Goal: Check status: Check status

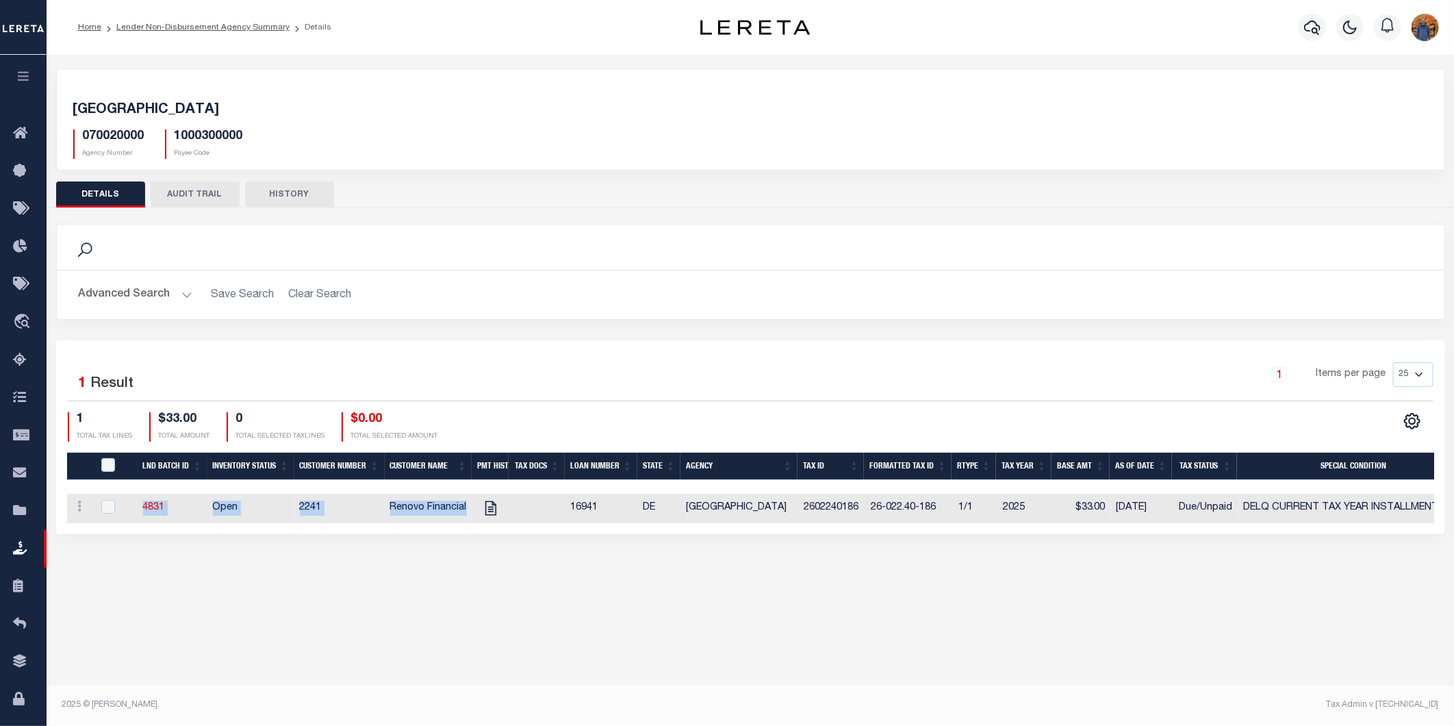
drag, startPoint x: 134, startPoint y: 508, endPoint x: 464, endPoint y: 514, distance: 330.0
click at [464, 514] on tr "ACTIONS View Tax Line Detail Internal Comments 4831 Open 2241 Renovo Financial …" at bounding box center [944, 508] width 1755 height 29
click at [293, 585] on div "Active Archive Search Advanced Search Save Search Clear Search In In AK AL AR AZ" at bounding box center [750, 381] width 1407 height 653
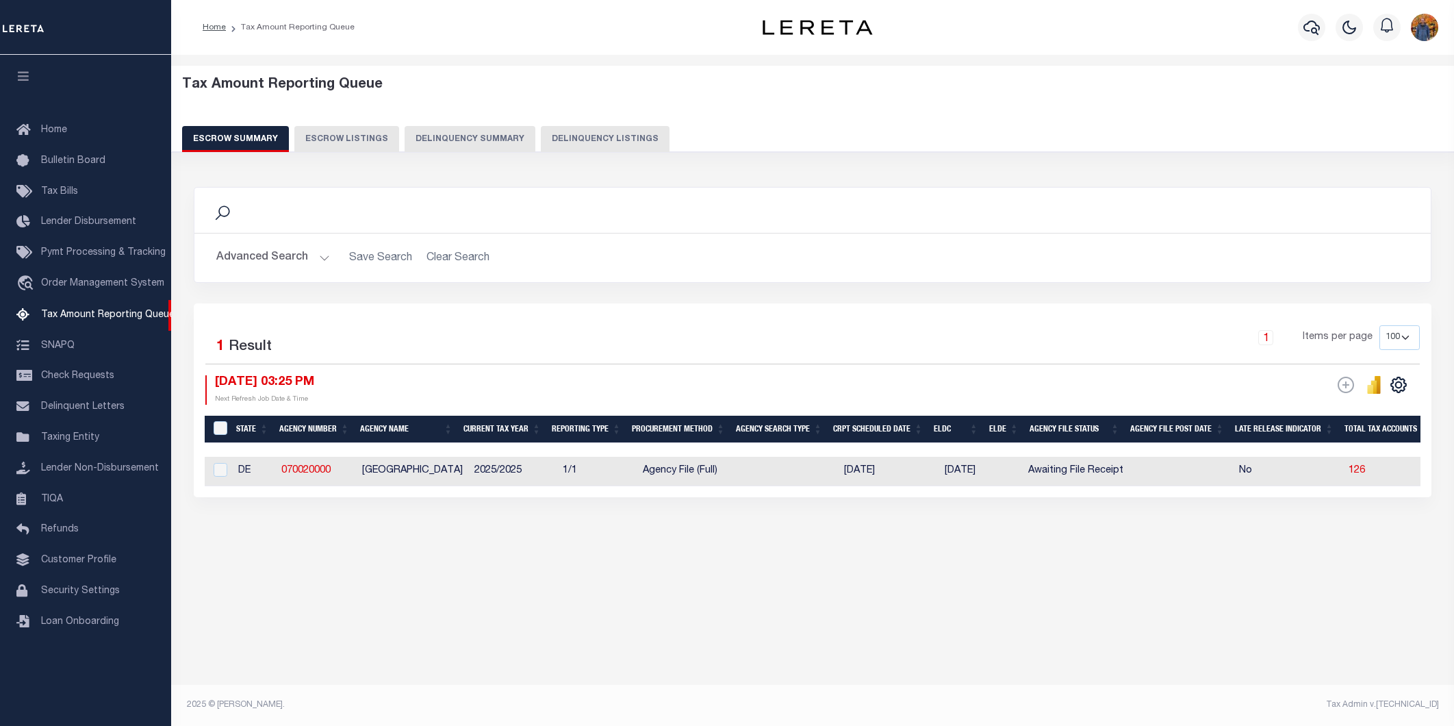
select select "100"
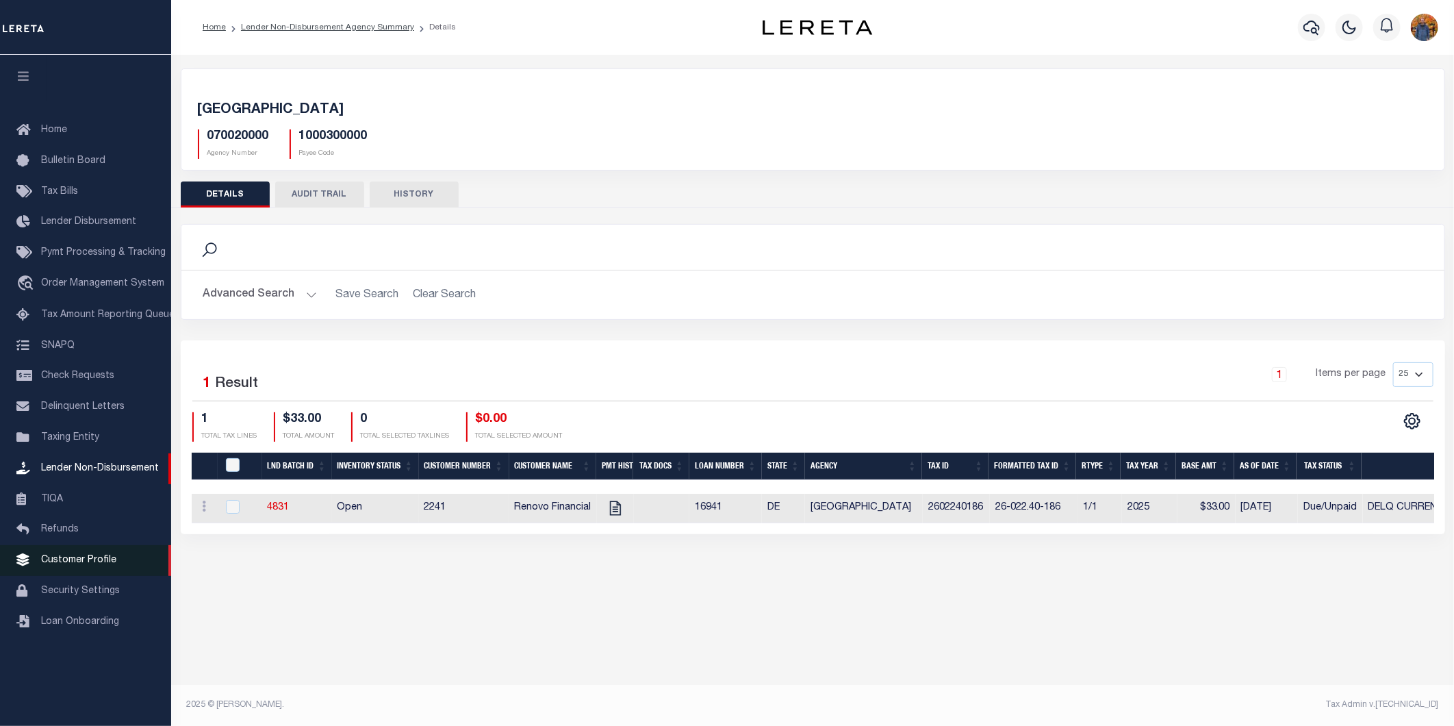
click at [99, 564] on span "Customer Profile" at bounding box center [78, 560] width 75 height 10
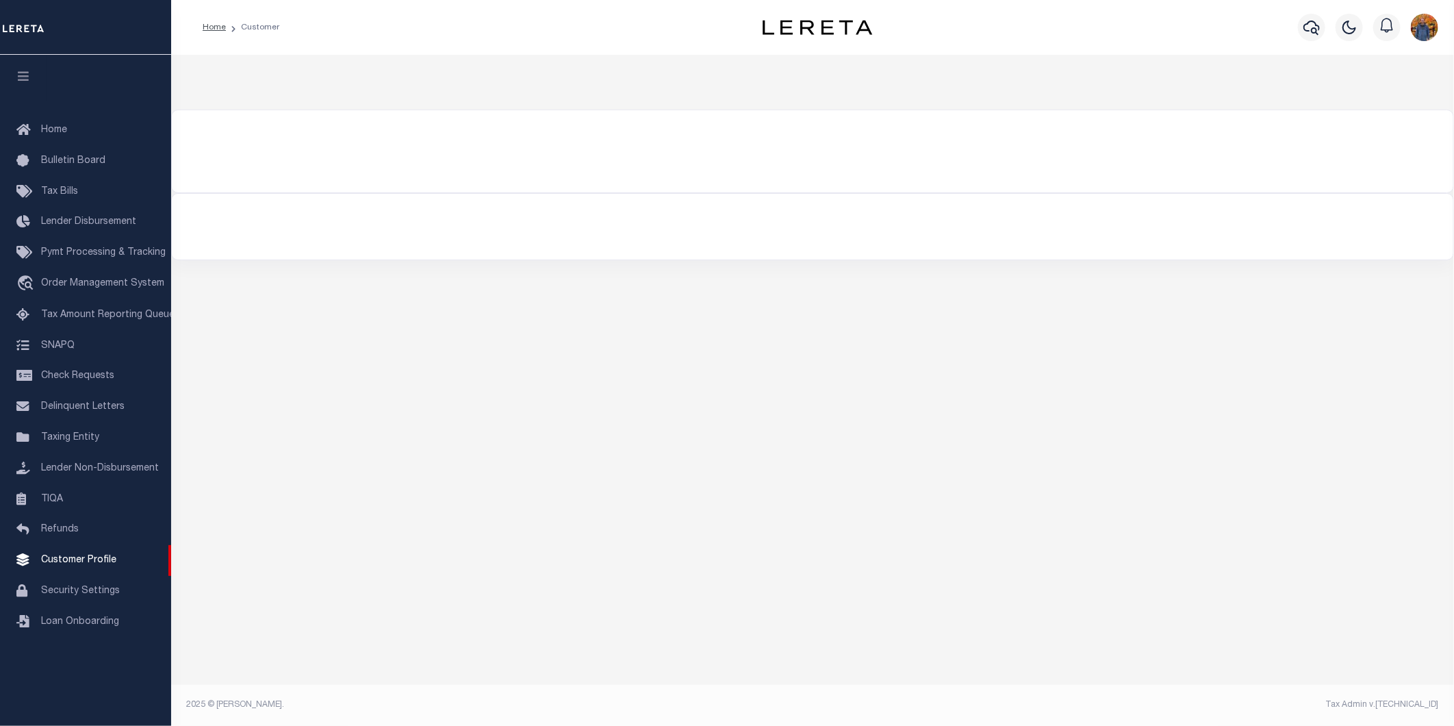
select select "400"
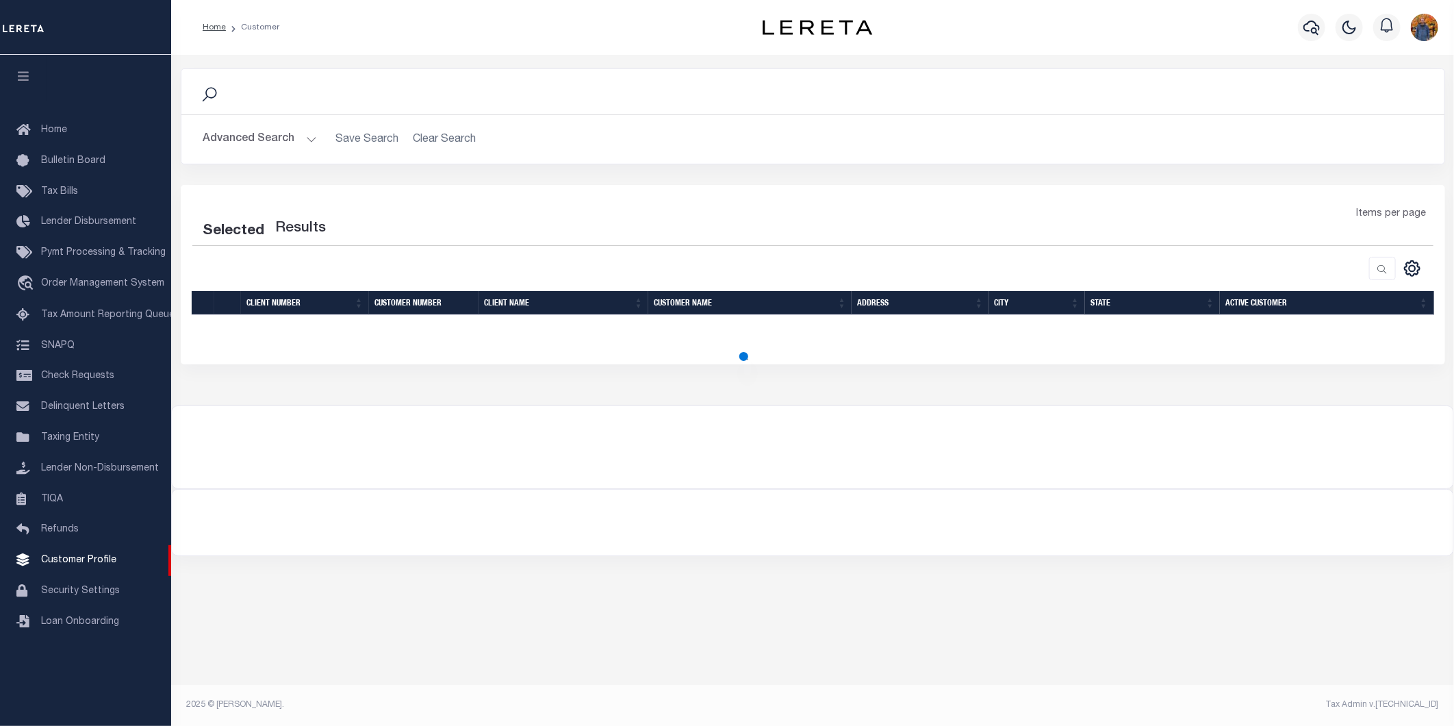
select select "400"
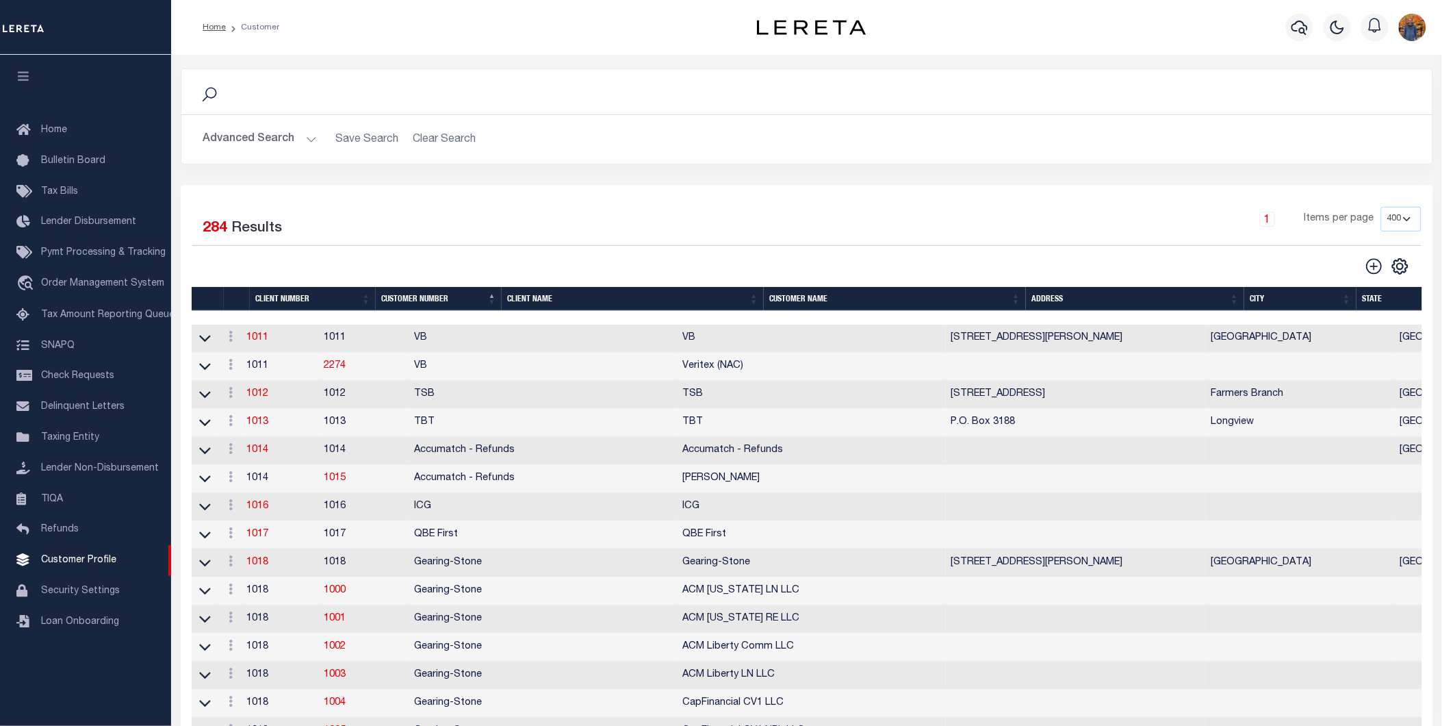
click at [622, 182] on div "Search Advanced Search Save Search Clear Search Is Is" at bounding box center [806, 126] width 1273 height 116
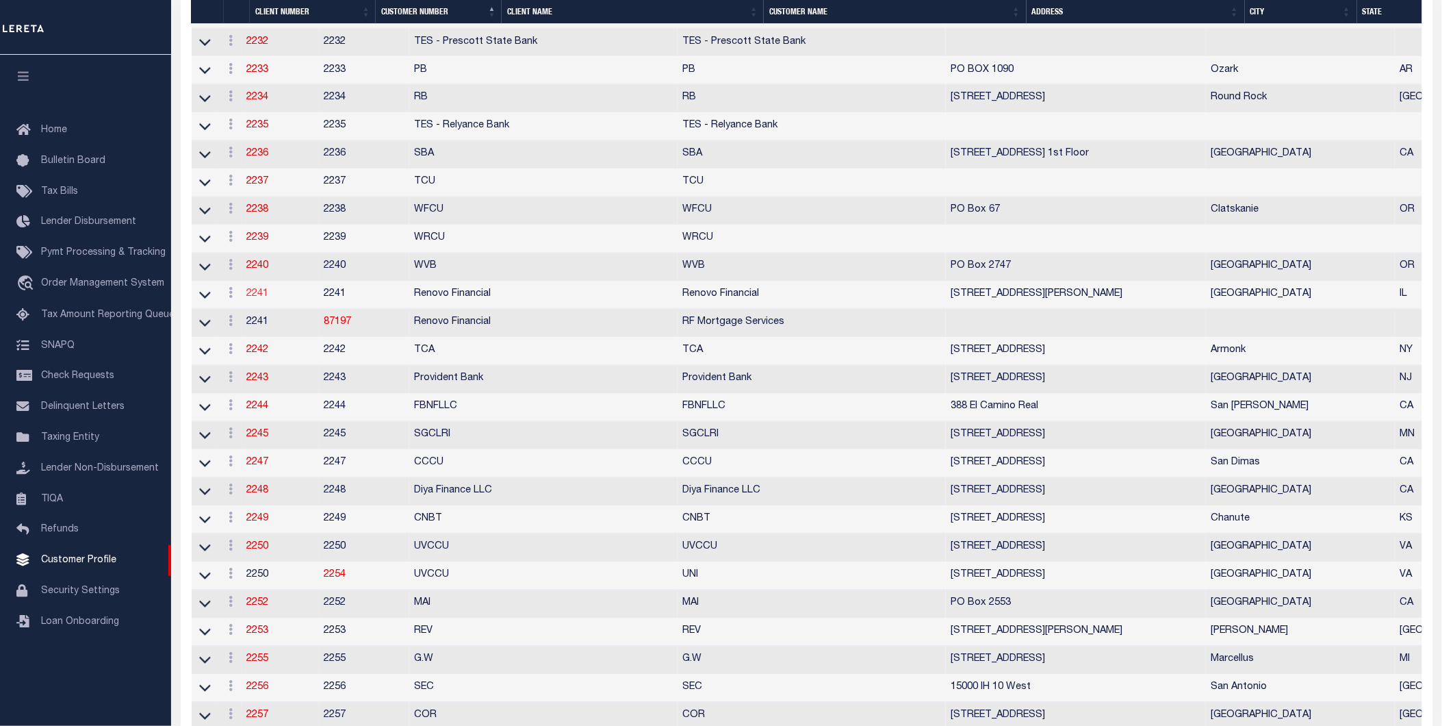
click at [261, 299] on link "2241" at bounding box center [258, 295] width 22 height 10
select select
type input "Renovo Financial"
type input "2241"
type input "Renovo Financial"
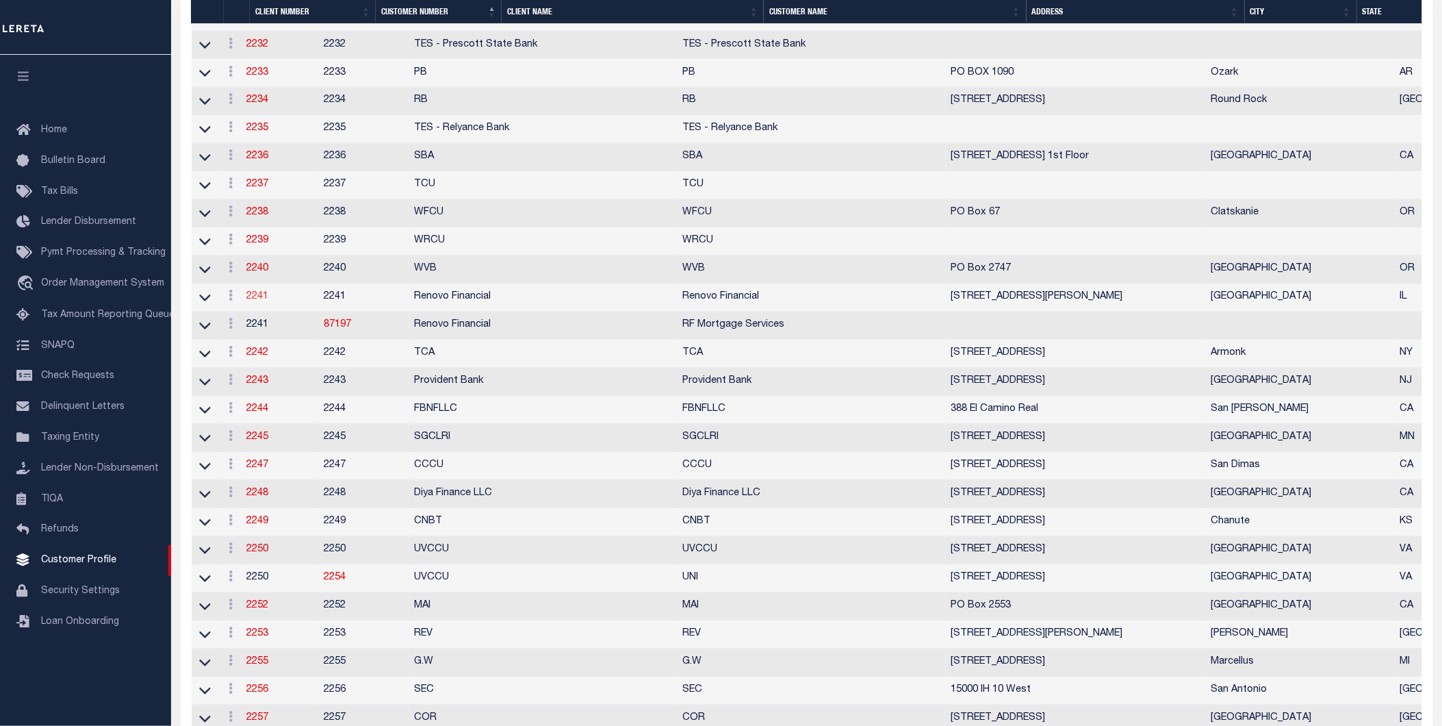
type input "Steven"
type input "Klemp"
select select "Mixed Portfolio"
type input "Tiffany Stringfellow"
type input "Barbara Kendrick"
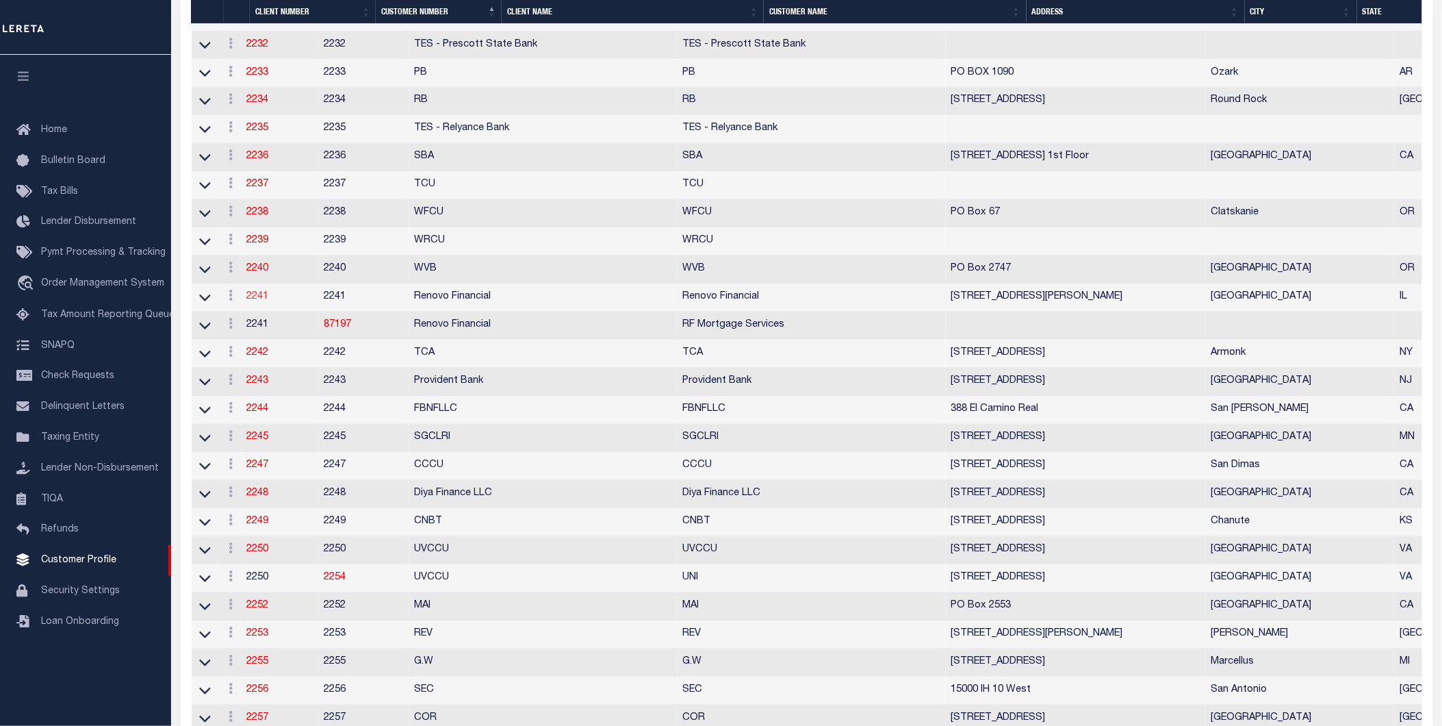
type input "Debbie Vecellio"
checkbox input "true"
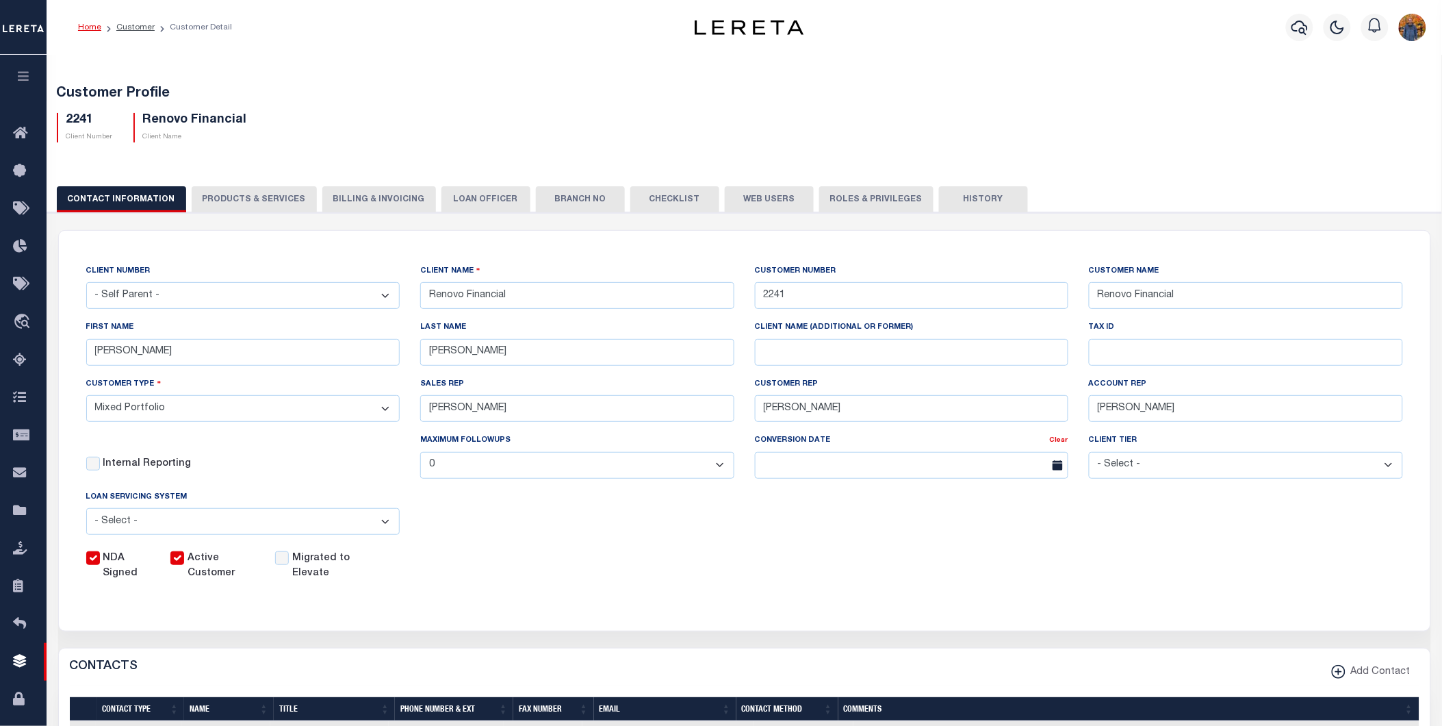
click at [756, 197] on button "Web Users" at bounding box center [769, 199] width 89 height 26
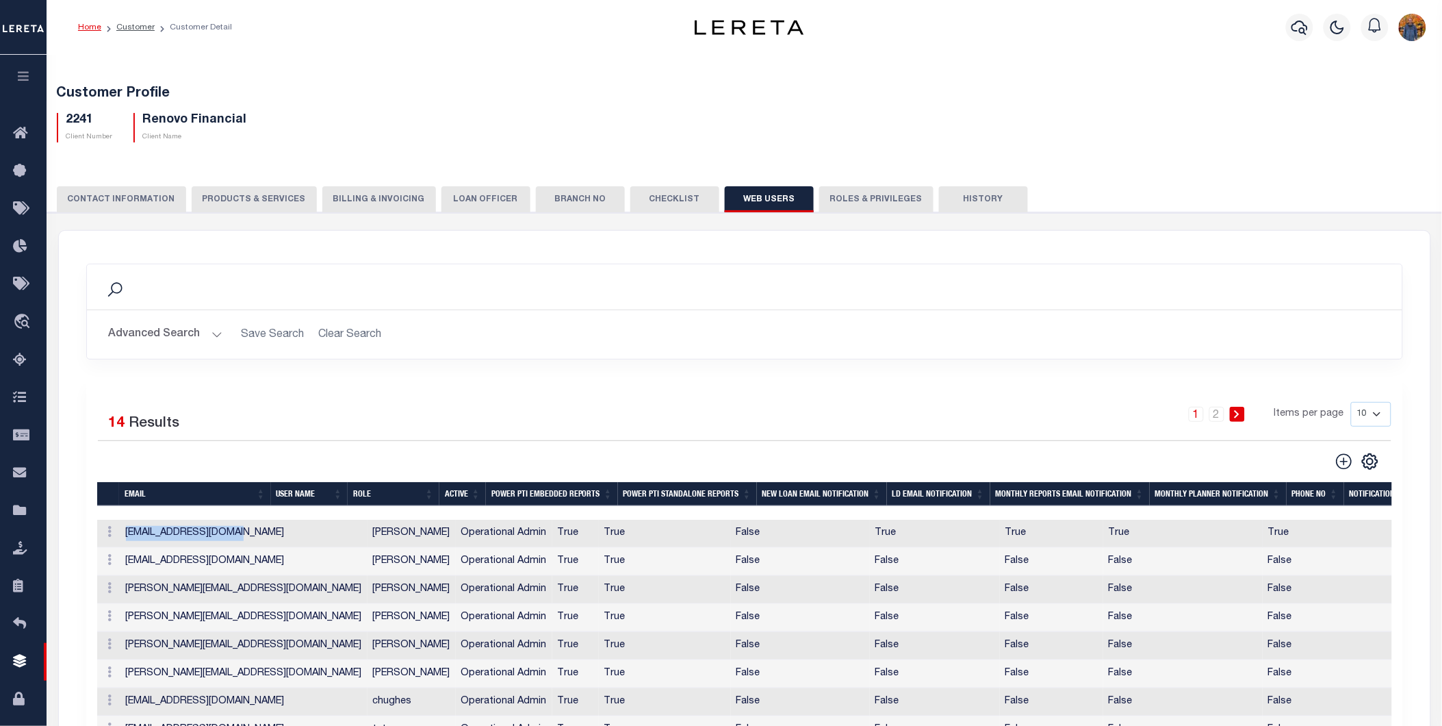
drag, startPoint x: 230, startPoint y: 532, endPoint x: 137, endPoint y: 539, distance: 93.4
click at [115, 534] on tr "ACTIONS Edit Delete dmorales-c@lereta.com Danny Morales Operational Admin True …" at bounding box center [900, 534] width 1607 height 28
click at [865, 277] on div "Search" at bounding box center [745, 286] width 1294 height 23
drag, startPoint x: 240, startPoint y: 533, endPoint x: 99, endPoint y: 541, distance: 142.0
click at [99, 541] on tr "ACTIONS Edit Delete dmorales-c@lereta.com Danny Morales Operational Admin True …" at bounding box center [900, 534] width 1607 height 28
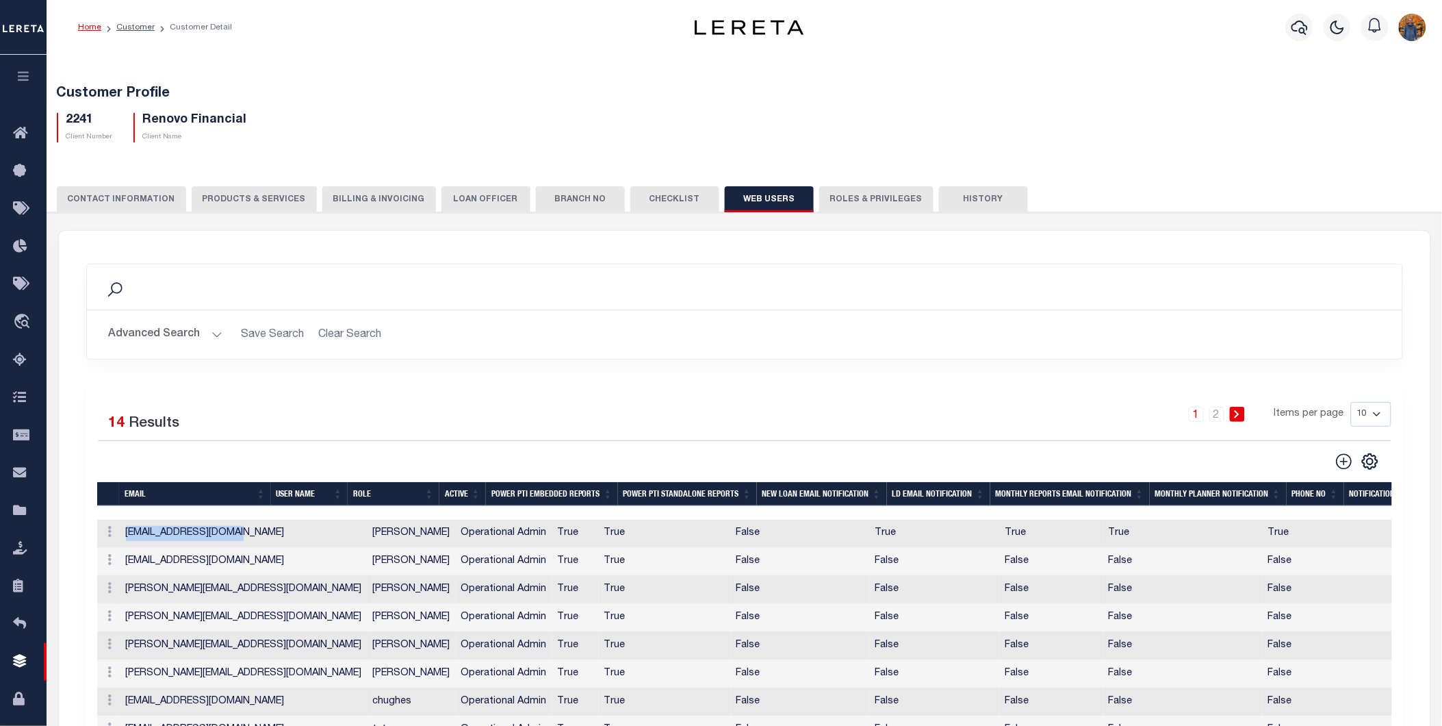
click at [243, 528] on td "dmorales-c@lereta.com" at bounding box center [243, 534] width 247 height 28
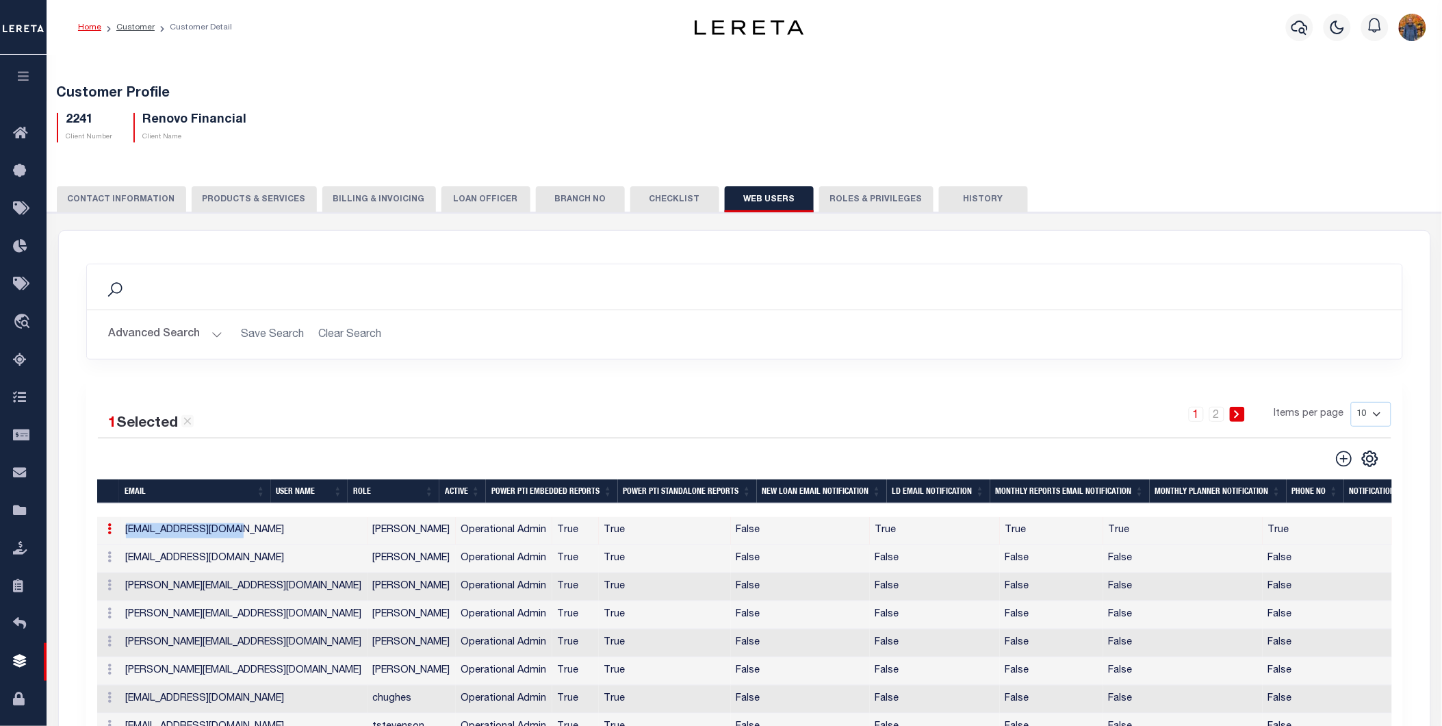
drag, startPoint x: 222, startPoint y: 532, endPoint x: 107, endPoint y: 536, distance: 115.1
click at [107, 536] on tr "ACTIONS Edit Delete dmorales-c@lereta.com Danny Morales Operational Admin True …" at bounding box center [900, 531] width 1607 height 28
click at [105, 531] on link at bounding box center [110, 530] width 15 height 11
click at [132, 570] on link "Edit" at bounding box center [134, 572] width 62 height 23
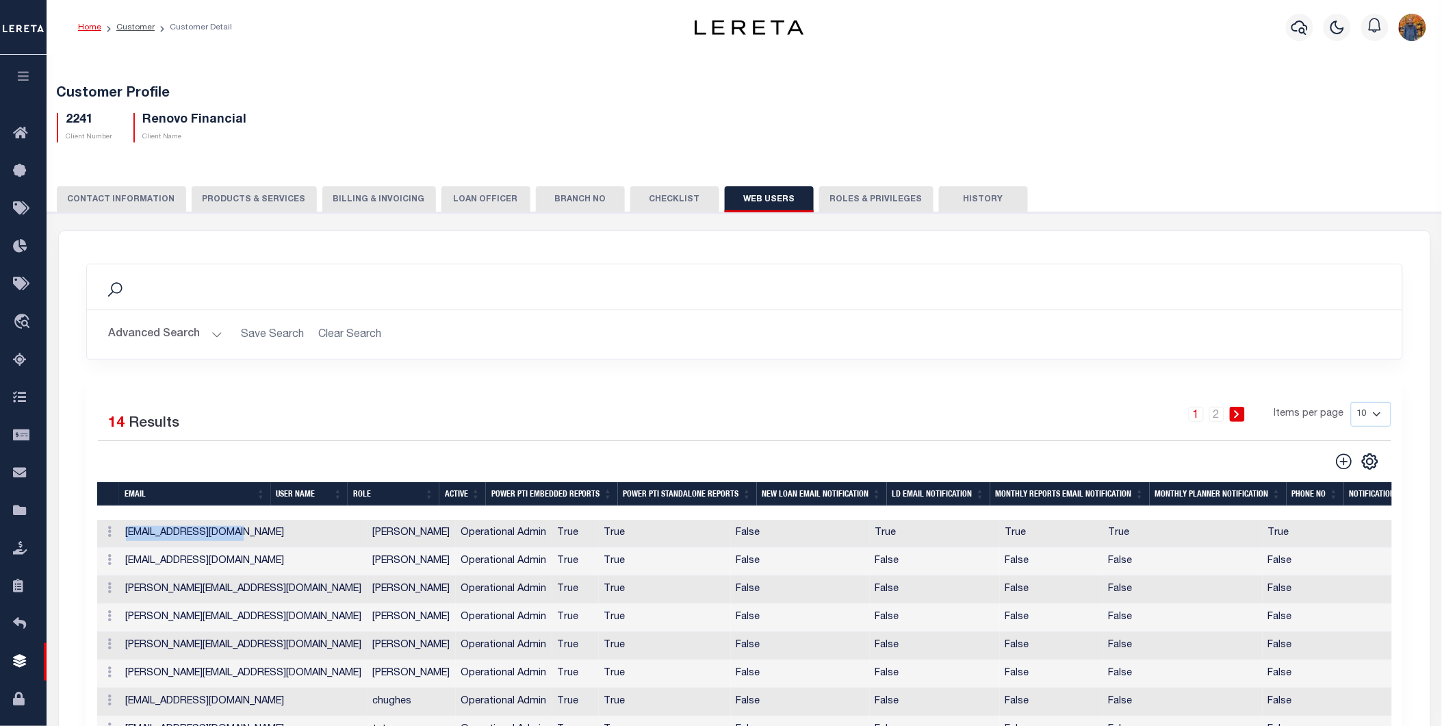
type input "dmorales-c@lereta.com"
type input "[PERSON_NAME]"
checkbox input "true"
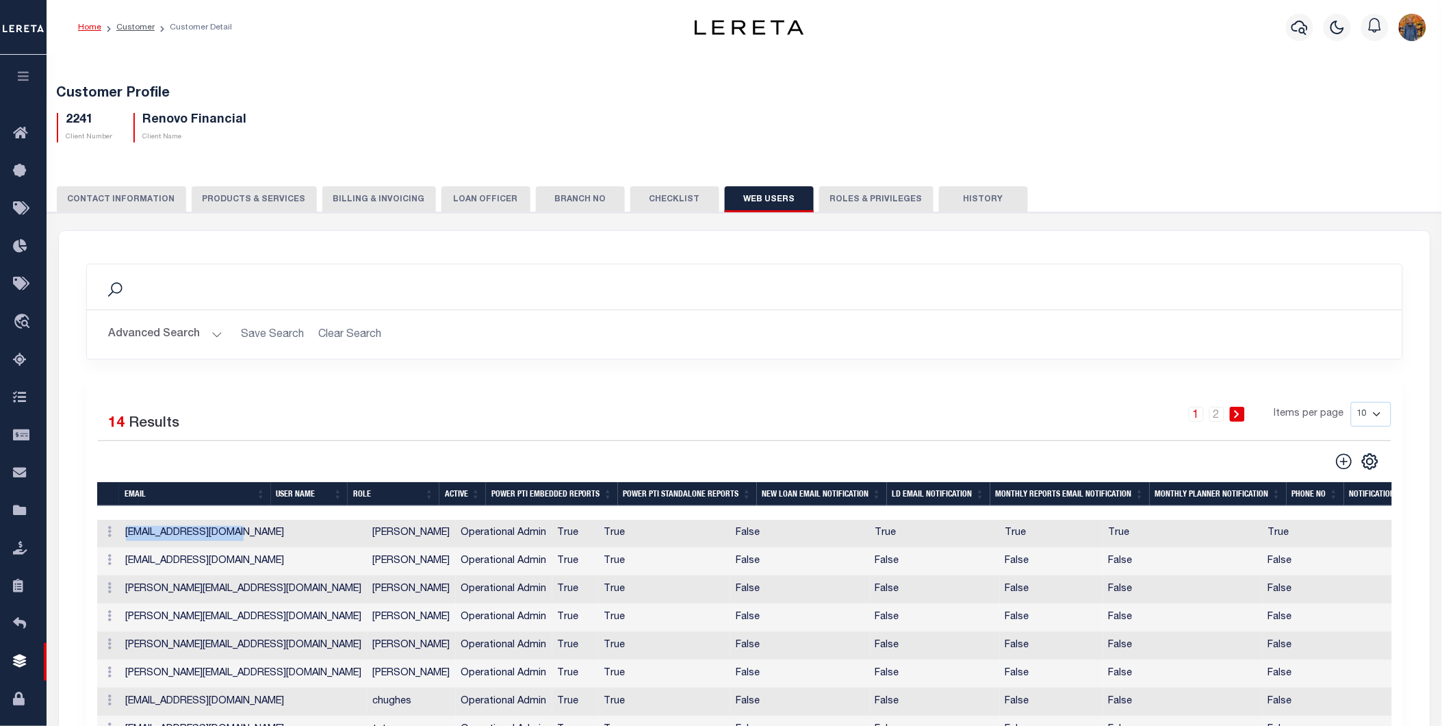
checkbox input "true"
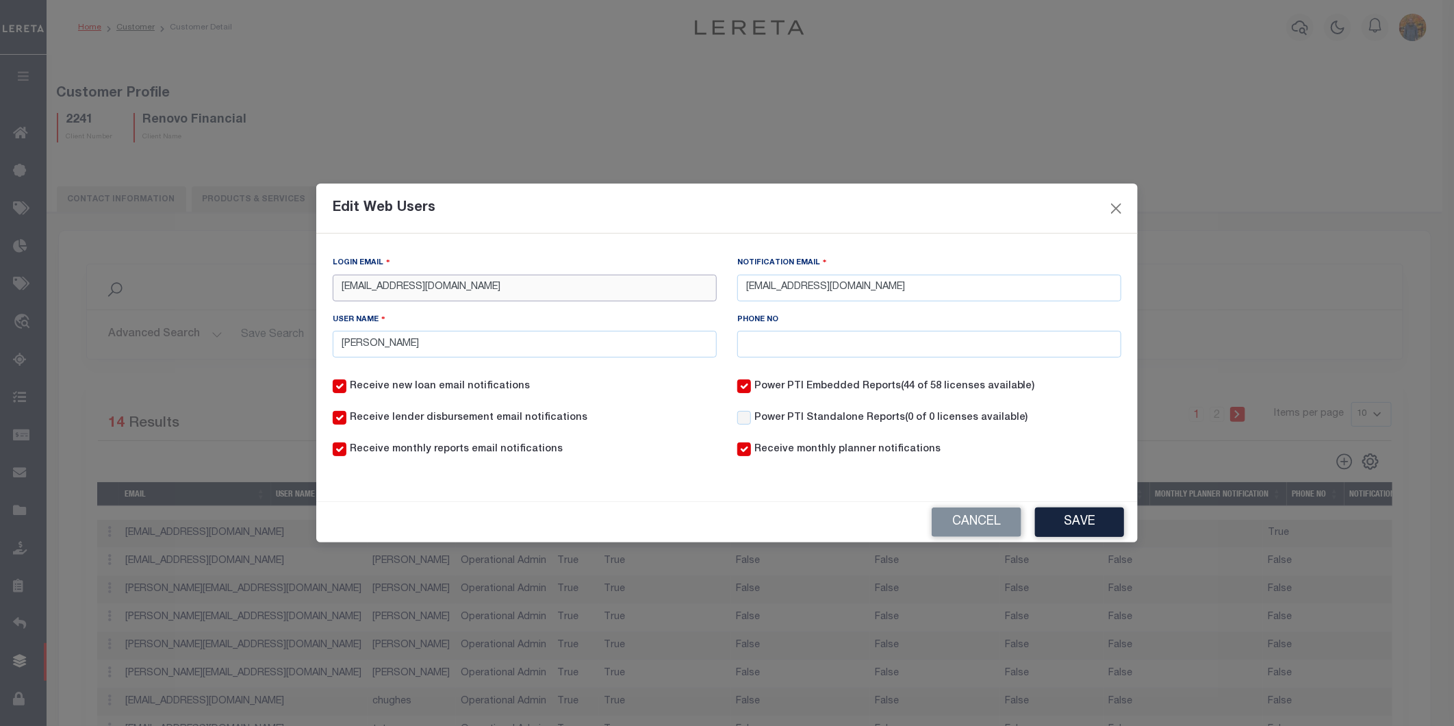
click at [476, 290] on input "dmorales-c@lereta.com" at bounding box center [525, 288] width 384 height 27
click at [637, 482] on div "Login Email dmorales-c@lereta.com Notification Email dmorales-c@lereta.com User…" at bounding box center [726, 361] width 821 height 257
click at [485, 283] on input "dmorales-c@lereta.com" at bounding box center [525, 288] width 384 height 27
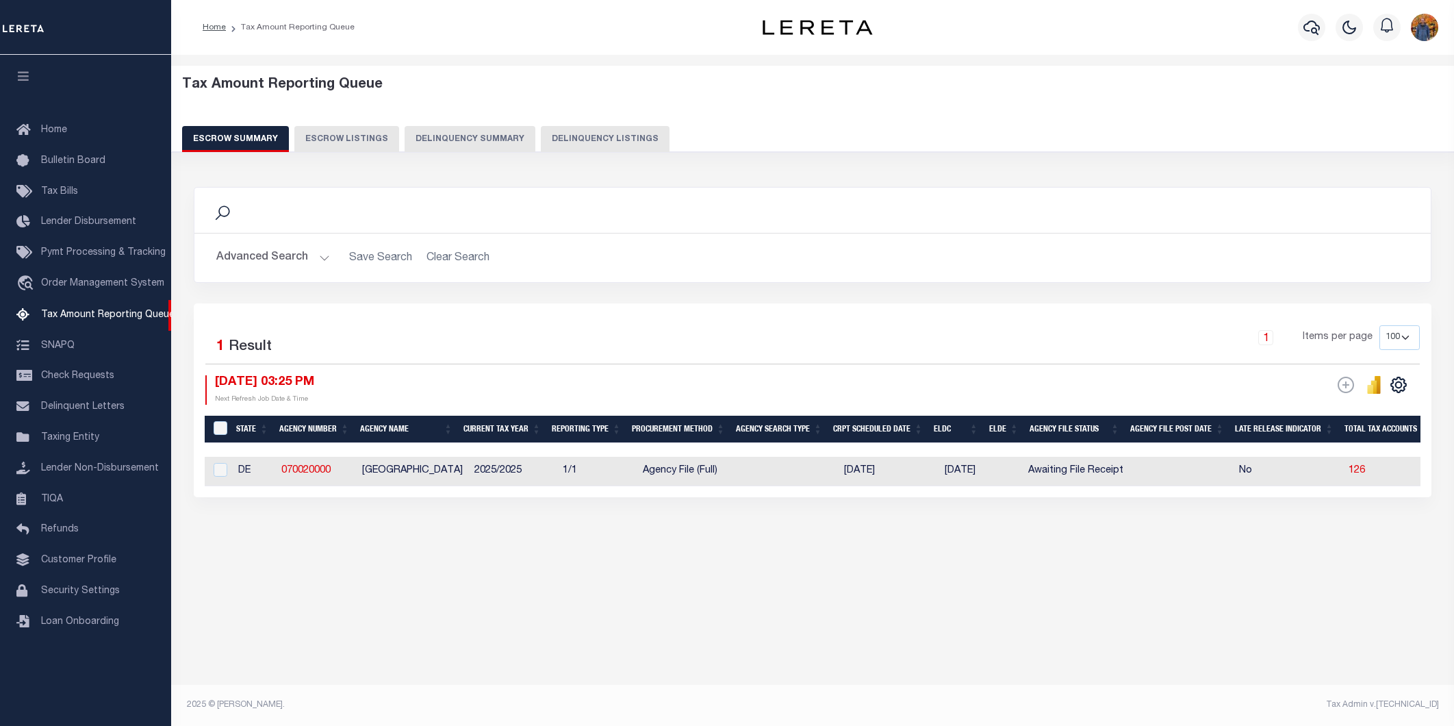
select select "100"
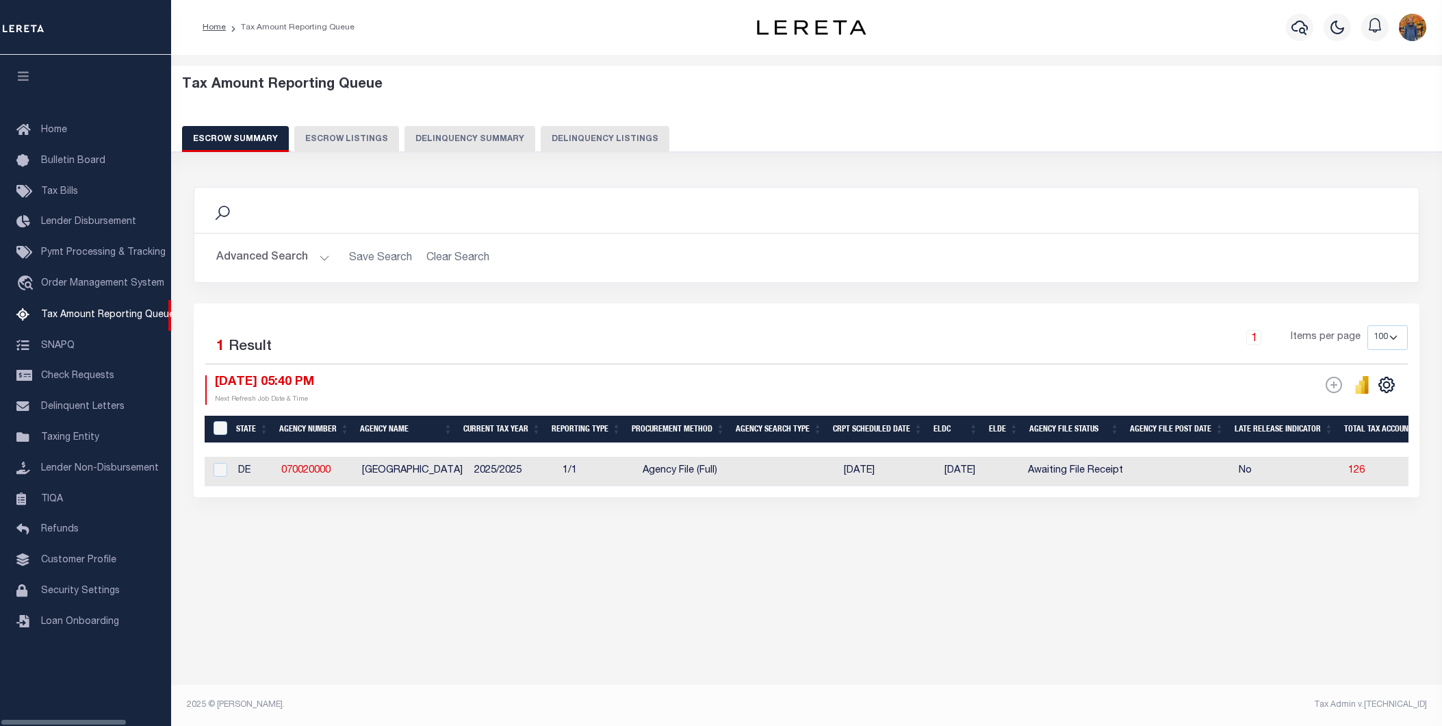
select select "100"
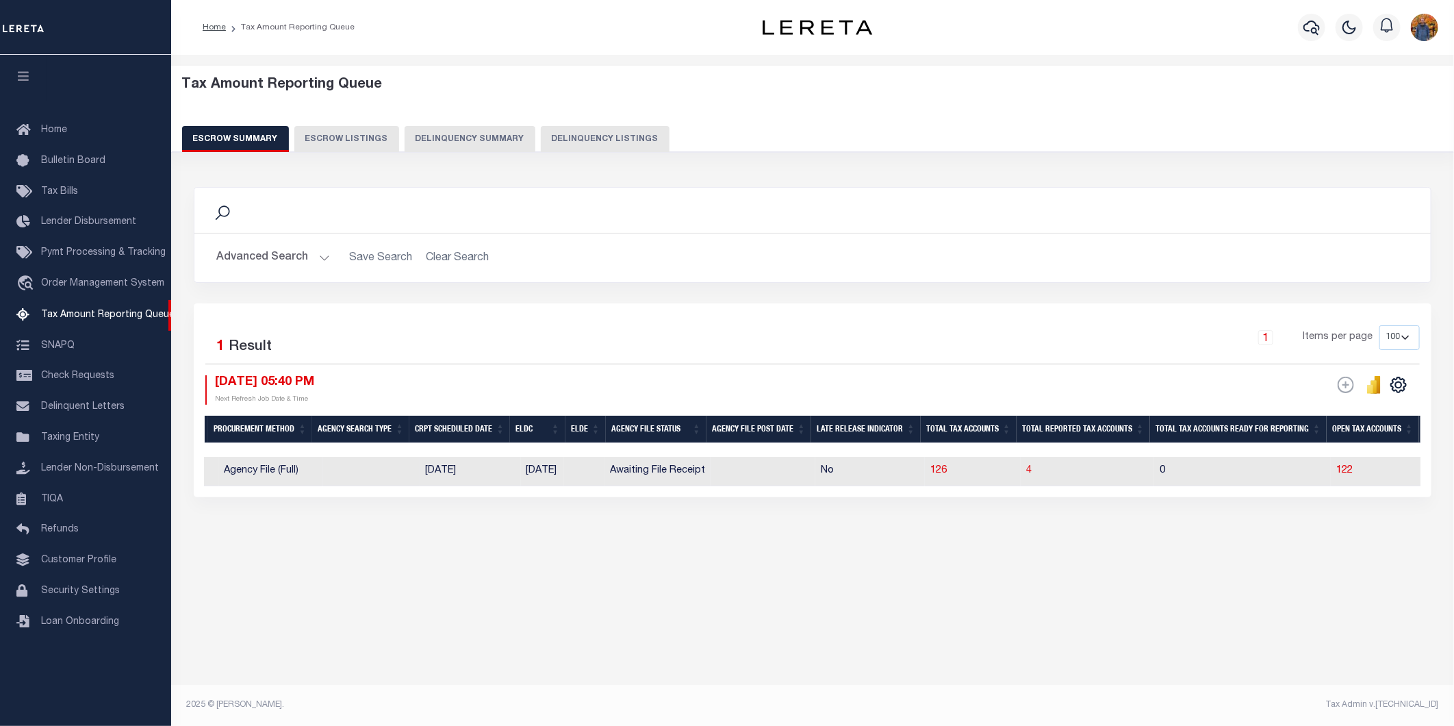
scroll to position [0, 429]
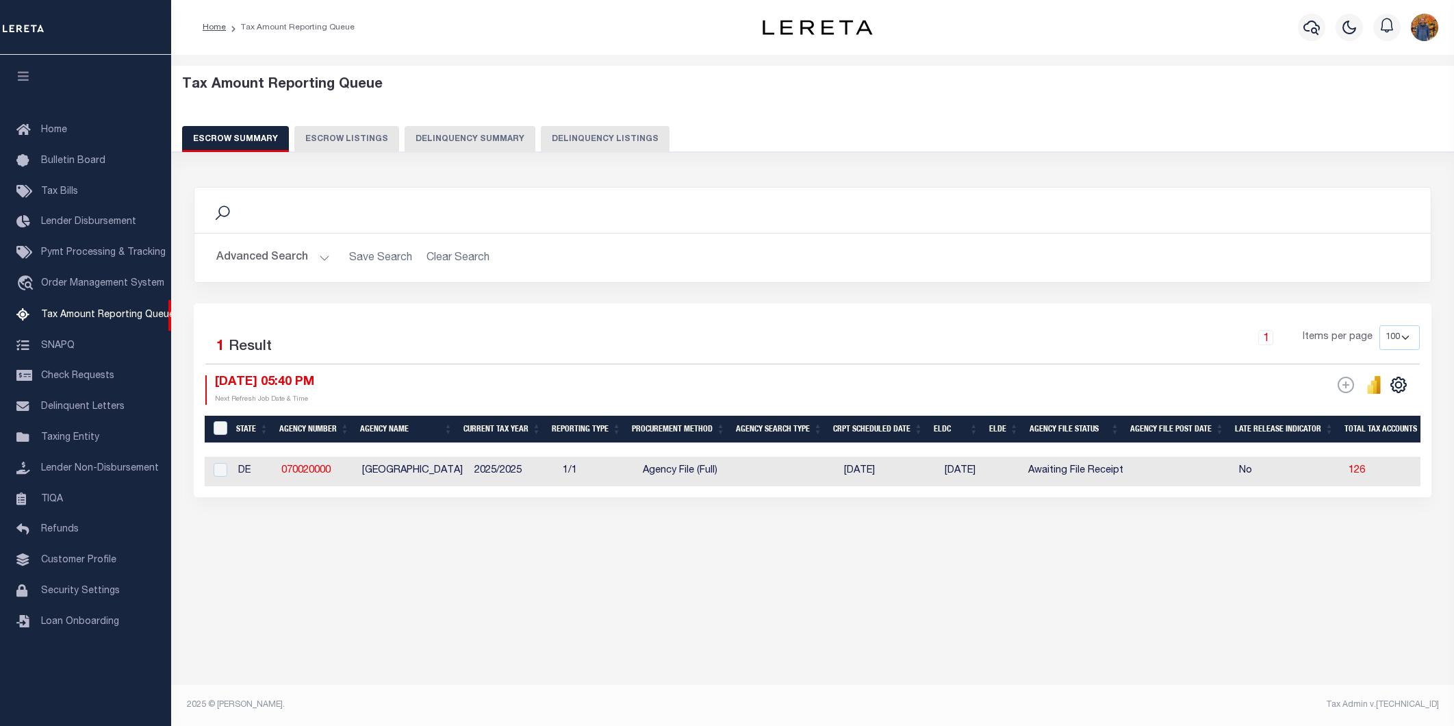
select select "100"
drag, startPoint x: 651, startPoint y: 496, endPoint x: 854, endPoint y: 501, distance: 203.4
click at [860, 497] on div "Selected 1 Result 1 Items per page 10 25 50 100 500 08/19/2025 05:40 PM ESCROW …" at bounding box center [813, 400] width 1238 height 194
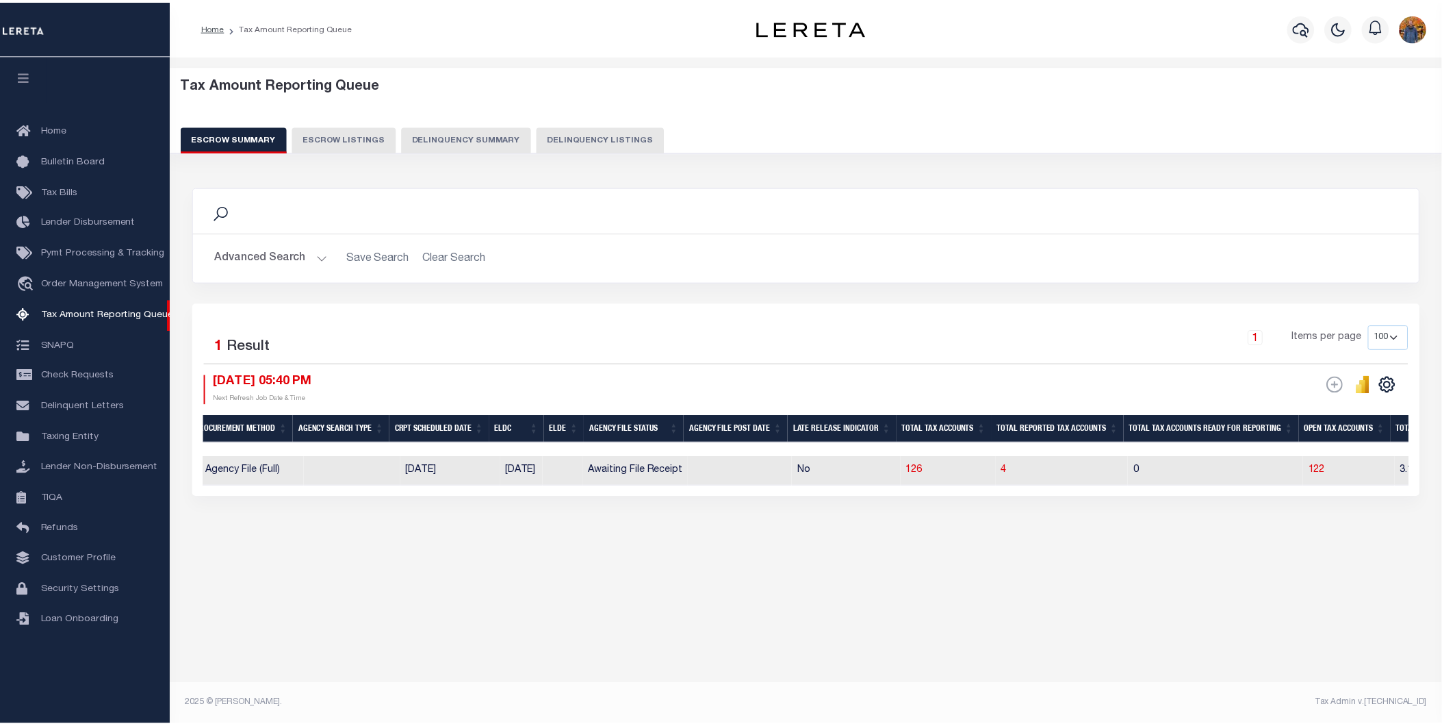
scroll to position [0, 509]
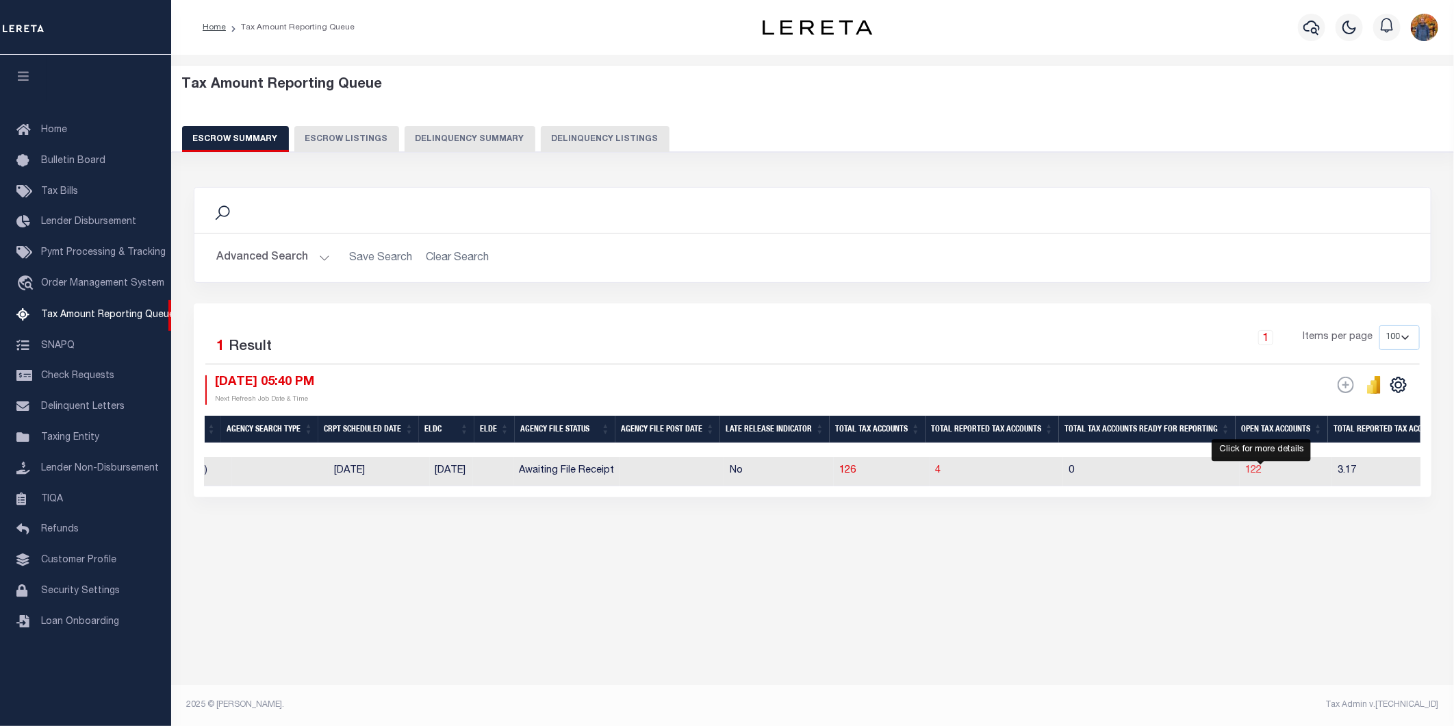
click at [1262, 469] on span "122" at bounding box center [1253, 471] width 16 height 10
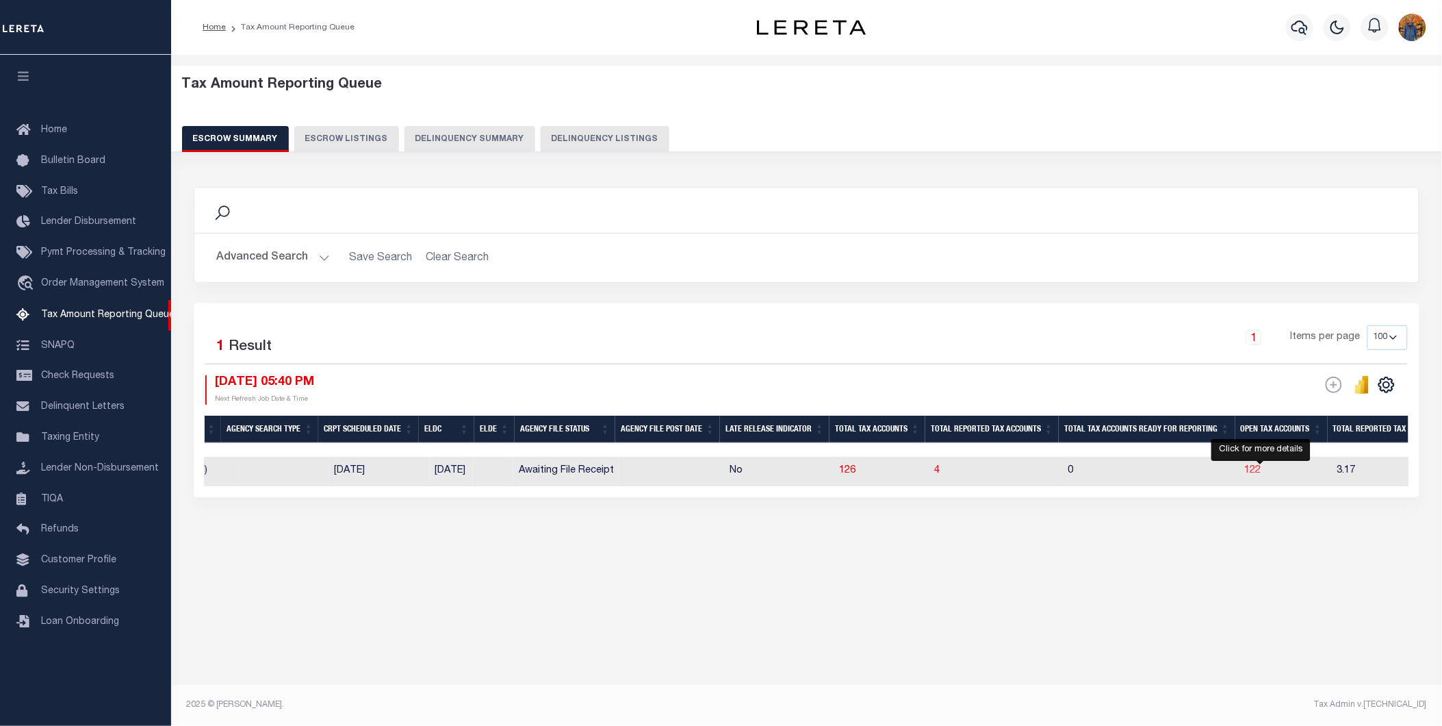
select select "100"
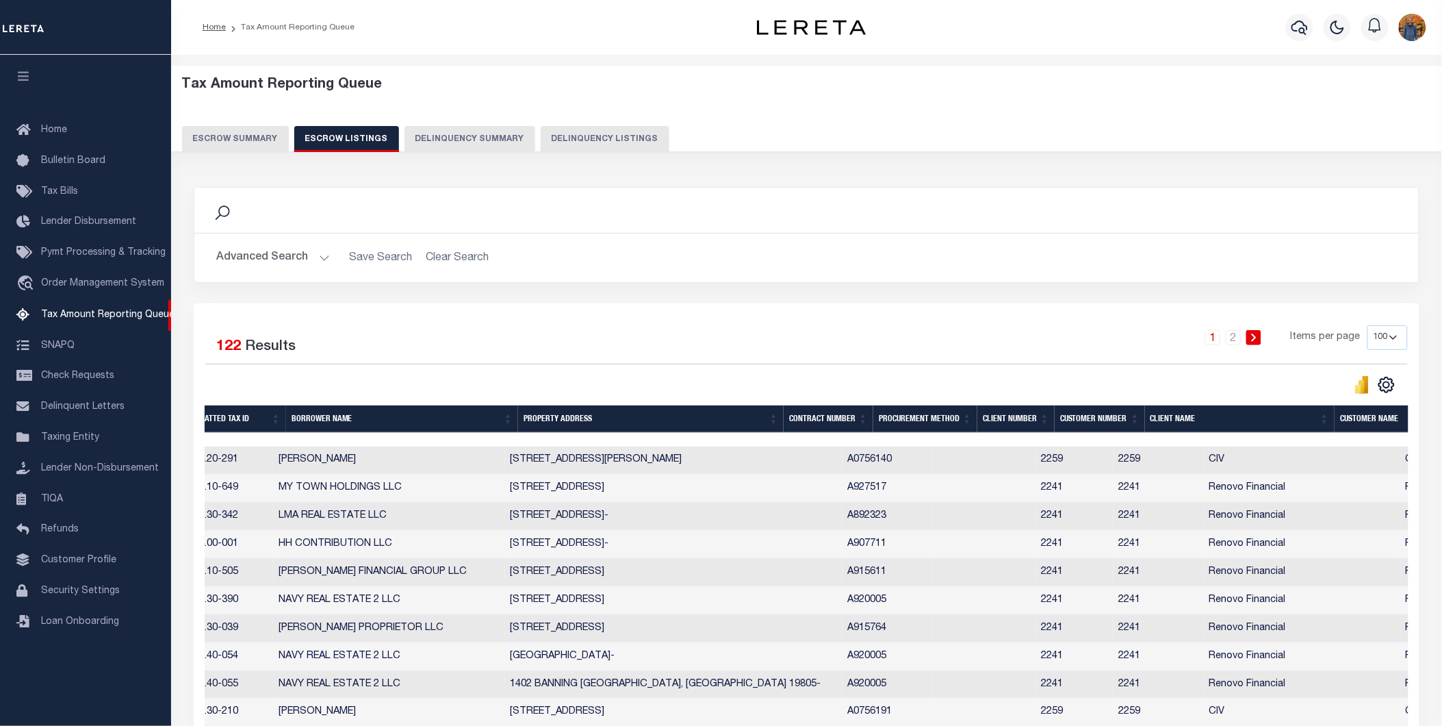
scroll to position [0, 0]
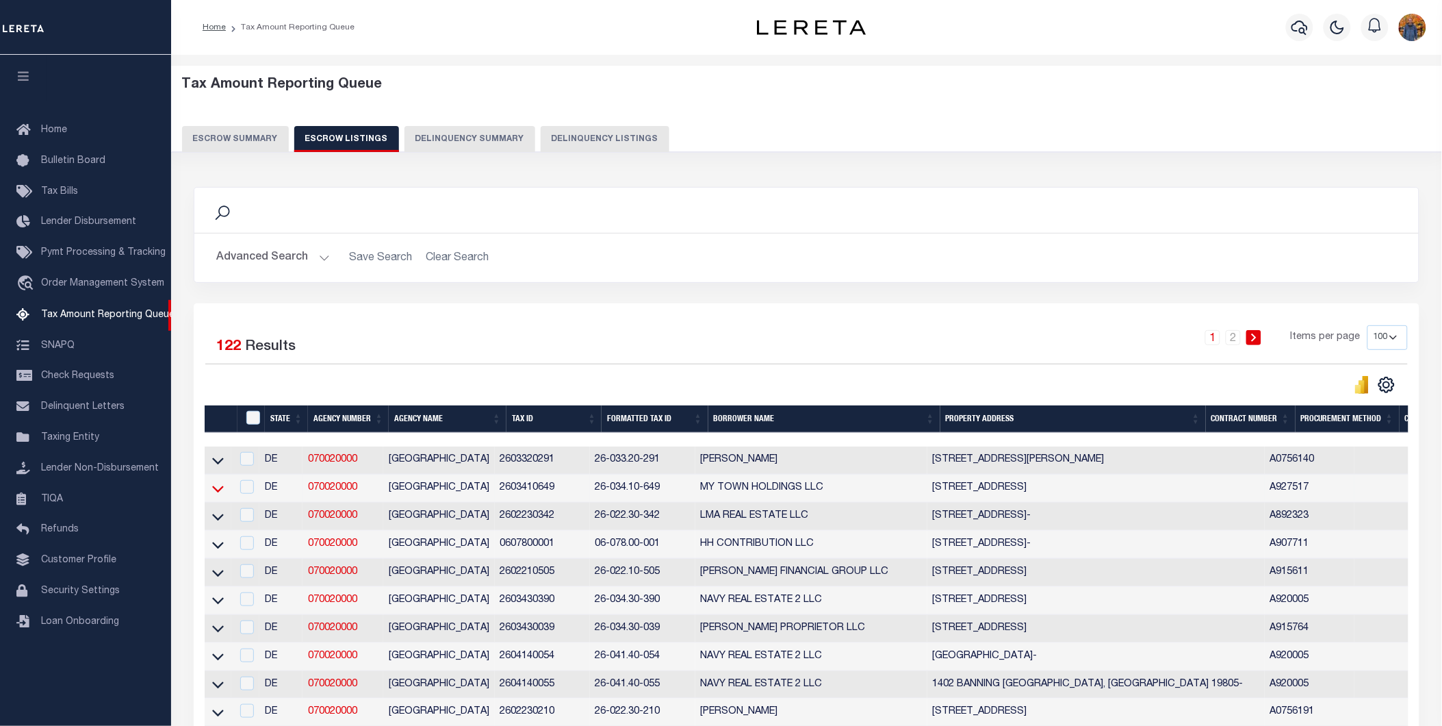
click at [214, 487] on icon at bounding box center [218, 488] width 12 height 14
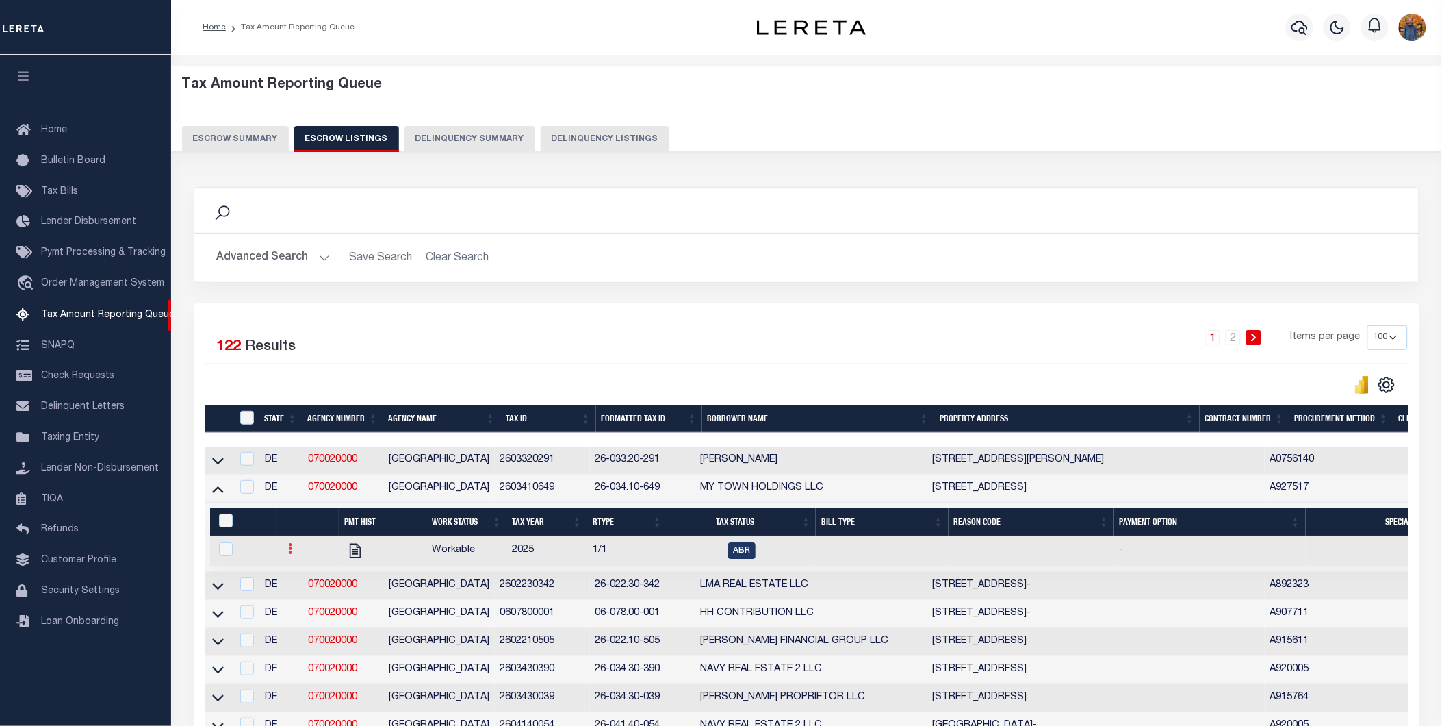
click at [290, 548] on link at bounding box center [290, 550] width 15 height 11
click at [288, 552] on icon at bounding box center [290, 548] width 4 height 11
click at [304, 600] on td "070020000" at bounding box center [343, 586] width 81 height 28
checkbox input "true"
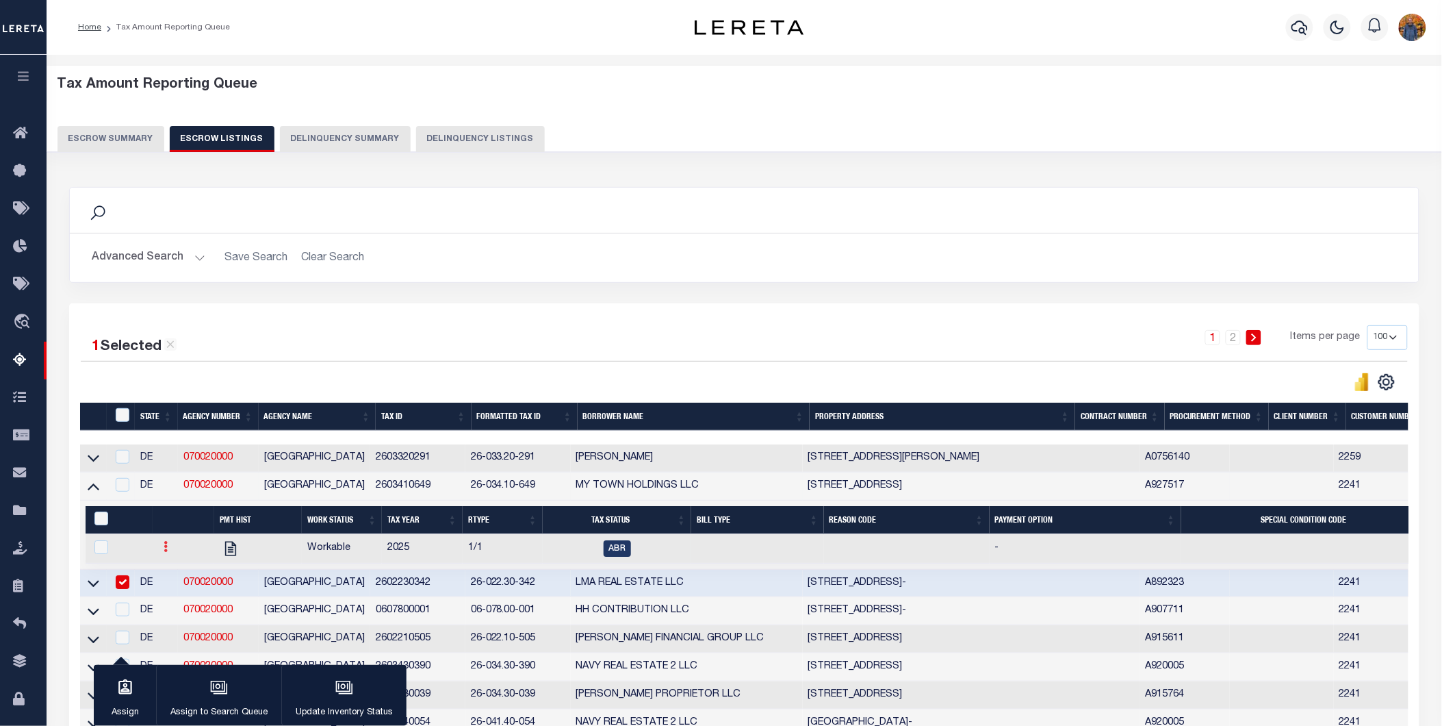
click at [164, 550] on icon at bounding box center [166, 546] width 4 height 11
click at [179, 593] on img "" at bounding box center [182, 592] width 14 height 14
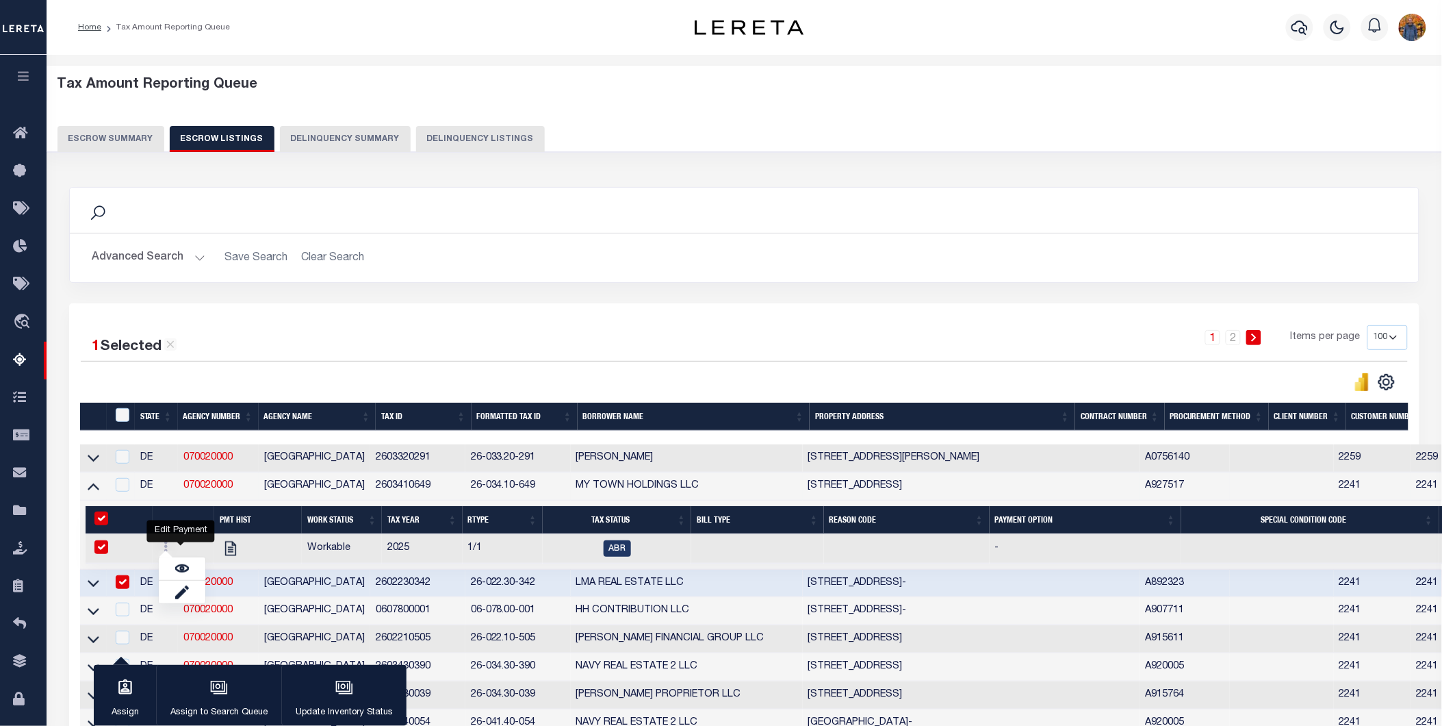
checkbox input "true"
select select
type input "[DATE]"
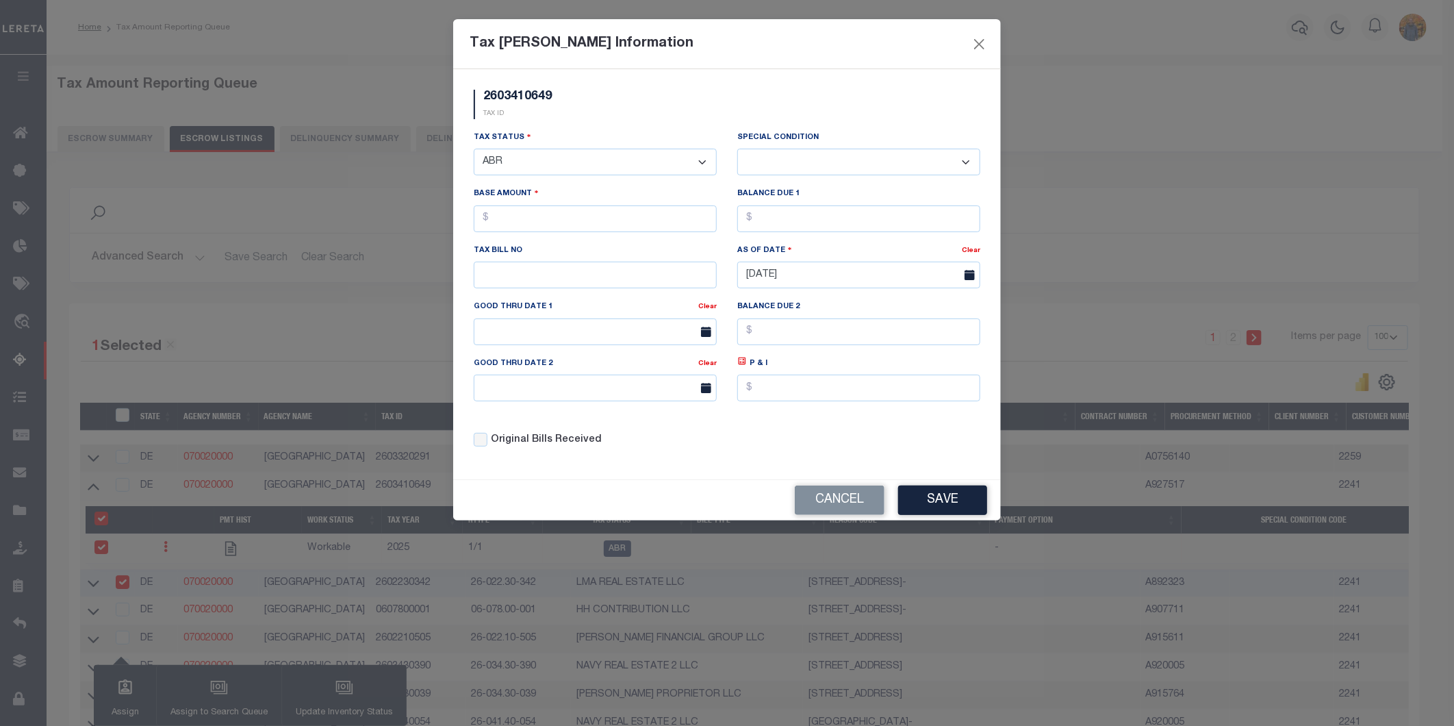
click at [541, 160] on select "- Select Status - Open Due/Unpaid Paid Incomplete No Tax Due Internal Refund Pr…" at bounding box center [595, 162] width 243 height 27
select select "DUE"
click at [474, 149] on select "- Select Status - Open Due/Unpaid Paid Incomplete No Tax Due Internal Refund Pr…" at bounding box center [595, 162] width 243 height 27
click at [839, 157] on select "-- Select Special Condition -- 3RD PARTY TAX LIEN AGENCY TAX LIEN (A.K.A Inside…" at bounding box center [858, 162] width 243 height 27
select select "17"
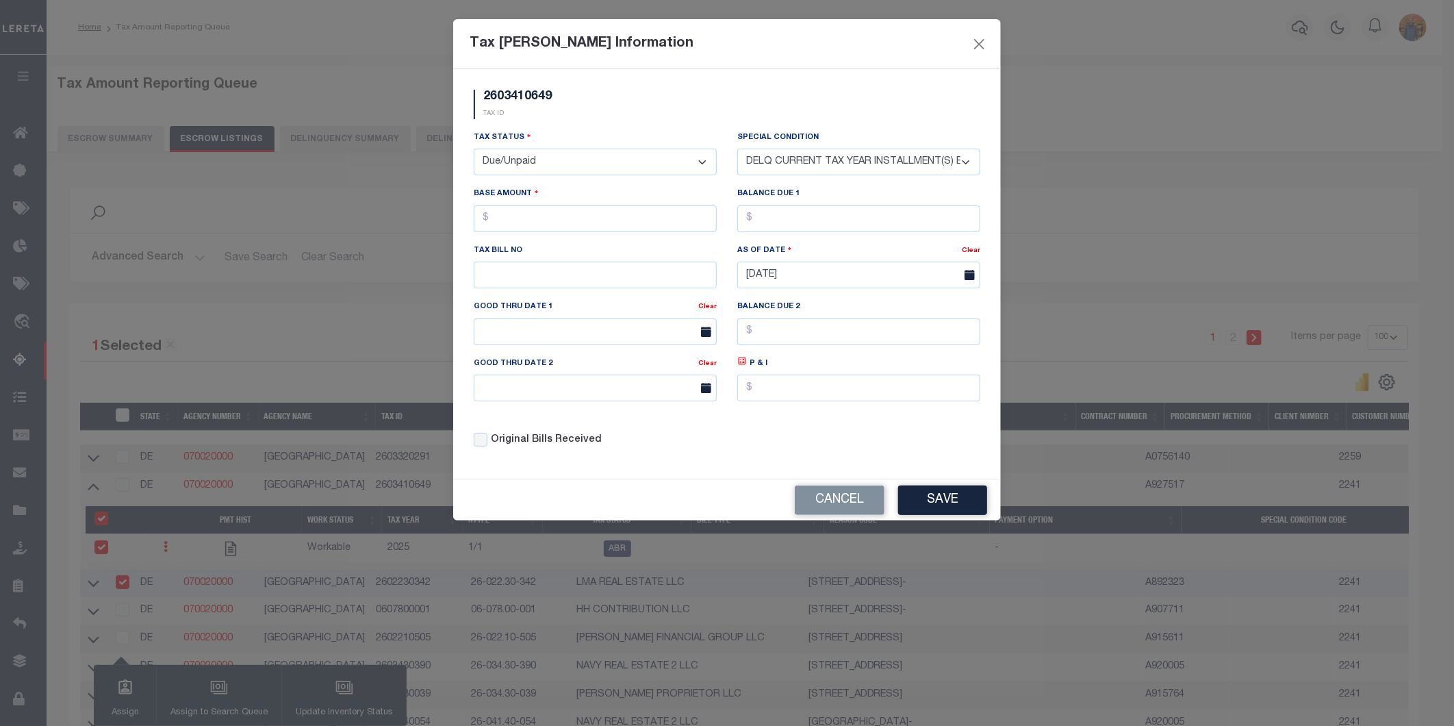
click at [737, 149] on select "-- Select Special Condition -- 3RD PARTY TAX LIEN AGENCY TAX LIEN (A.K.A Inside…" at bounding box center [858, 162] width 243 height 27
click at [563, 212] on input "text" at bounding box center [595, 218] width 243 height 27
click at [849, 216] on input "text" at bounding box center [858, 218] width 243 height 27
type input "$17.00"
click at [934, 507] on button "Save" at bounding box center [942, 499] width 89 height 29
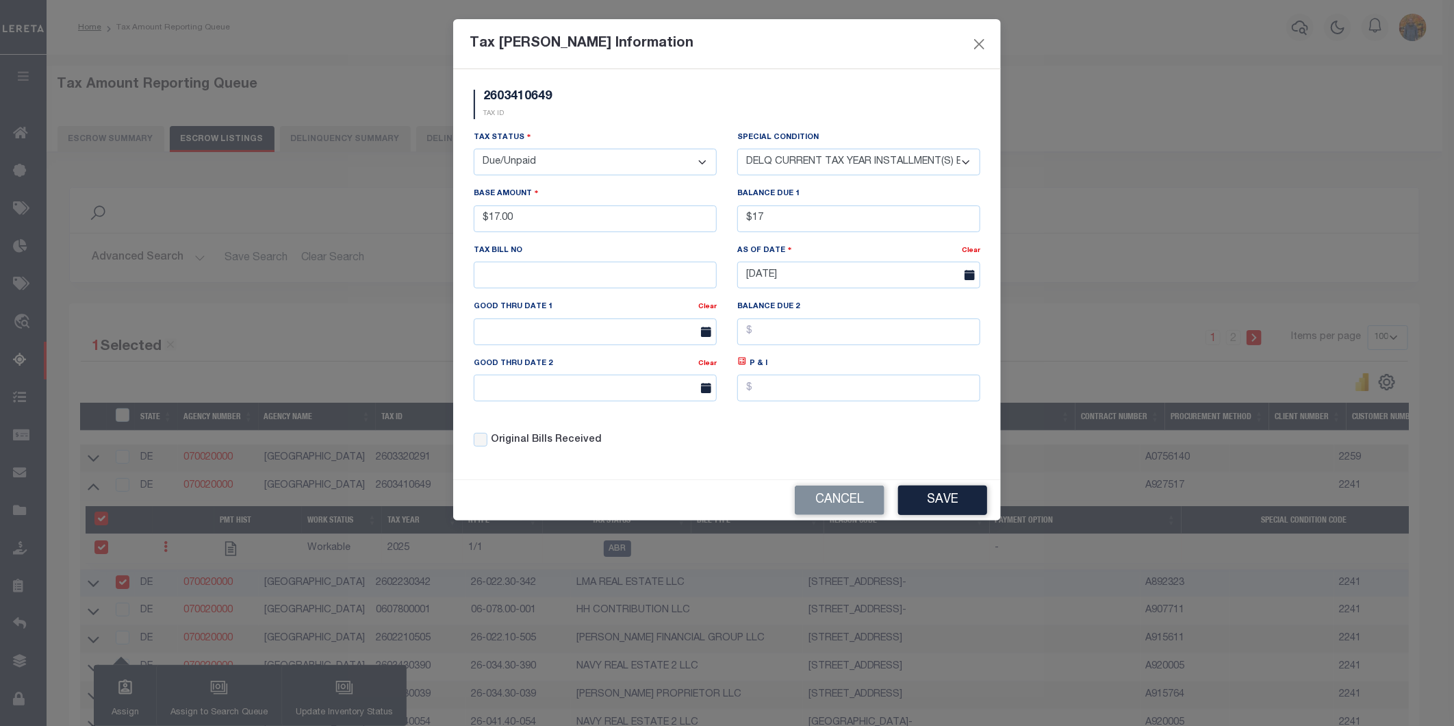
type input "$17.00"
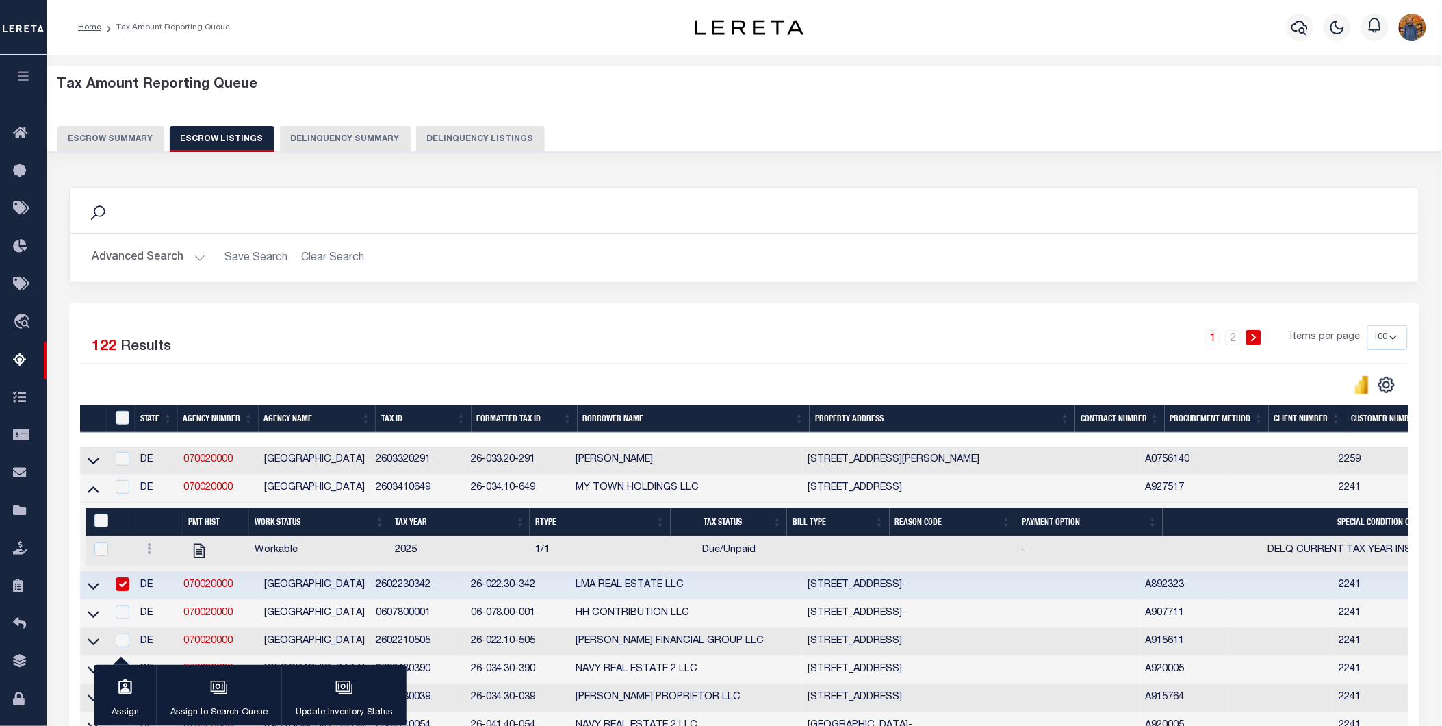
drag, startPoint x: 94, startPoint y: 591, endPoint x: 228, endPoint y: 541, distance: 142.5
click at [94, 589] on icon at bounding box center [94, 586] width 12 height 7
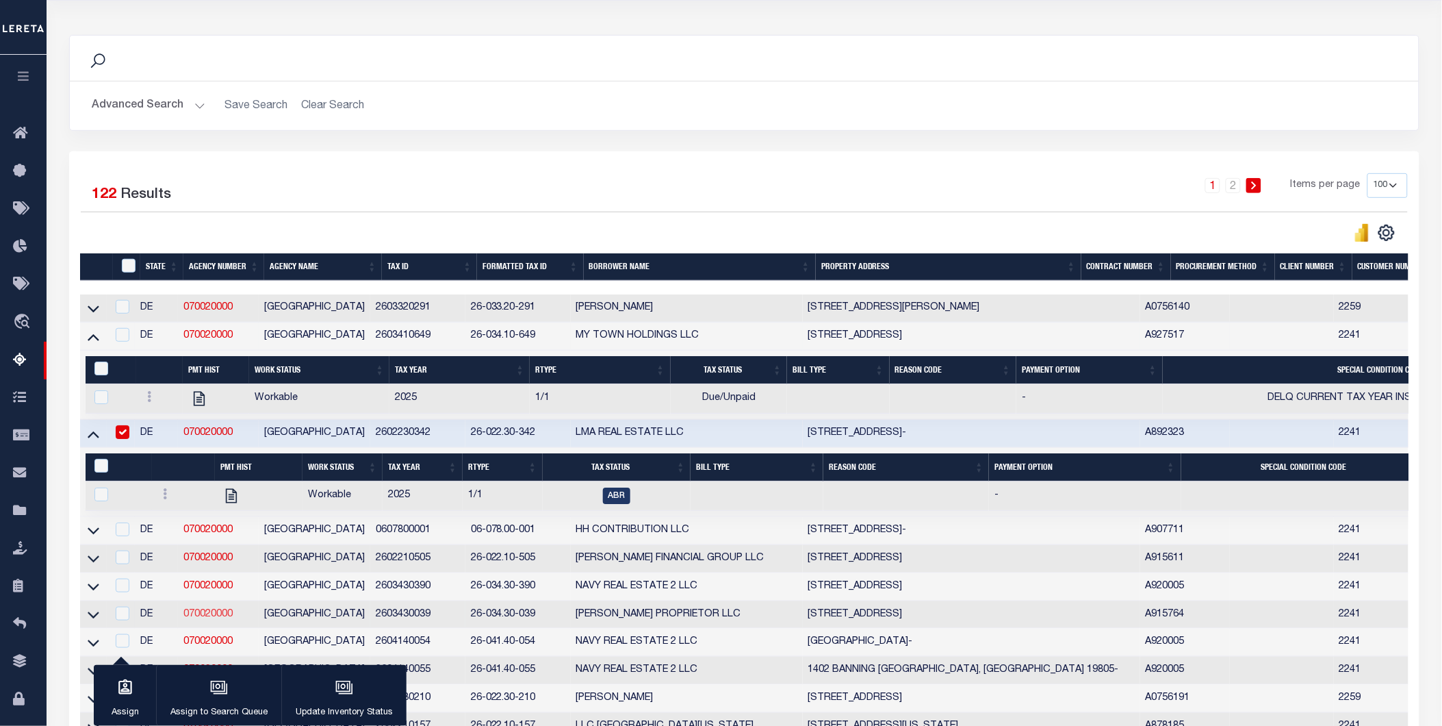
scroll to position [228, 0]
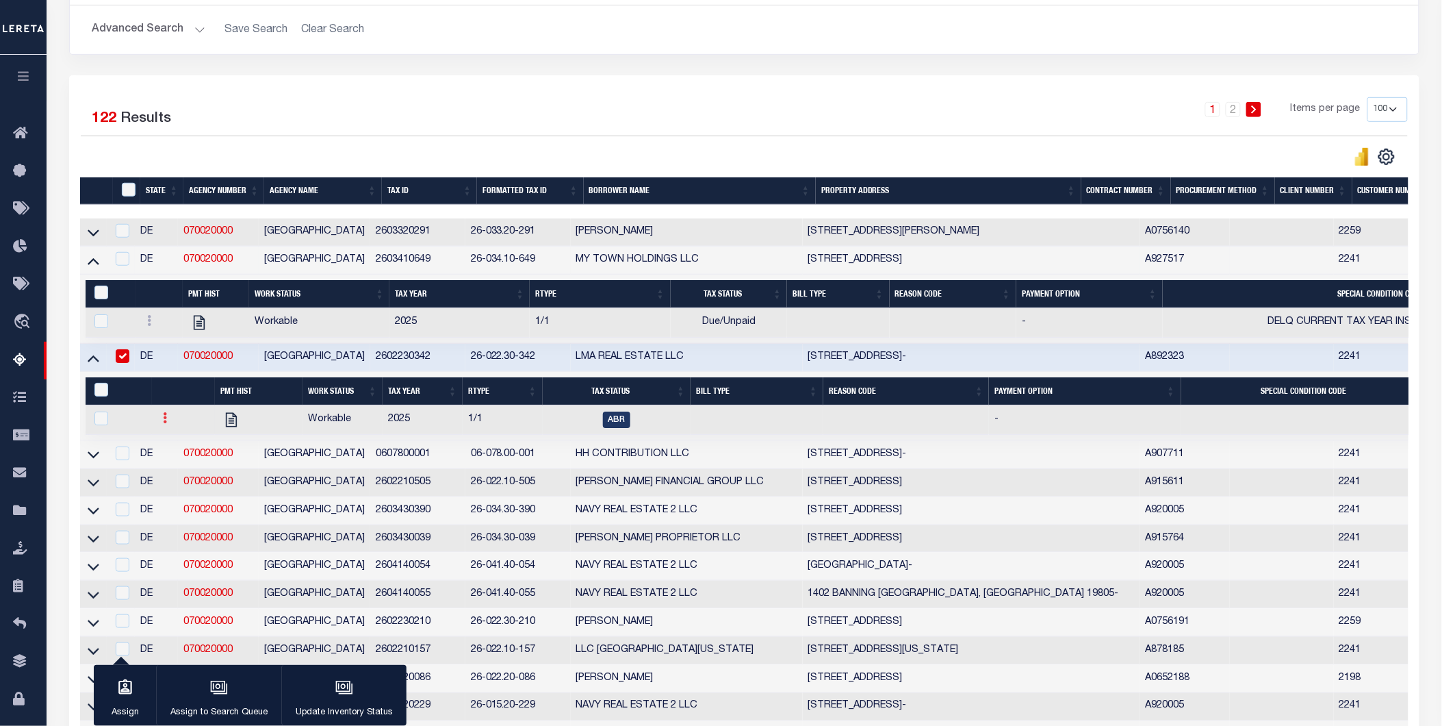
click at [158, 420] on link at bounding box center [164, 419] width 15 height 11
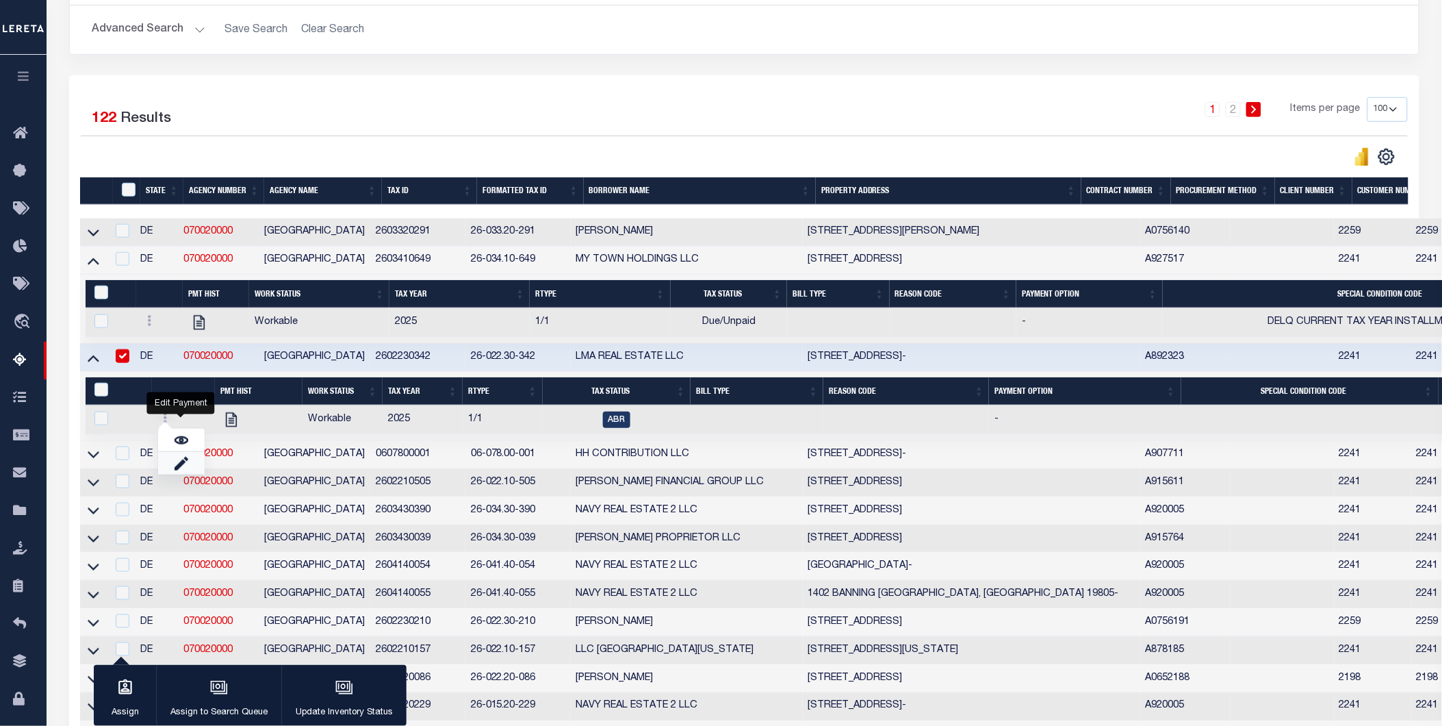
click at [168, 468] on link "" at bounding box center [181, 463] width 47 height 23
checkbox input "true"
select select
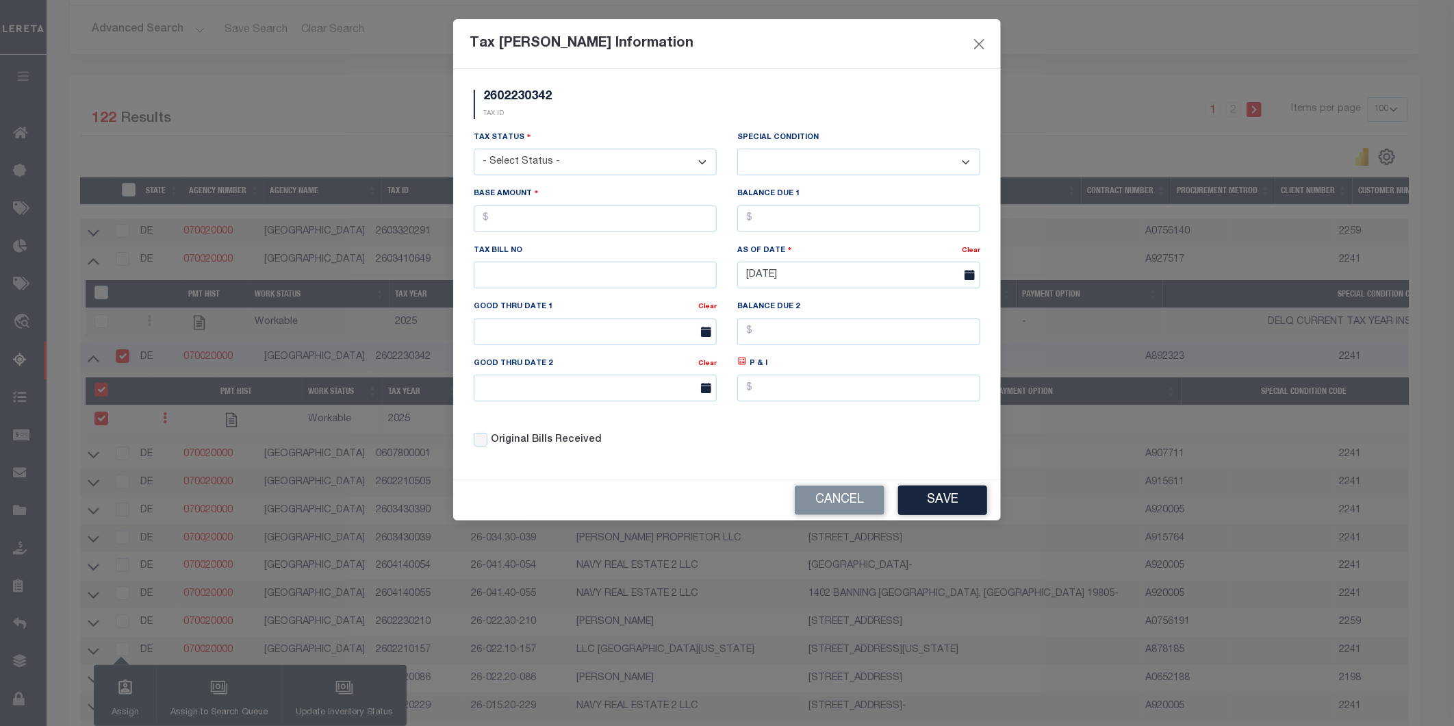
click at [537, 155] on select "- Select Status - Open Due/Unpaid Paid Incomplete No Tax Due Internal Refund Pr…" at bounding box center [595, 162] width 243 height 27
select select "DUE"
click at [474, 149] on select "- Select Status - Open Due/Unpaid Paid Incomplete No Tax Due Internal Refund Pr…" at bounding box center [595, 162] width 243 height 27
click at [850, 160] on select "-- Select Special Condition -- 3RD PARTY TAX LIEN AGENCY TAX LIEN (A.K.A Inside…" at bounding box center [858, 162] width 243 height 27
select select "17"
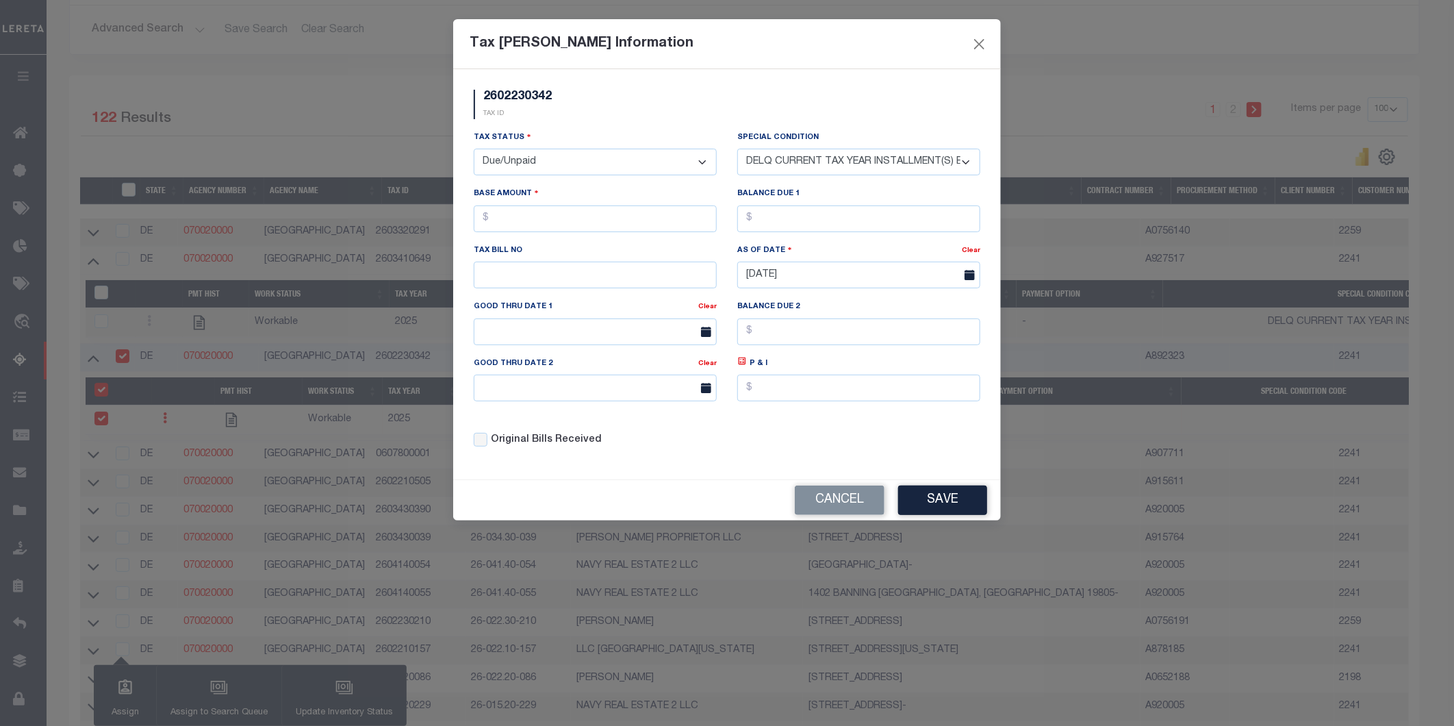
click at [737, 149] on select "-- Select Special Condition -- 3RD PARTY TAX LIEN AGENCY TAX LIEN (A.K.A Inside…" at bounding box center [858, 162] width 243 height 27
click at [576, 217] on input "text" at bounding box center [595, 218] width 243 height 27
type input "$71.00"
click at [832, 220] on input "text" at bounding box center [858, 218] width 243 height 27
type input "$71.00"
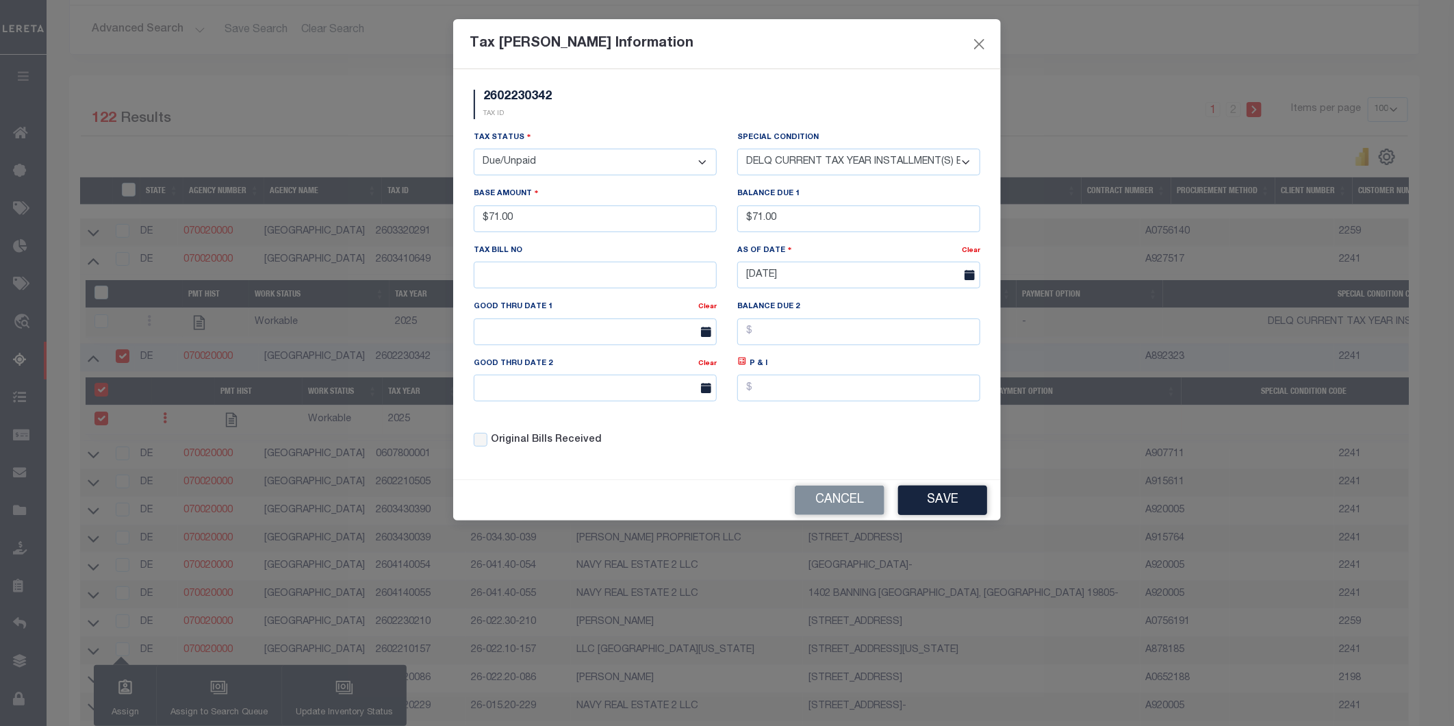
click at [947, 502] on button "Save" at bounding box center [942, 499] width 89 height 29
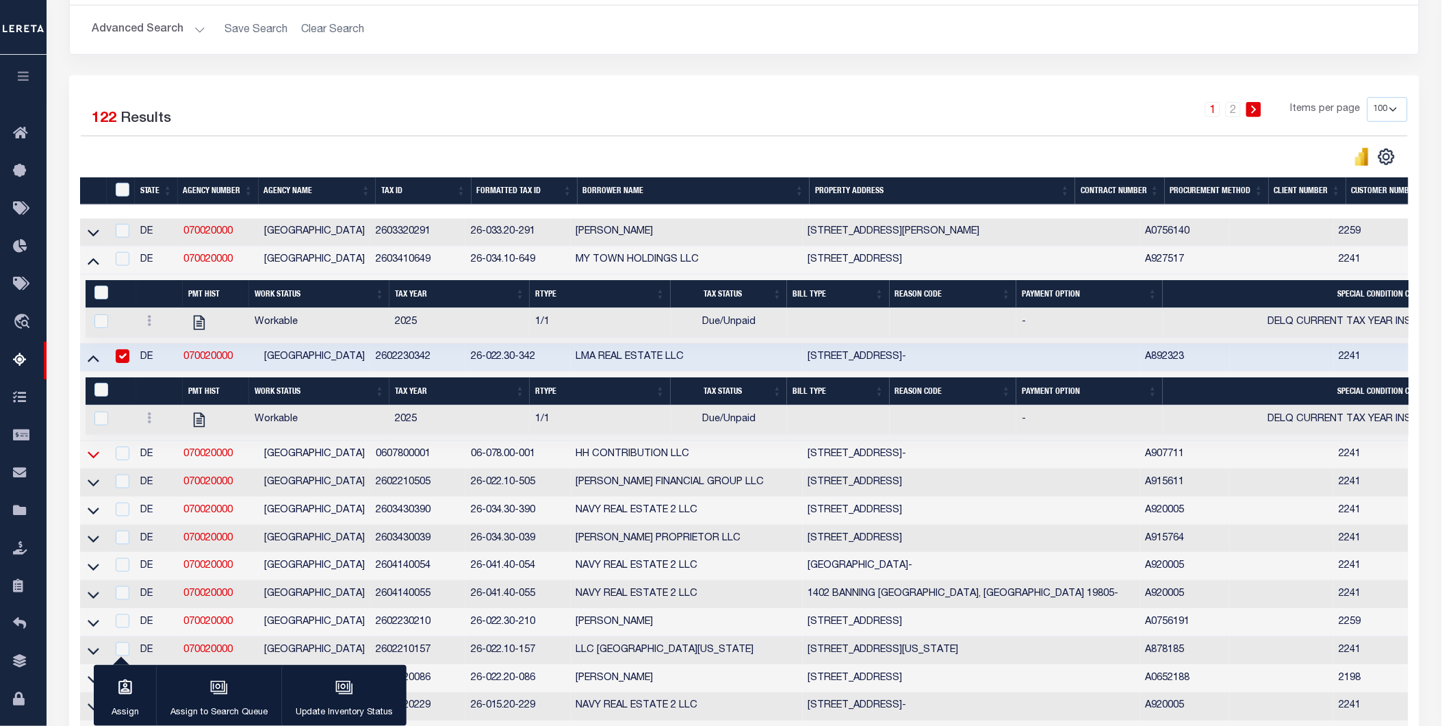
click at [89, 455] on icon at bounding box center [94, 454] width 12 height 14
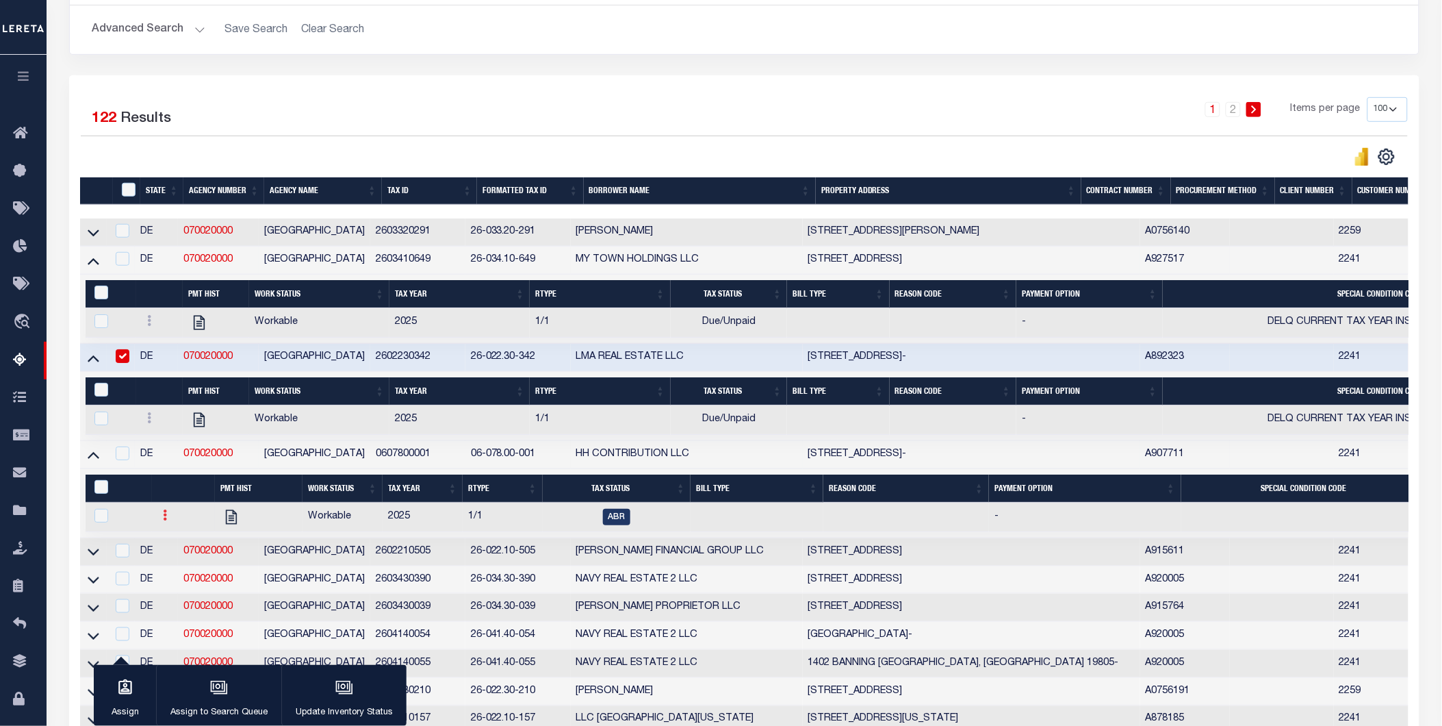
click at [160, 520] on link at bounding box center [164, 516] width 15 height 11
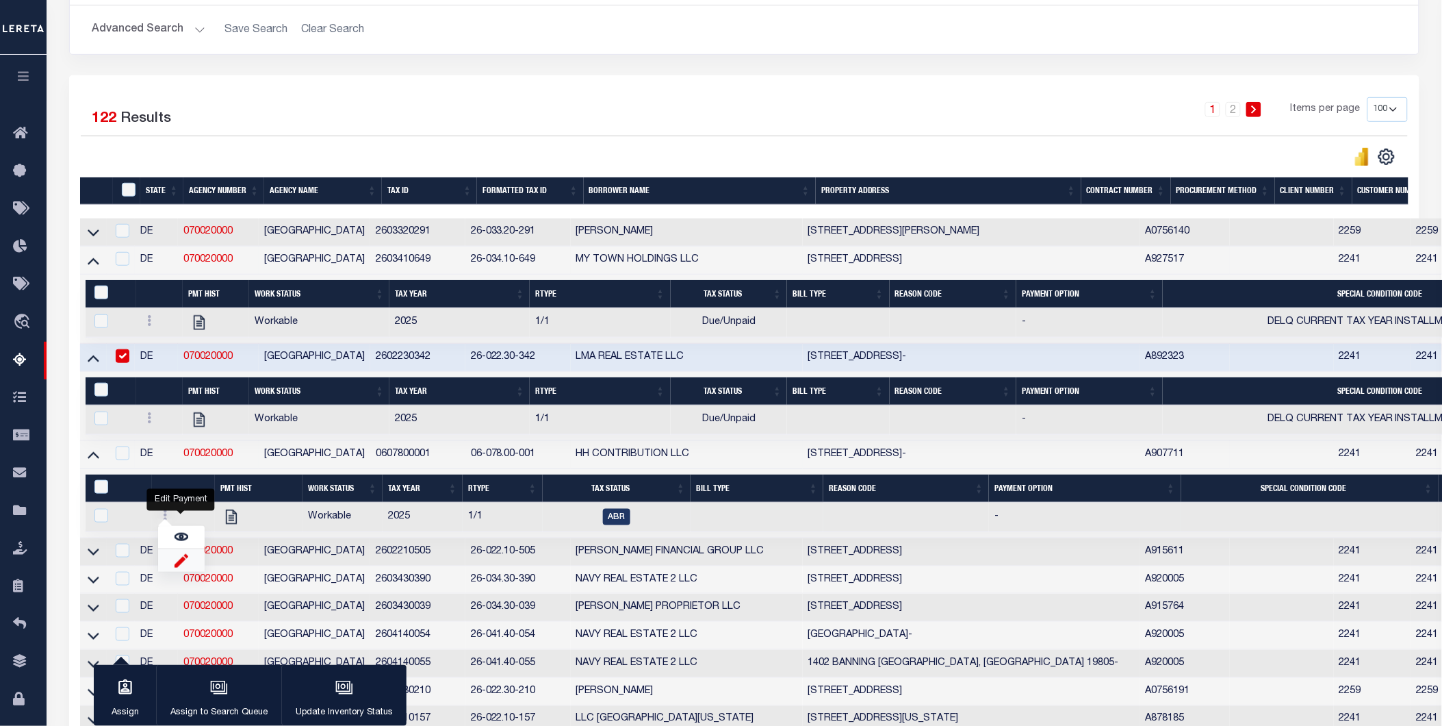
click at [179, 566] on img "" at bounding box center [182, 560] width 14 height 14
checkbox input "true"
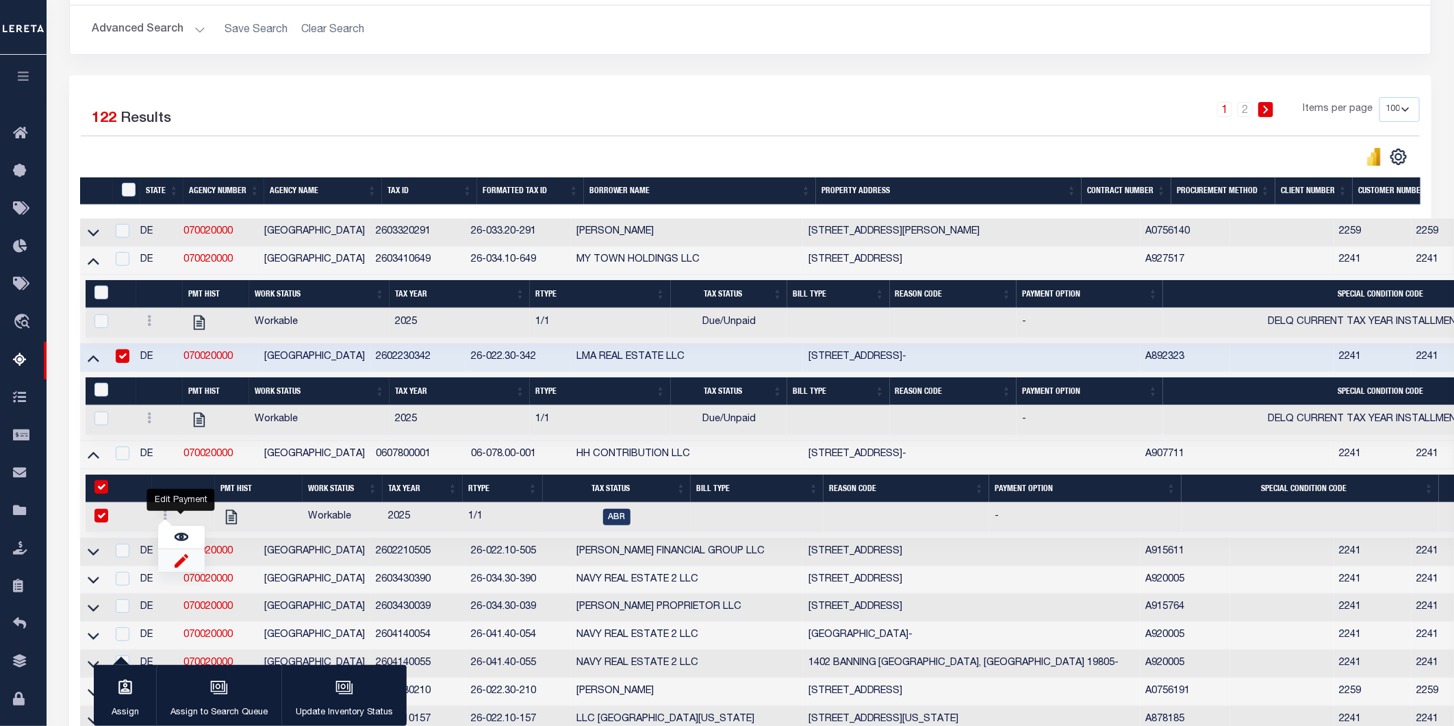
select select
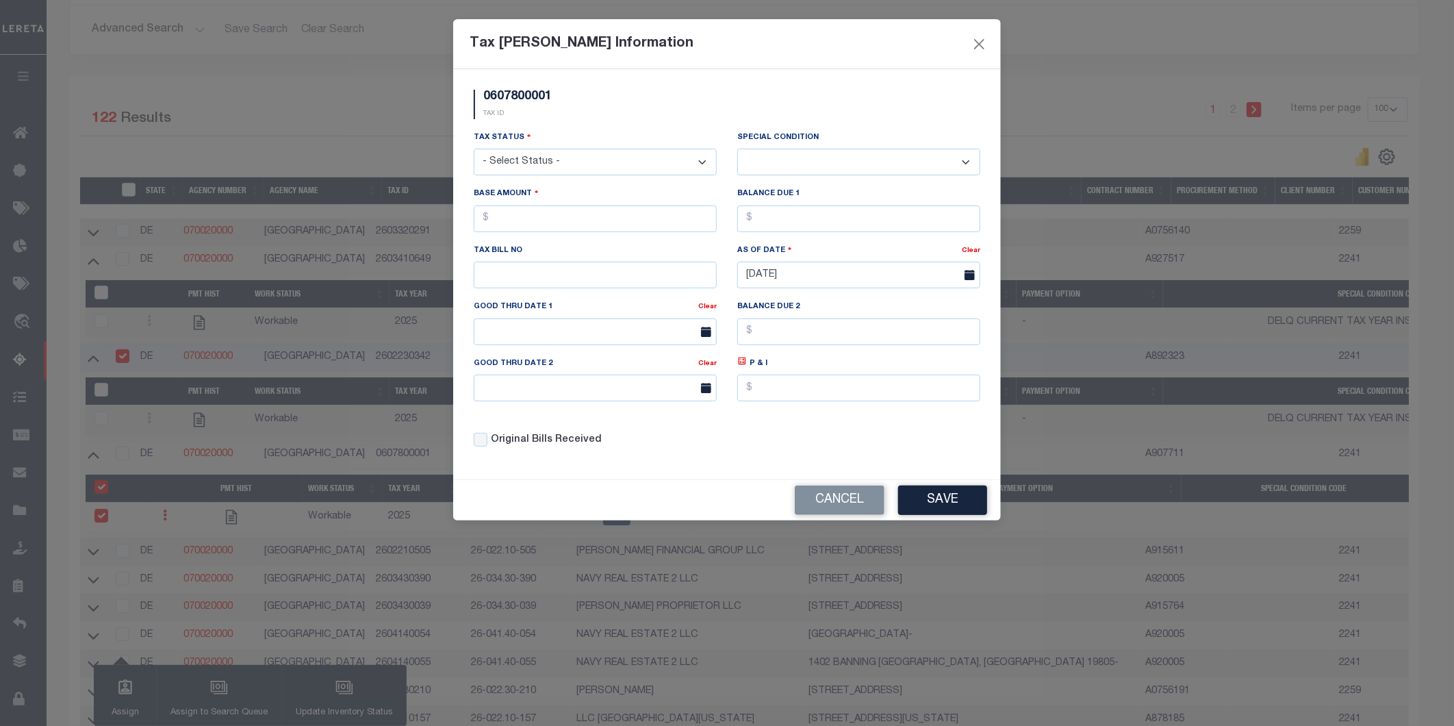
click at [603, 160] on select "- Select Status - Open Due/Unpaid Paid Incomplete No Tax Due Internal Refund Pr…" at bounding box center [595, 162] width 243 height 27
select select "DUE"
click at [474, 149] on select "- Select Status - Open Due/Unpaid Paid Incomplete No Tax Due Internal Refund Pr…" at bounding box center [595, 162] width 243 height 27
click at [800, 160] on select "-- Select Special Condition -- 3RD PARTY TAX LIEN AGENCY TAX LIEN (A.K.A Inside…" at bounding box center [858, 162] width 243 height 27
select select "15"
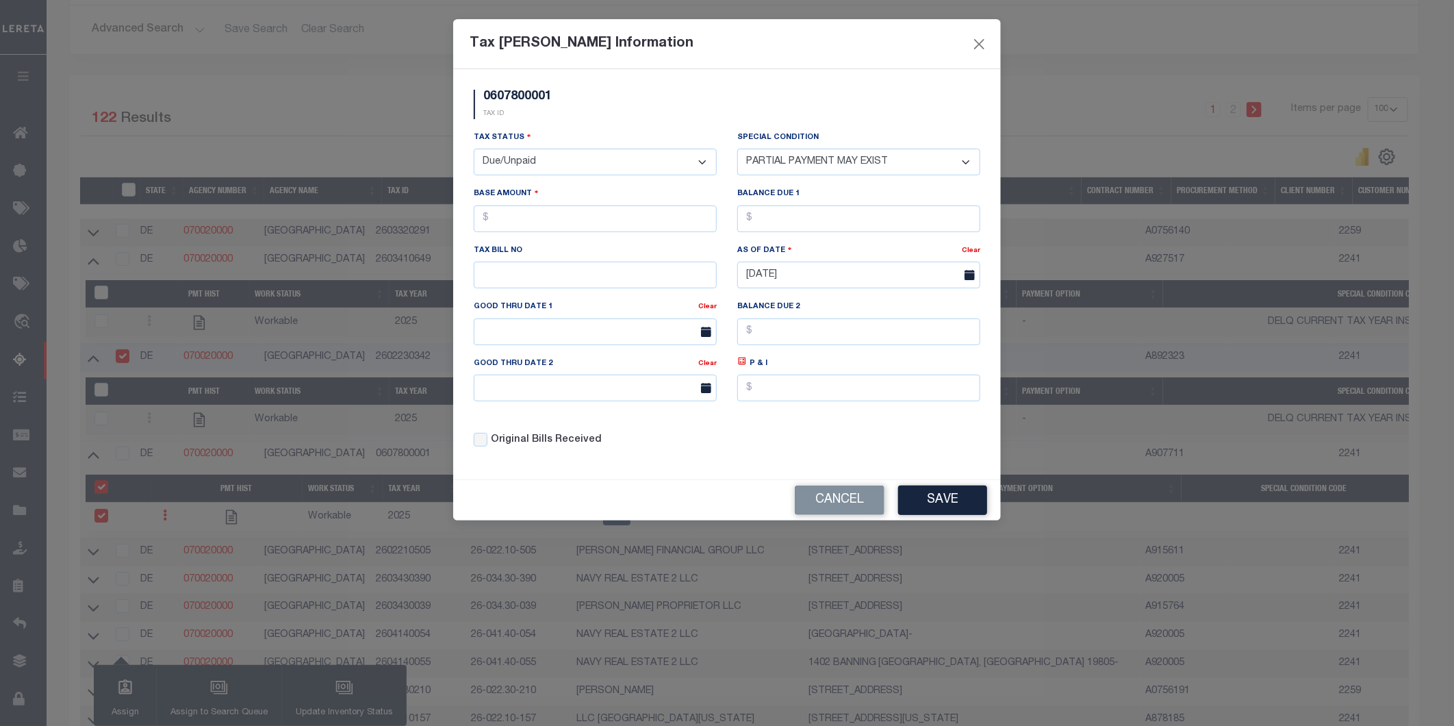
click at [737, 149] on select "-- Select Special Condition -- 3RD PARTY TAX LIEN AGENCY TAX LIEN (A.K.A Inside…" at bounding box center [858, 162] width 243 height 27
click at [550, 210] on input "text" at bounding box center [595, 218] width 243 height 27
click at [571, 216] on input "text" at bounding box center [595, 218] width 243 height 27
type input "$56.00"
click at [902, 218] on input "text" at bounding box center [858, 218] width 243 height 27
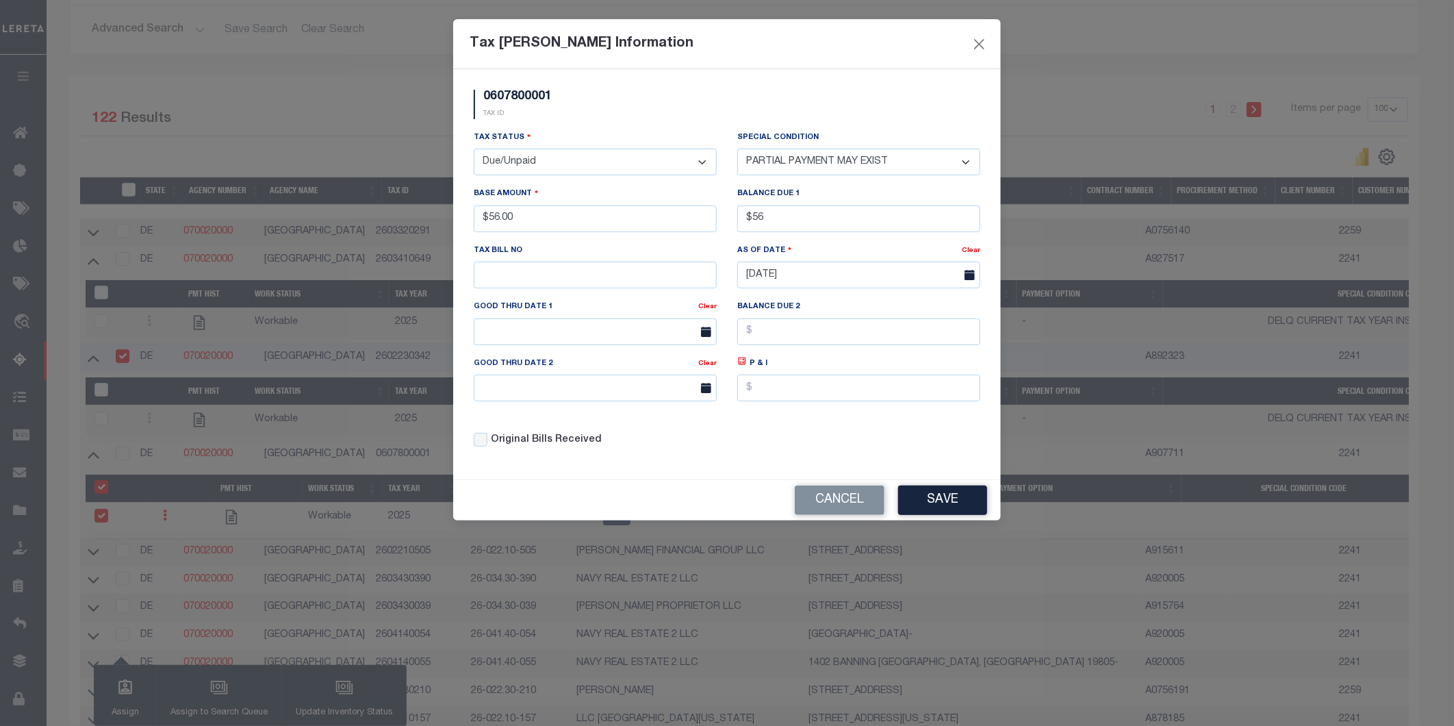
type input "$56.00"
click at [949, 488] on div "Cancel Save" at bounding box center [727, 500] width 548 height 40
click at [922, 502] on button "Save" at bounding box center [942, 499] width 89 height 29
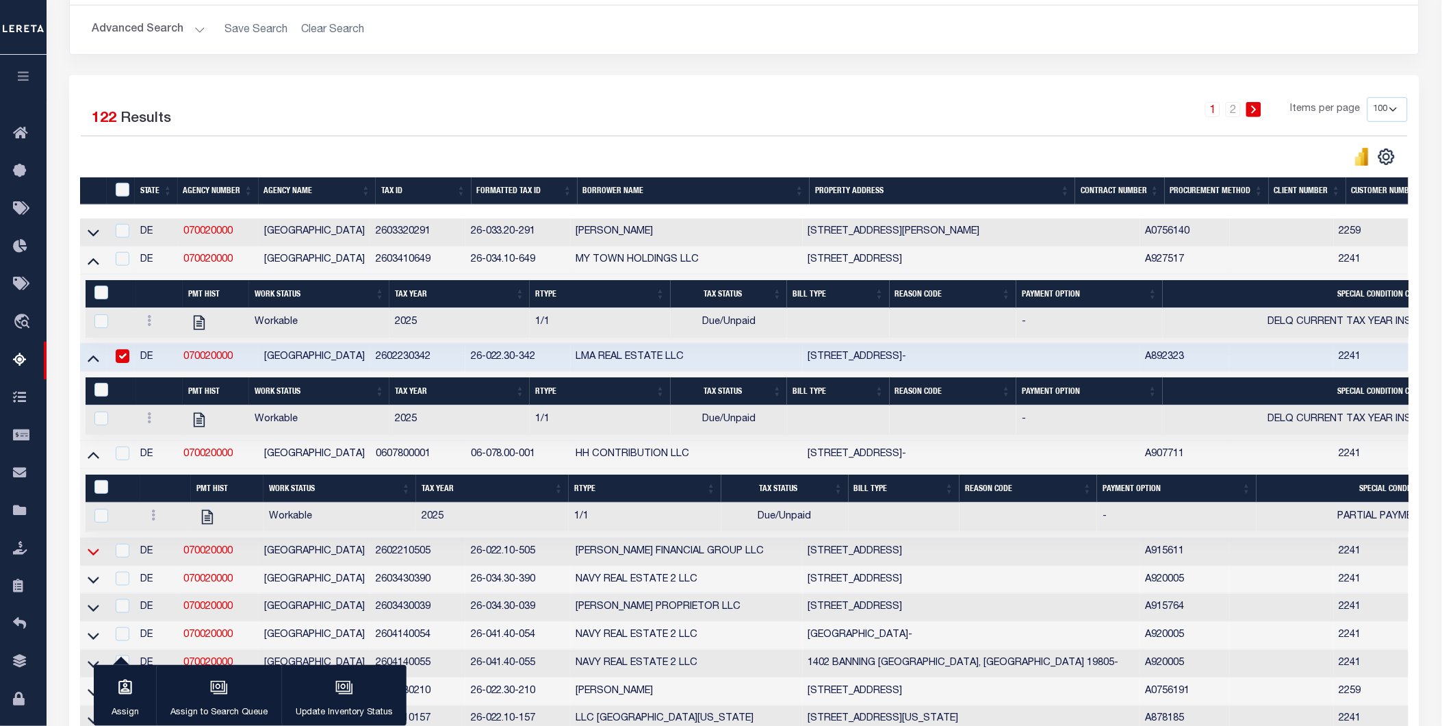
click at [89, 556] on icon at bounding box center [94, 552] width 12 height 7
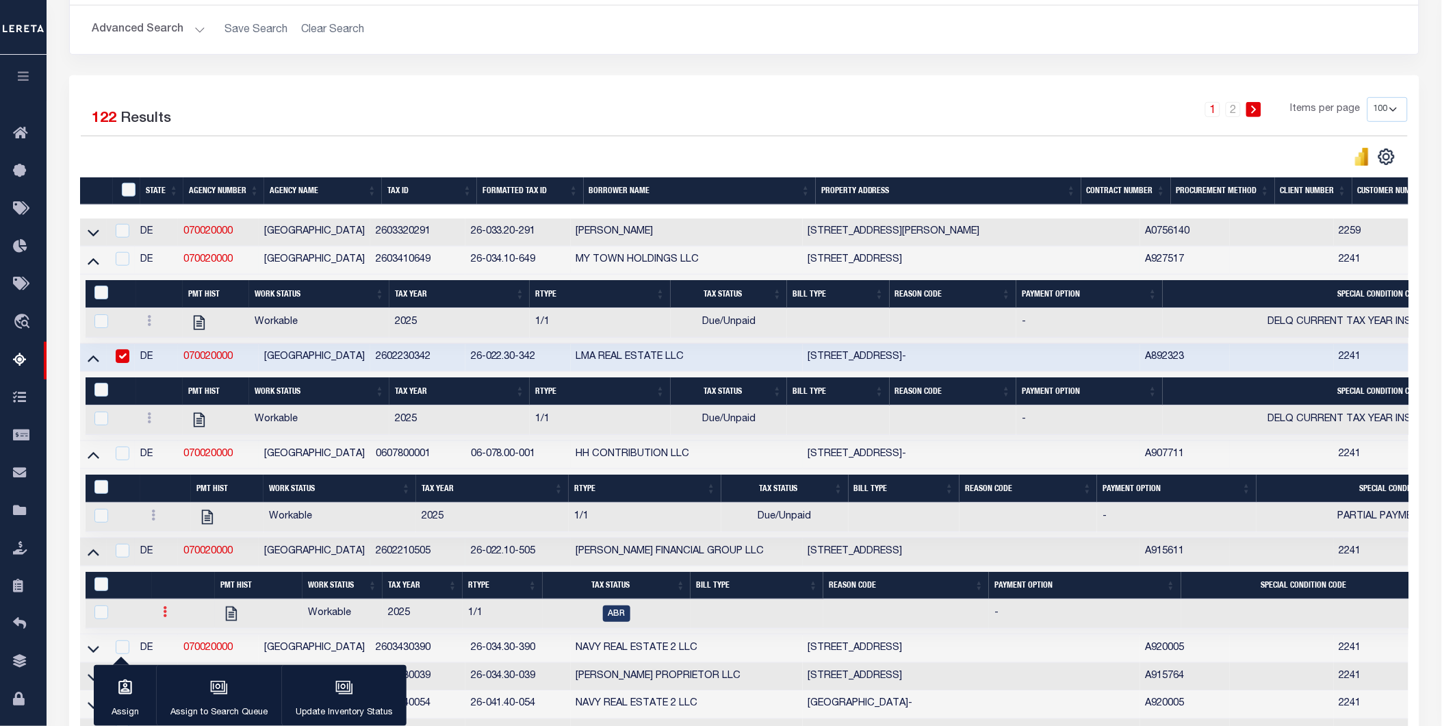
click at [161, 617] on link at bounding box center [164, 613] width 15 height 11
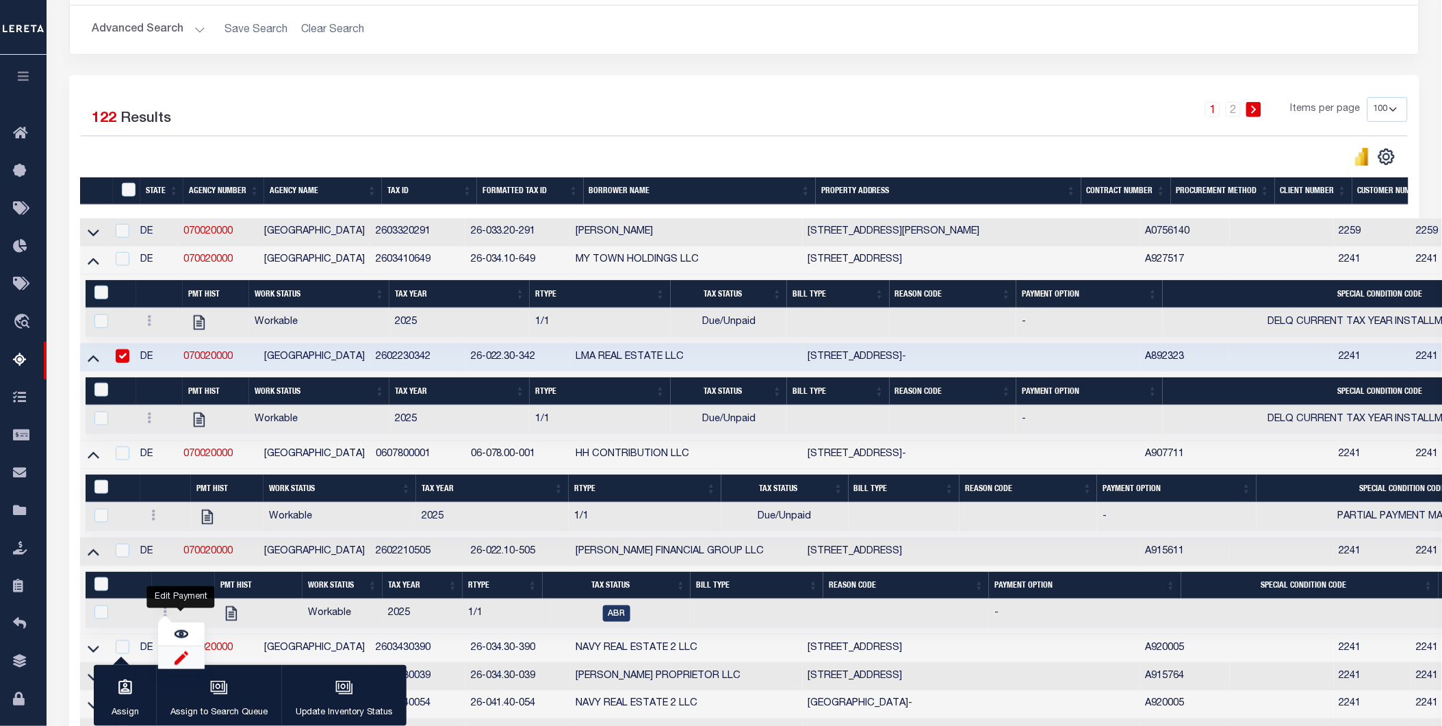
click at [181, 661] on img "" at bounding box center [182, 657] width 14 height 14
checkbox input "true"
select select
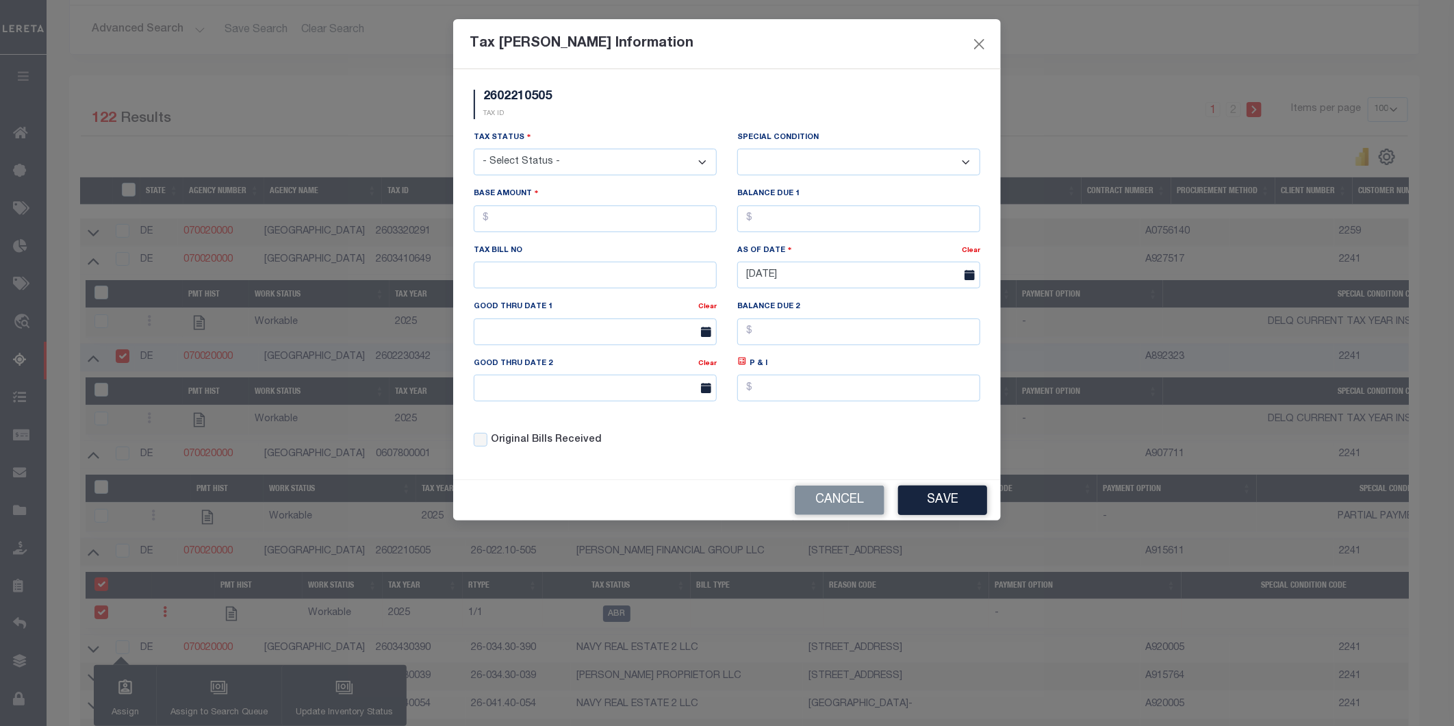
click at [620, 159] on select "- Select Status - Open Due/Unpaid Paid Incomplete No Tax Due Internal Refund Pr…" at bounding box center [595, 162] width 243 height 27
select select "DUE"
click at [474, 149] on select "- Select Status - Open Due/Unpaid Paid Incomplete No Tax Due Internal Refund Pr…" at bounding box center [595, 162] width 243 height 27
click at [813, 156] on select "-- Select Special Condition -- 3RD PARTY TAX LIEN AGENCY TAX LIEN (A.K.A Inside…" at bounding box center [858, 162] width 243 height 27
select select "15"
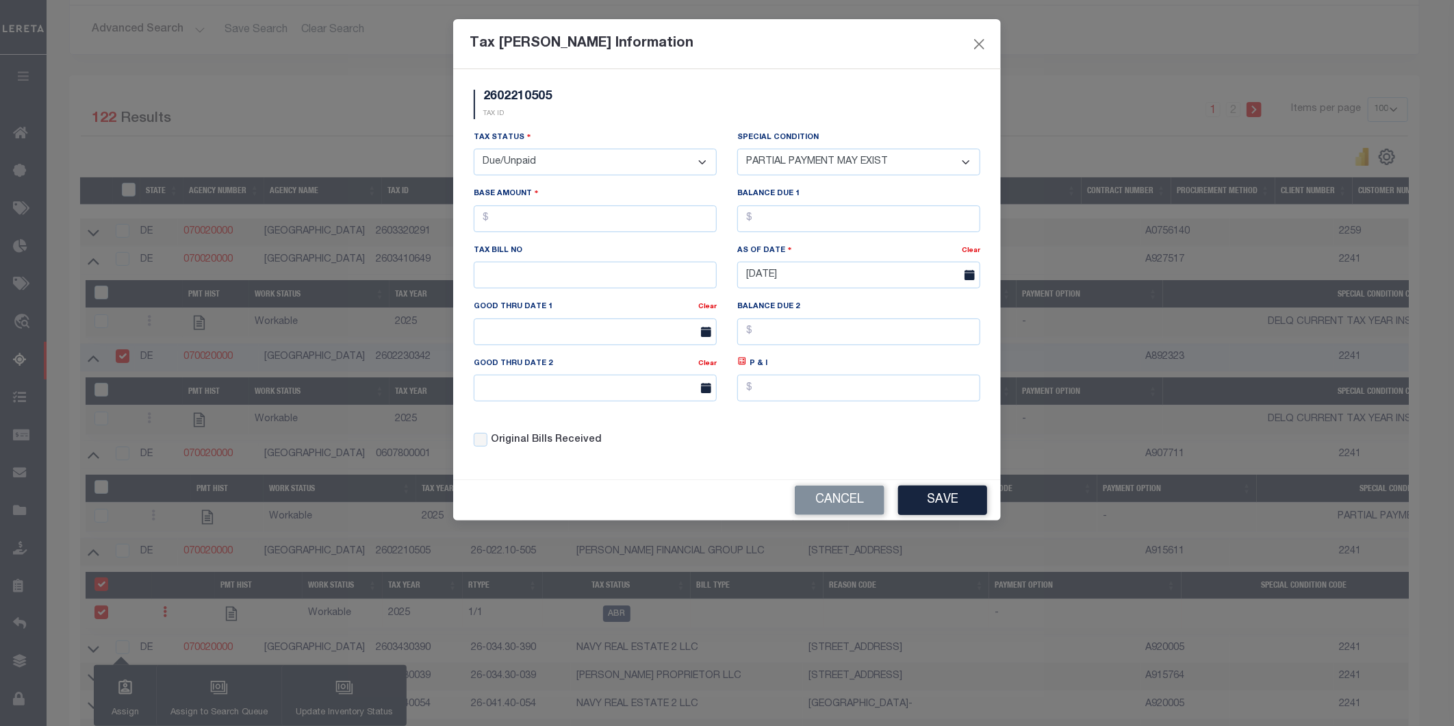
click at [737, 149] on select "-- Select Special Condition -- 3RD PARTY TAX LIEN AGENCY TAX LIEN (A.K.A Inside…" at bounding box center [858, 162] width 243 height 27
click at [508, 220] on input "text" at bounding box center [595, 218] width 243 height 27
type input "$56.00"
click at [821, 213] on input "text" at bounding box center [858, 218] width 243 height 27
type input "$56.00"
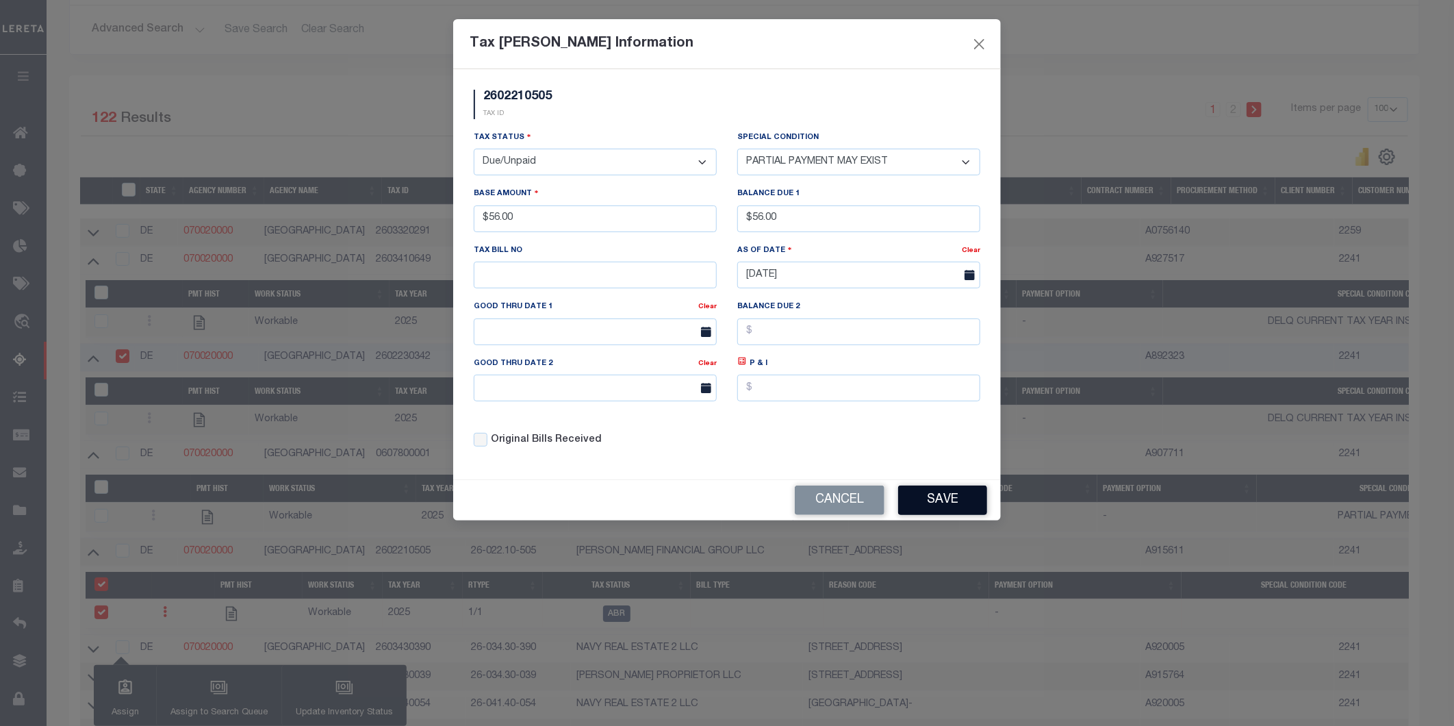
click at [947, 505] on button "Save" at bounding box center [942, 499] width 89 height 29
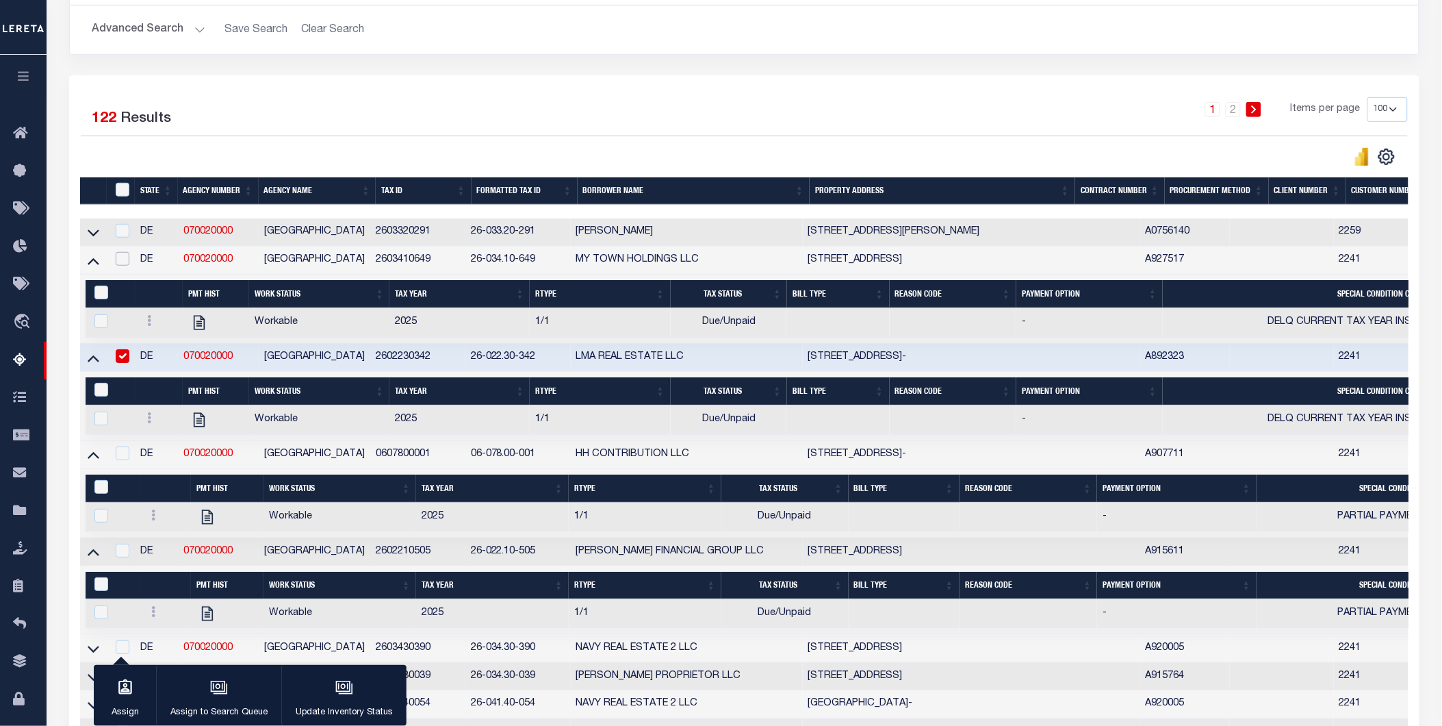
click at [123, 257] on input "checkbox" at bounding box center [123, 259] width 14 height 14
checkbox input "true"
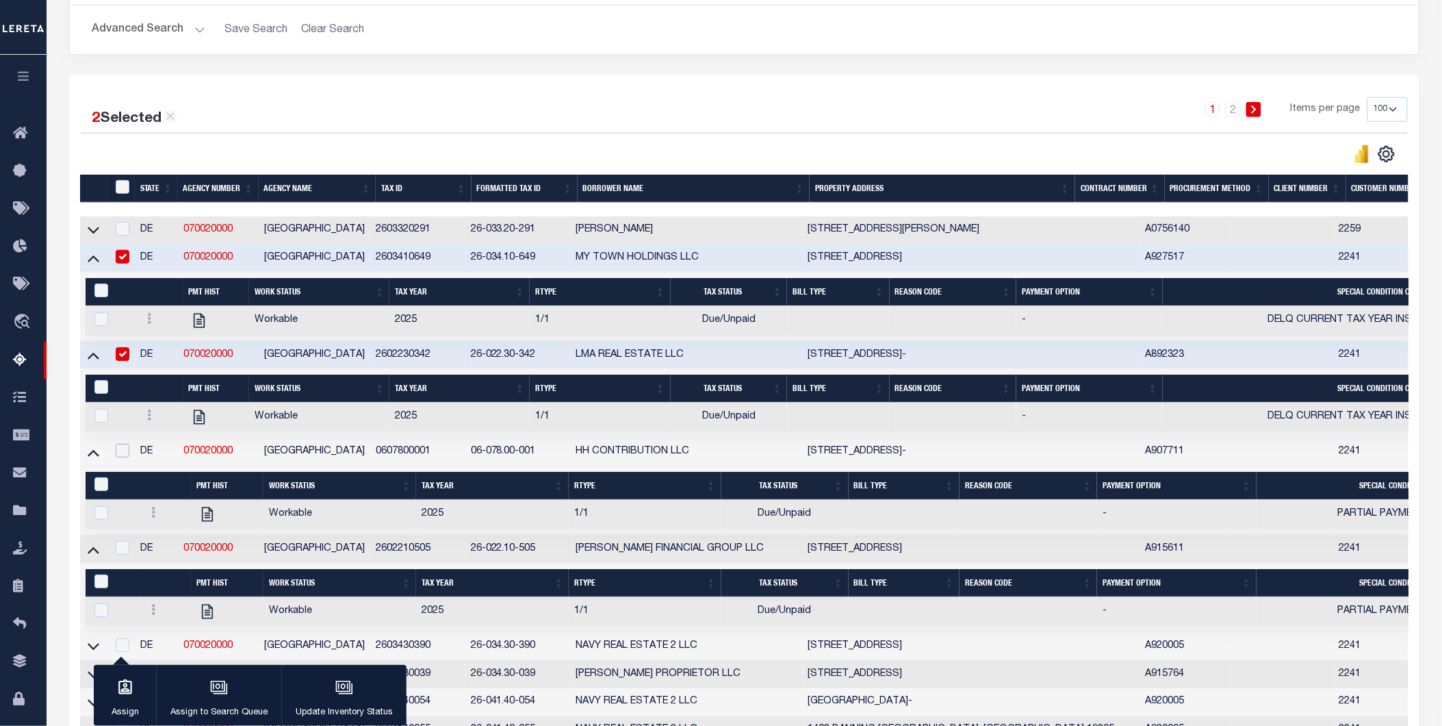
drag, startPoint x: 123, startPoint y: 450, endPoint x: 127, endPoint y: 555, distance: 104.8
click at [123, 452] on input "checkbox" at bounding box center [123, 451] width 14 height 14
checkbox input "true"
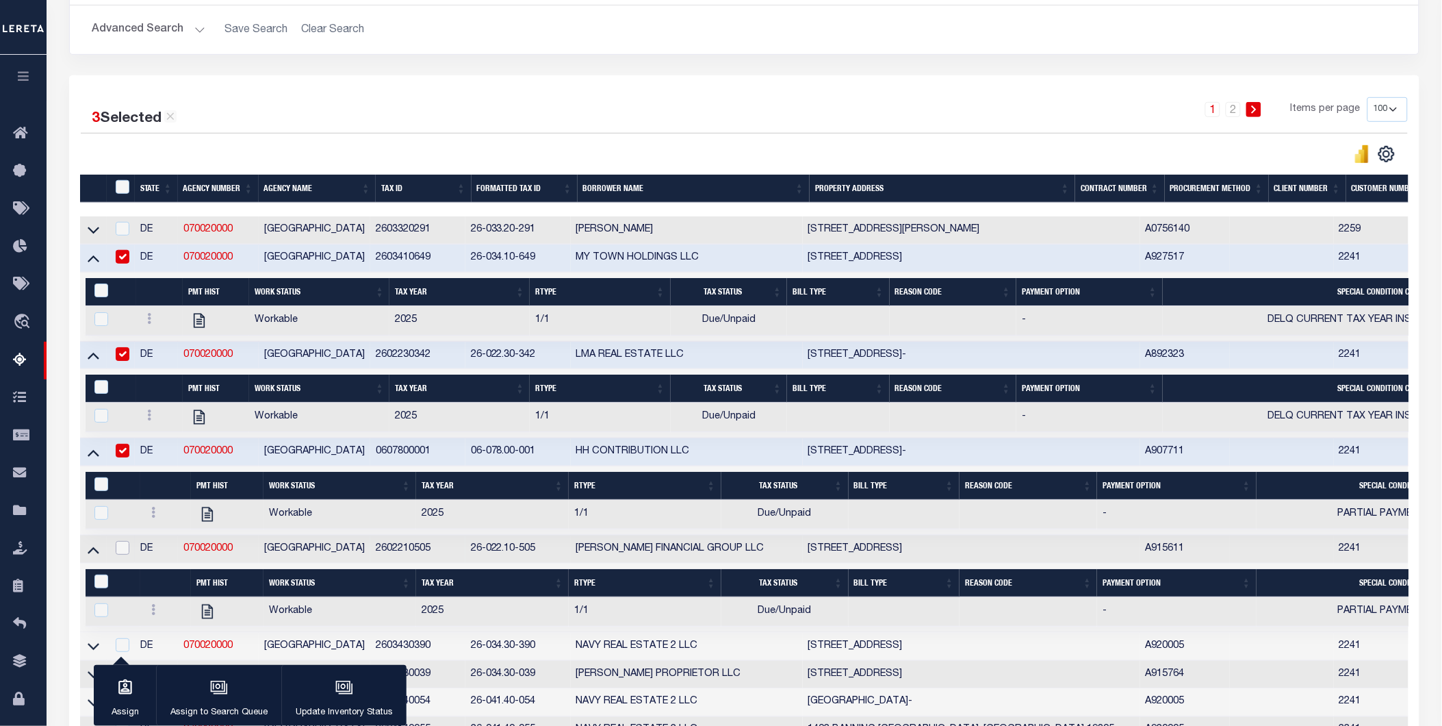
click at [121, 549] on input "checkbox" at bounding box center [123, 548] width 14 height 14
checkbox input "true"
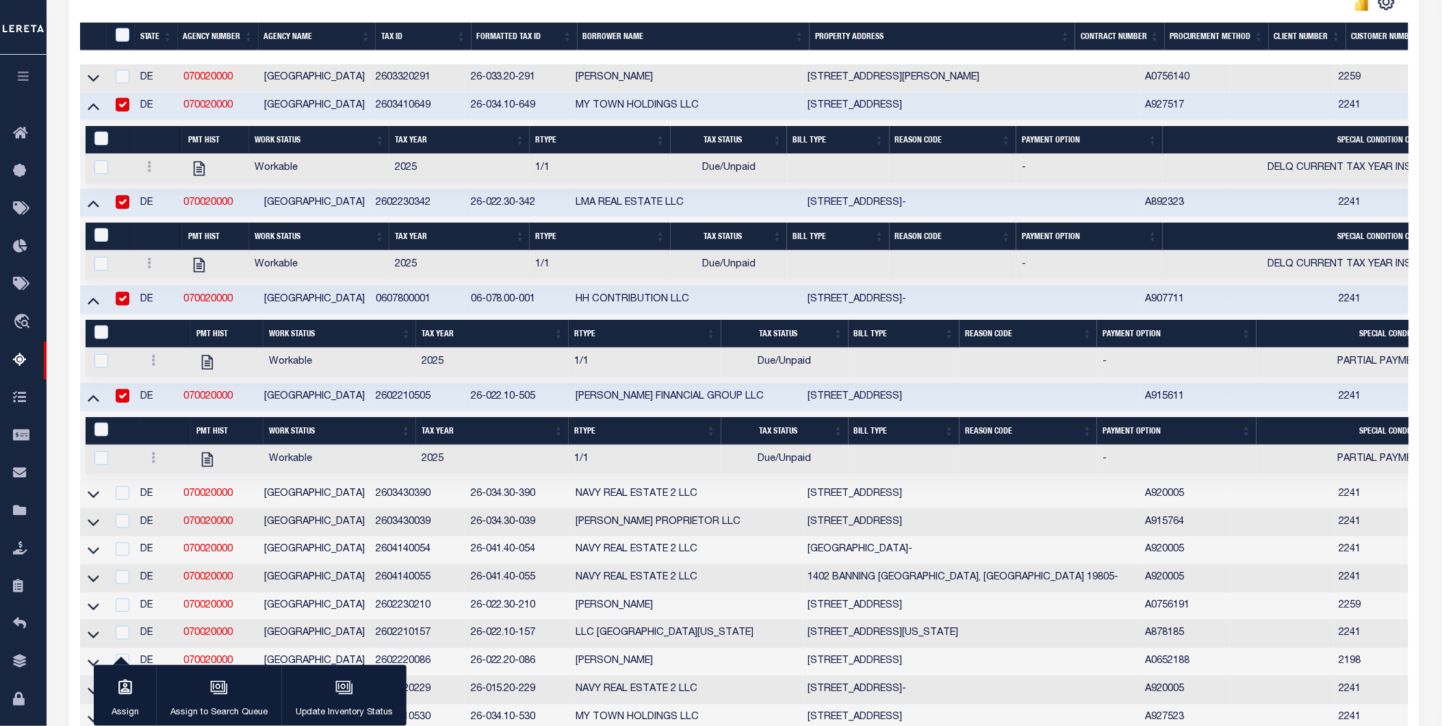
scroll to position [304, 0]
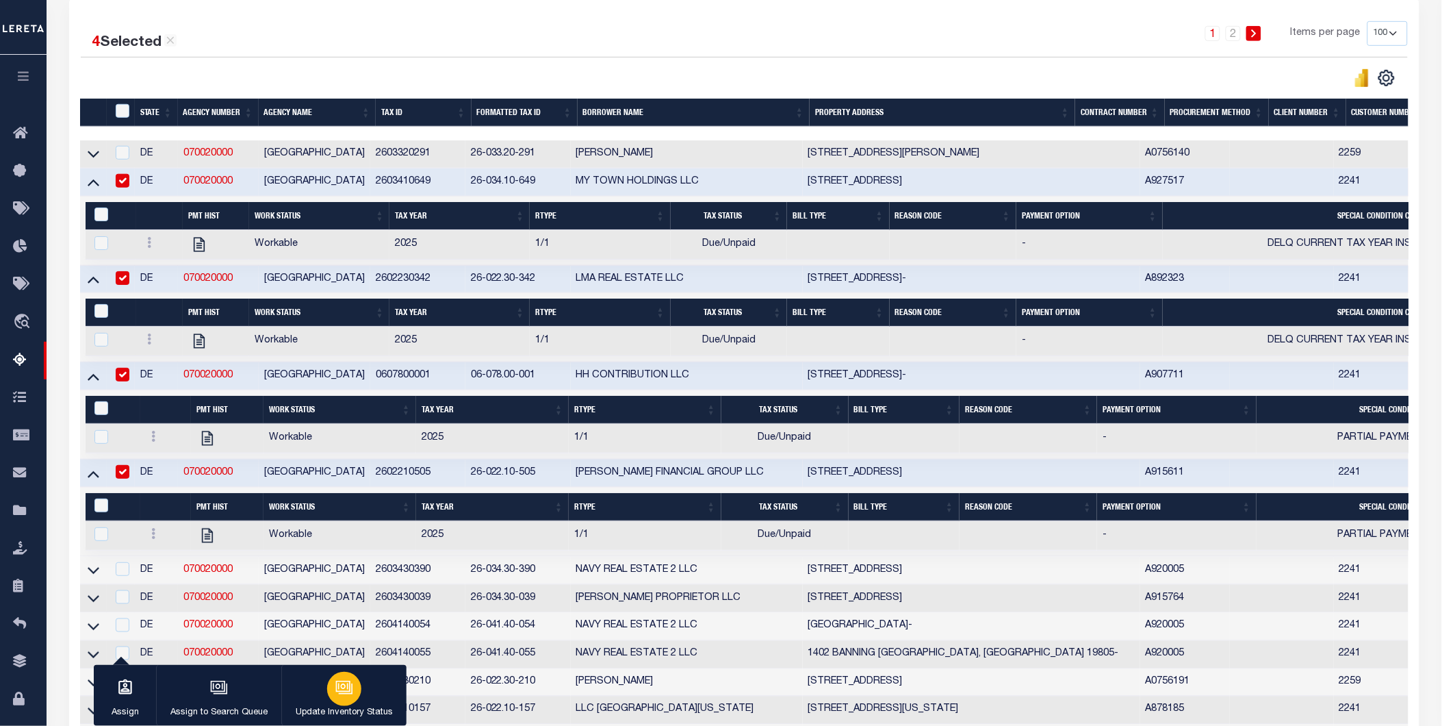
click at [331, 690] on div "button" at bounding box center [344, 689] width 34 height 34
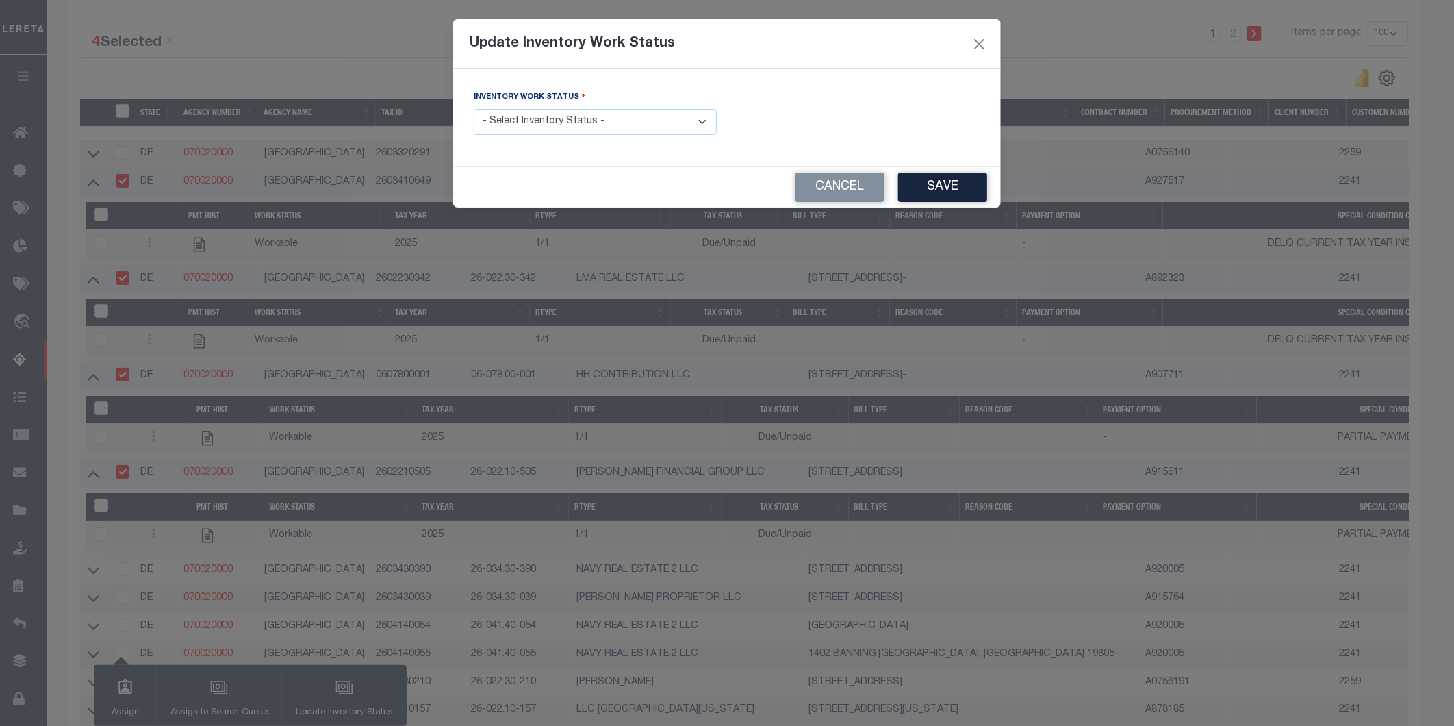
click at [582, 131] on select "- Select Inventory Status - Manual - Exception Pended - Awaiting Search Late Ad…" at bounding box center [595, 122] width 243 height 27
select select "4"
click at [474, 110] on select "- Select Inventory Status - Manual - Exception Pended - Awaiting Search Late Ad…" at bounding box center [595, 122] width 243 height 27
click at [945, 194] on button "Save" at bounding box center [942, 187] width 89 height 29
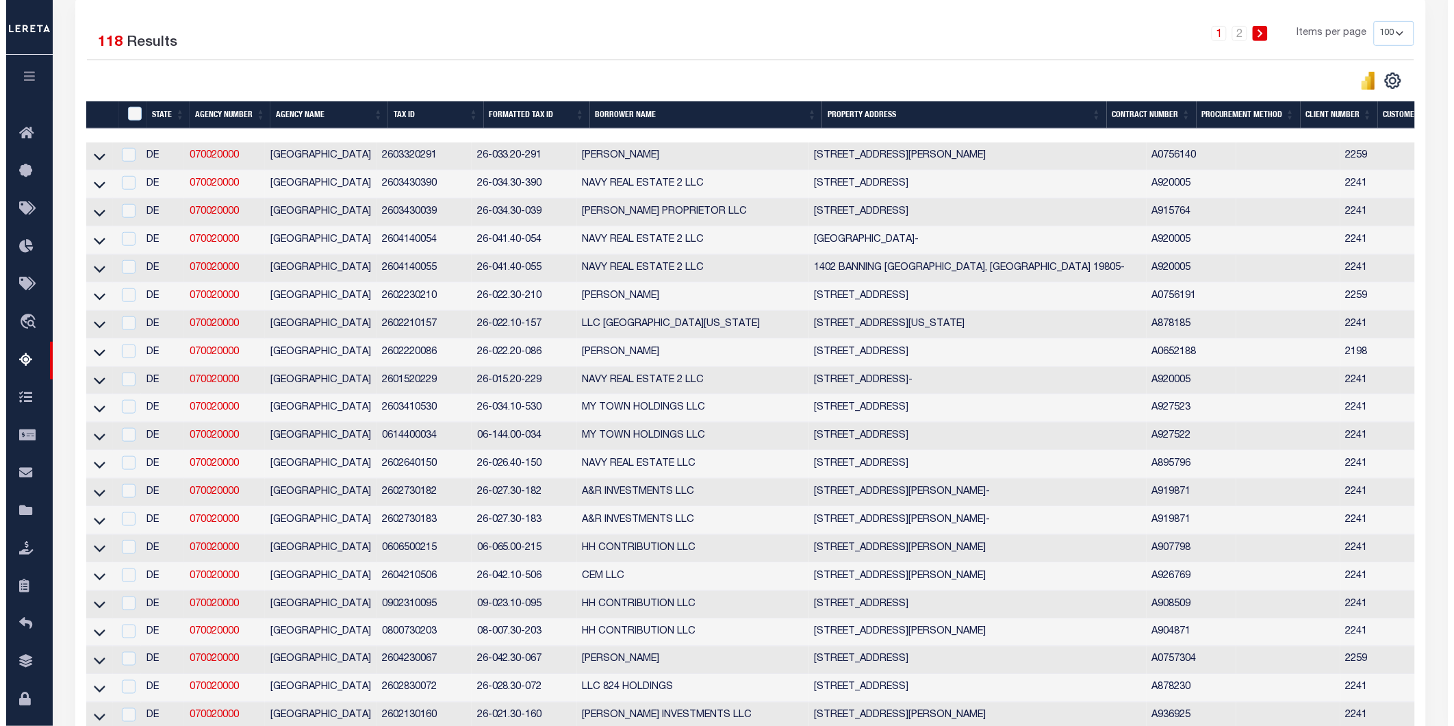
scroll to position [0, 0]
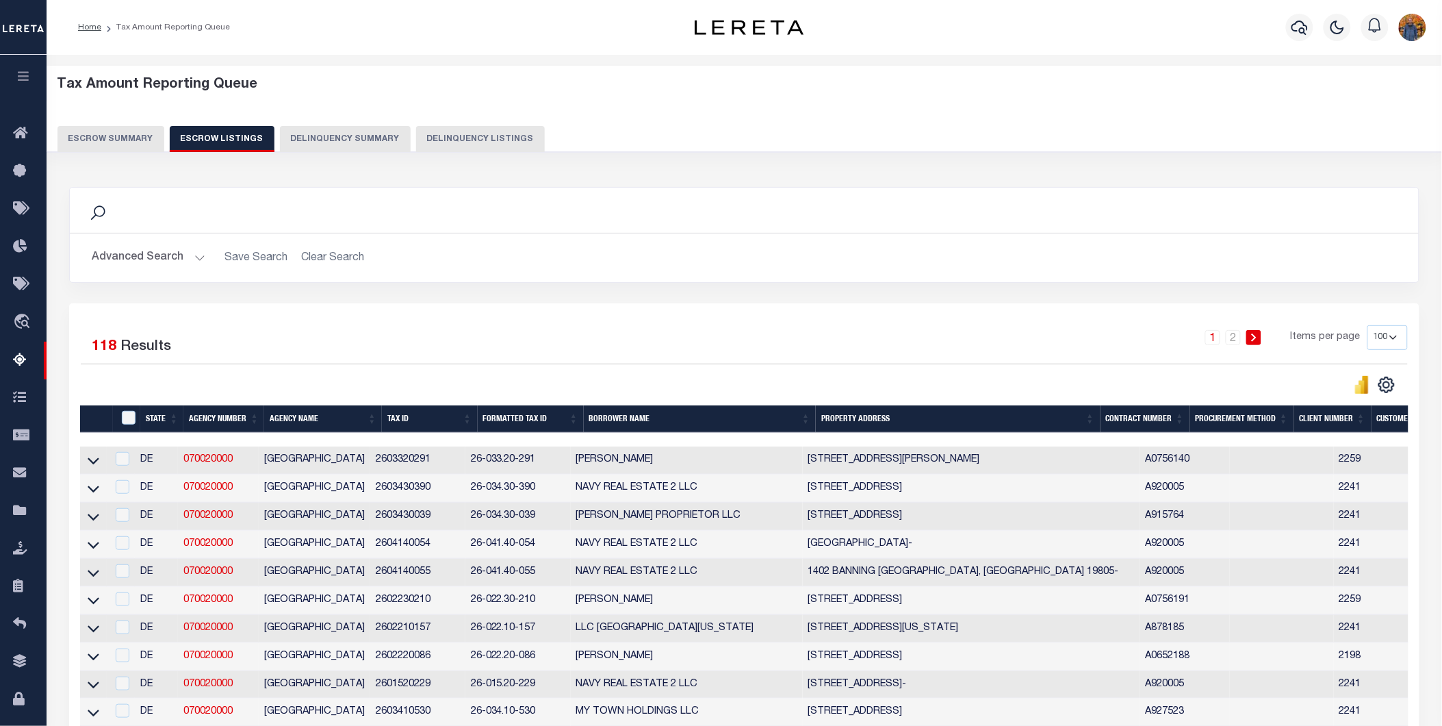
click at [111, 132] on button "Escrow Summary" at bounding box center [111, 139] width 107 height 26
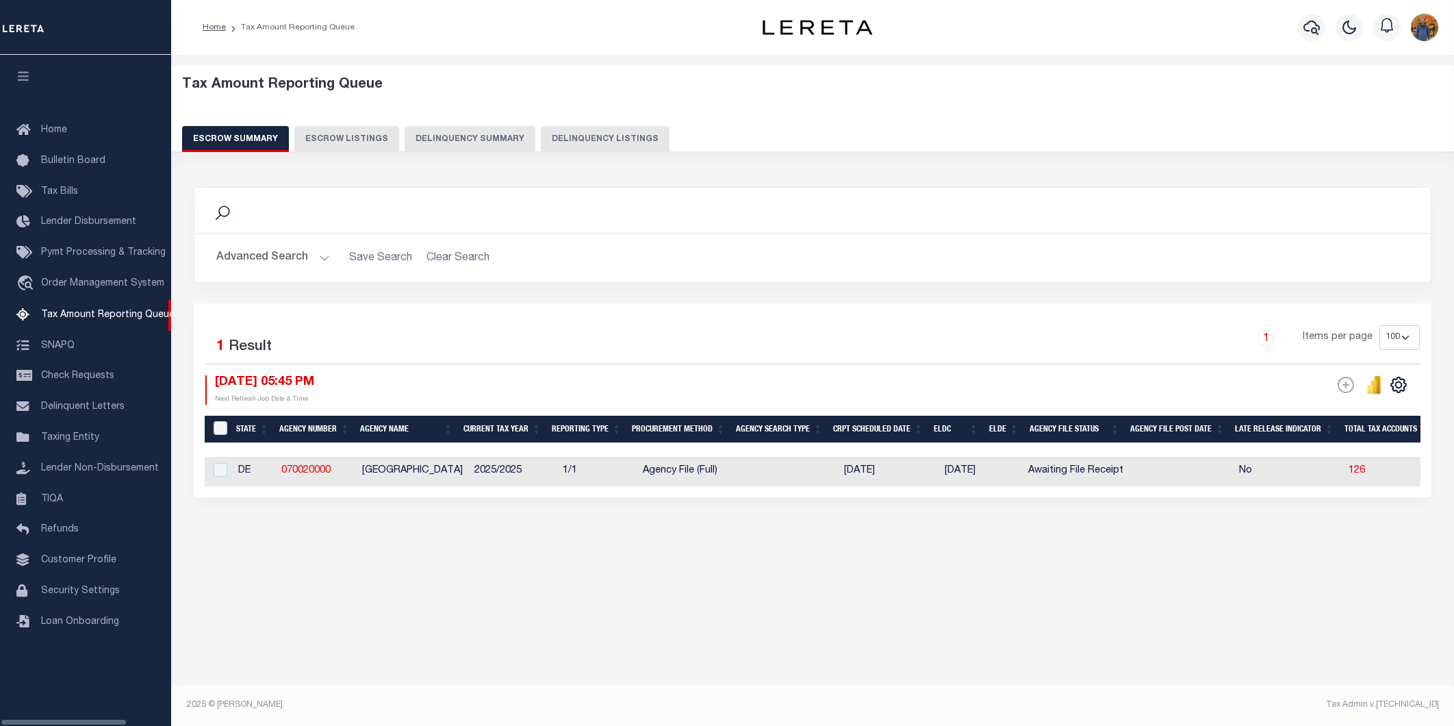
select select "100"
click at [222, 468] on input "checkbox" at bounding box center [221, 470] width 14 height 14
checkbox input "true"
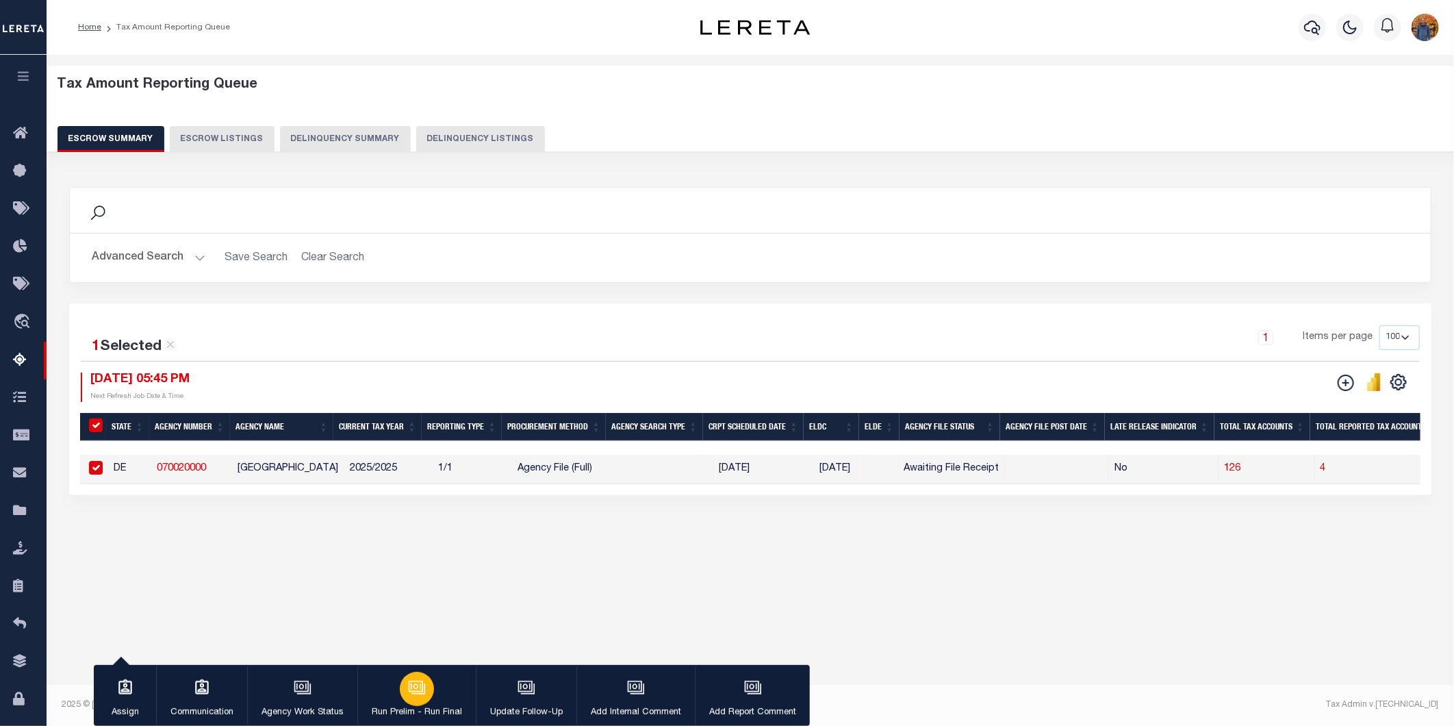
click at [415, 688] on icon "button" at bounding box center [417, 687] width 18 height 18
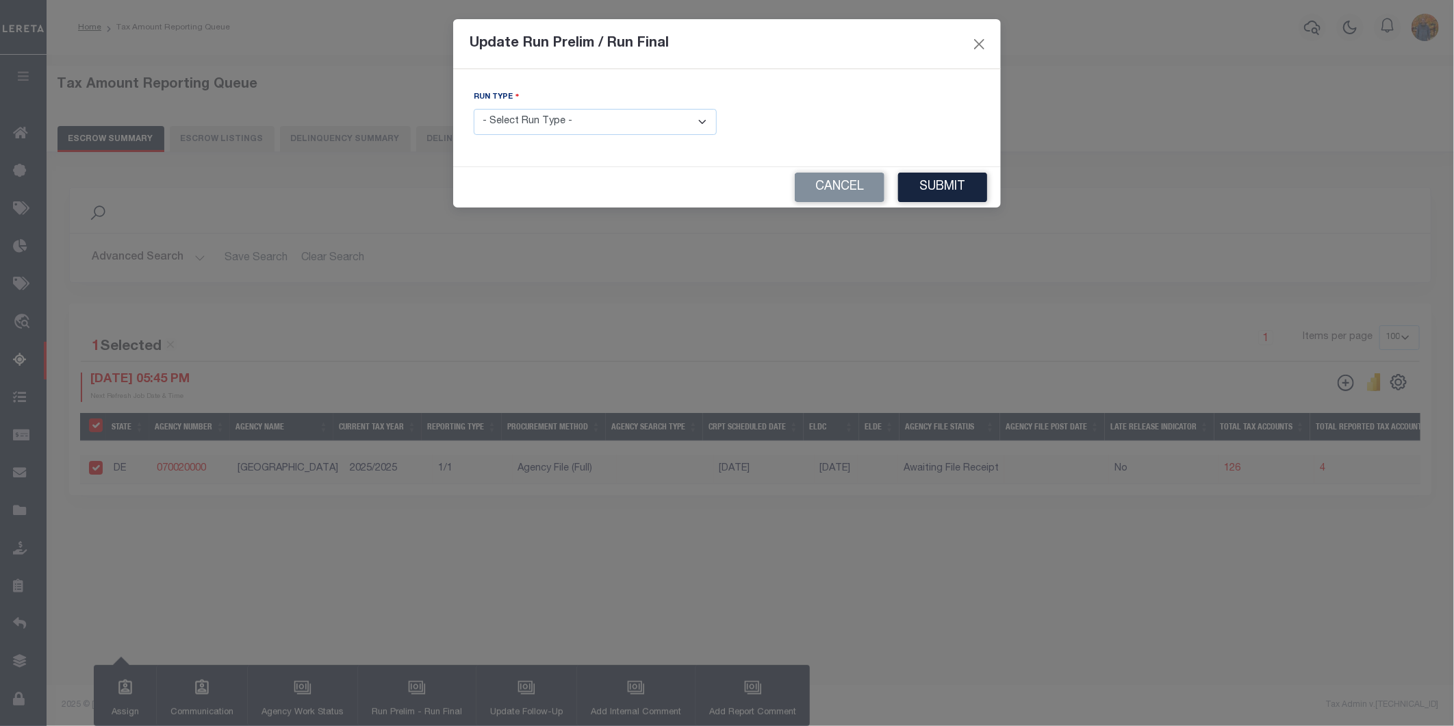
click at [586, 126] on select "- Select Run Type - Prelim Run Final Run" at bounding box center [595, 122] width 243 height 27
select select "F"
click at [474, 110] on select "- Select Run Type - Prelim Run Final Run" at bounding box center [595, 122] width 243 height 27
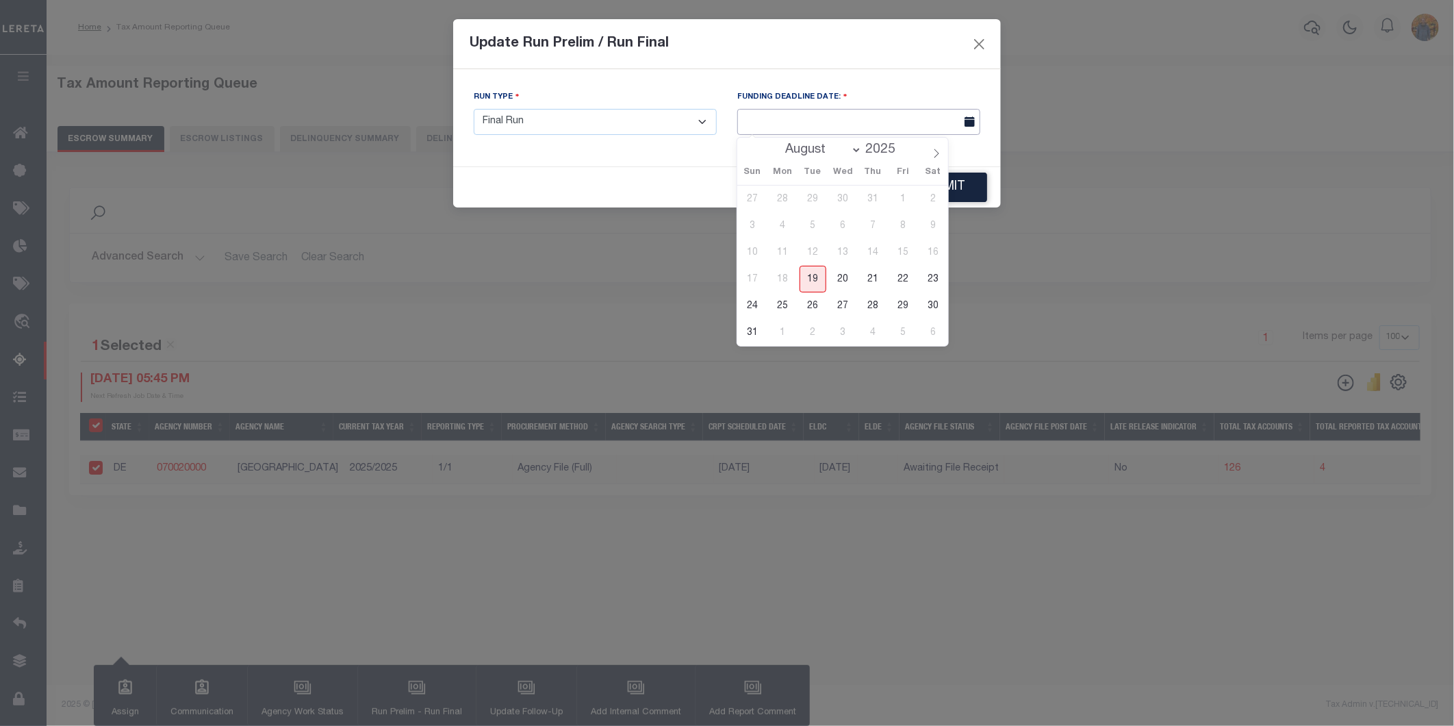
click at [811, 120] on input "text" at bounding box center [858, 122] width 243 height 27
click at [844, 275] on span "20" at bounding box center [843, 279] width 27 height 27
type input "08/20/2025"
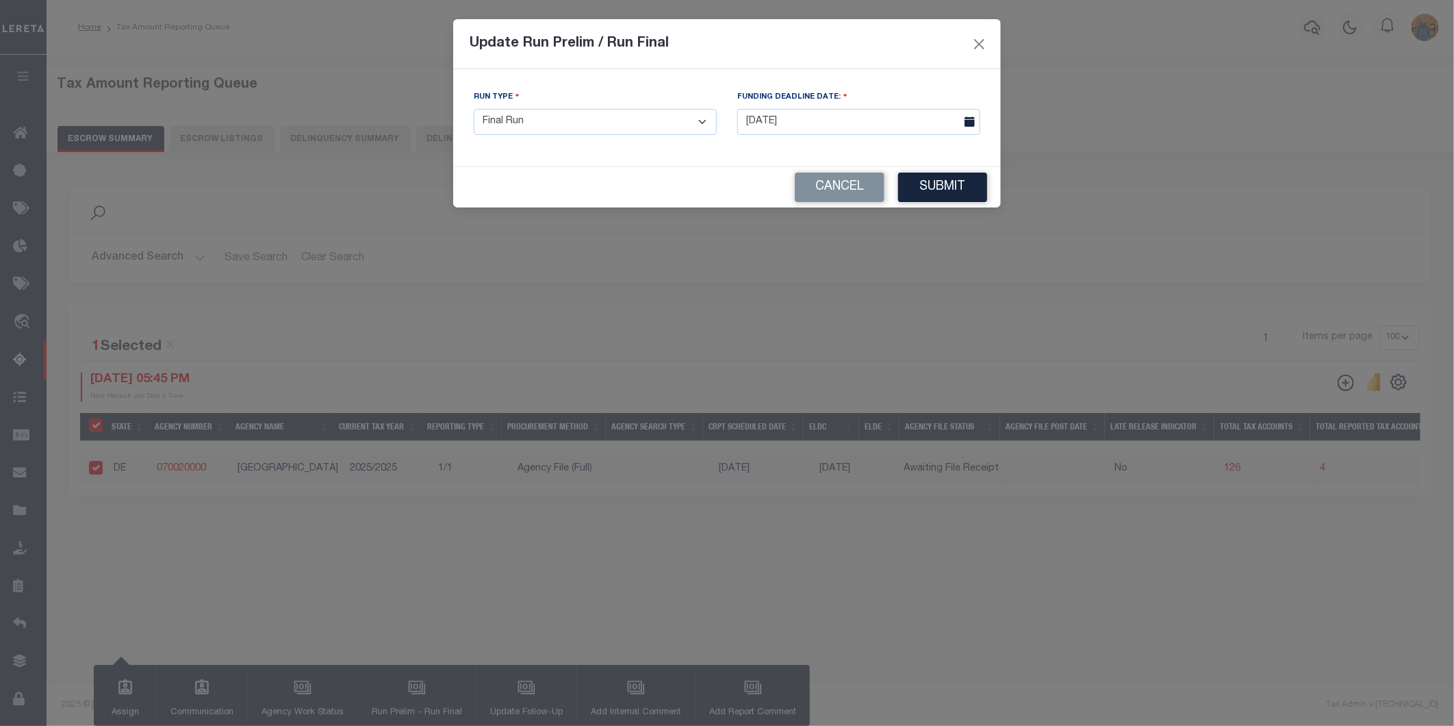
drag, startPoint x: 741, startPoint y: 166, endPoint x: 769, endPoint y: 166, distance: 27.4
click at [741, 168] on form "Update Run Prelim / Run Final Run Type - Select Run Type - Prelim Run Final Run…" at bounding box center [727, 113] width 548 height 188
click at [960, 180] on button "Submit" at bounding box center [942, 187] width 89 height 29
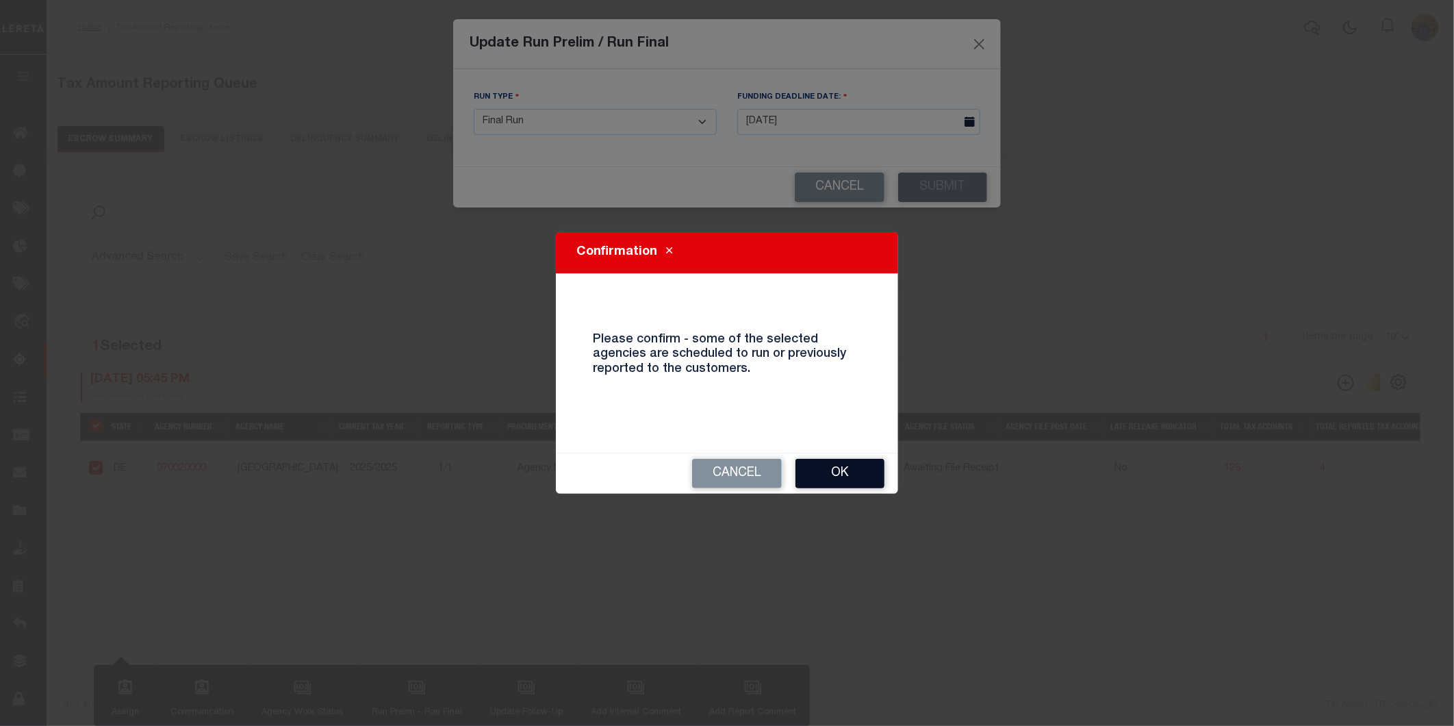
click at [875, 474] on button "Ok" at bounding box center [839, 473] width 89 height 29
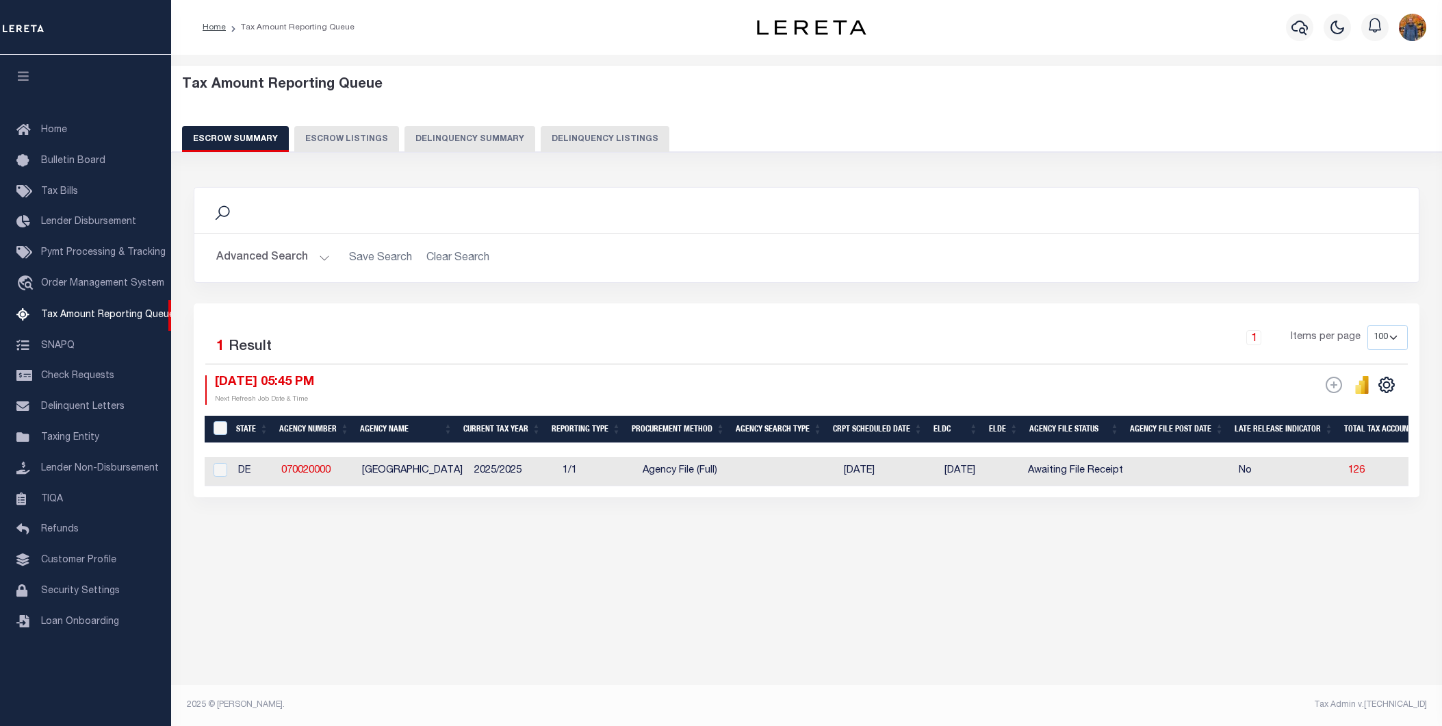
select select "100"
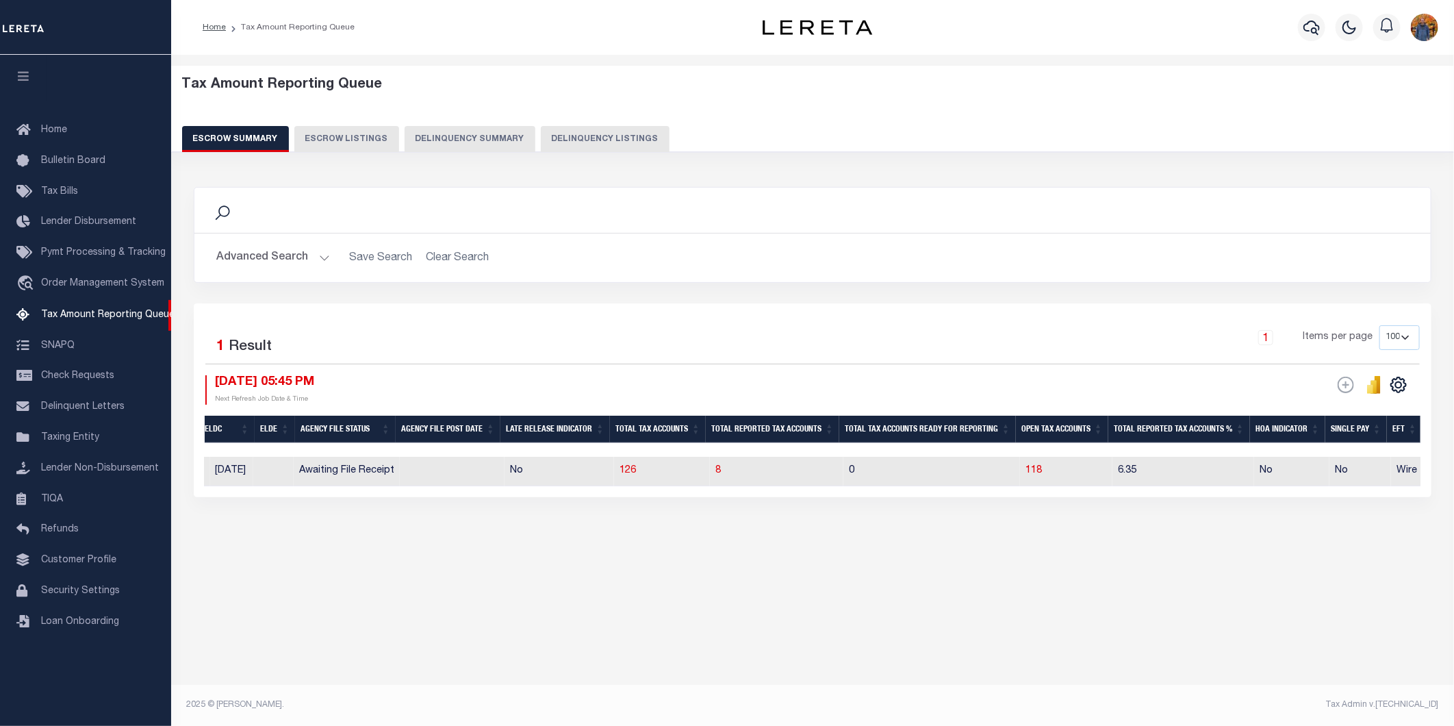
scroll to position [0, 731]
click at [719, 471] on span "8" at bounding box center [715, 471] width 5 height 10
select select "100"
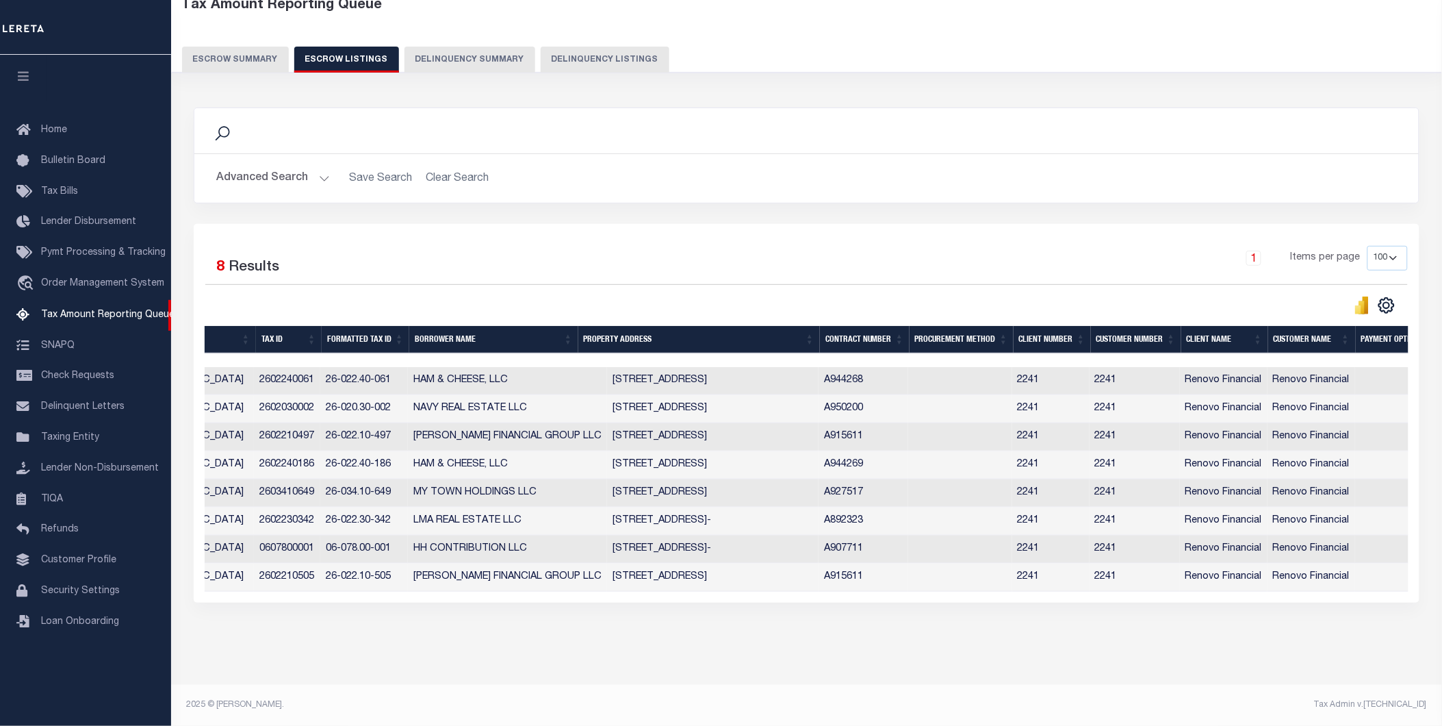
scroll to position [0, 0]
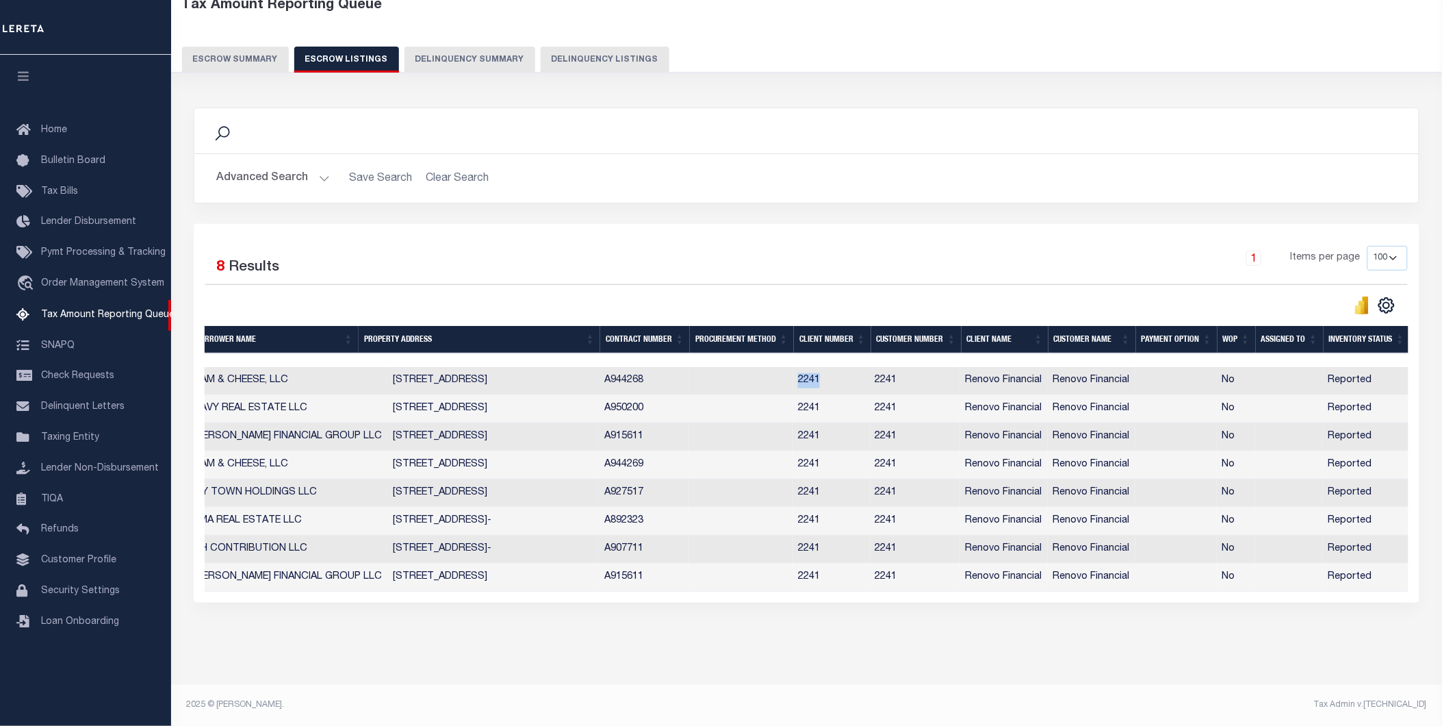
drag, startPoint x: 824, startPoint y: 368, endPoint x: 768, endPoint y: 375, distance: 55.9
click at [768, 375] on tr "DE 070020000 NEW CASTLE COUNTY 2602240061 26-022.40-061 HAM & CHEESE, LLC 1 E T…" at bounding box center [572, 381] width 1675 height 28
copy tr "2241"
click at [107, 219] on span "Lender Disbursement" at bounding box center [88, 222] width 95 height 10
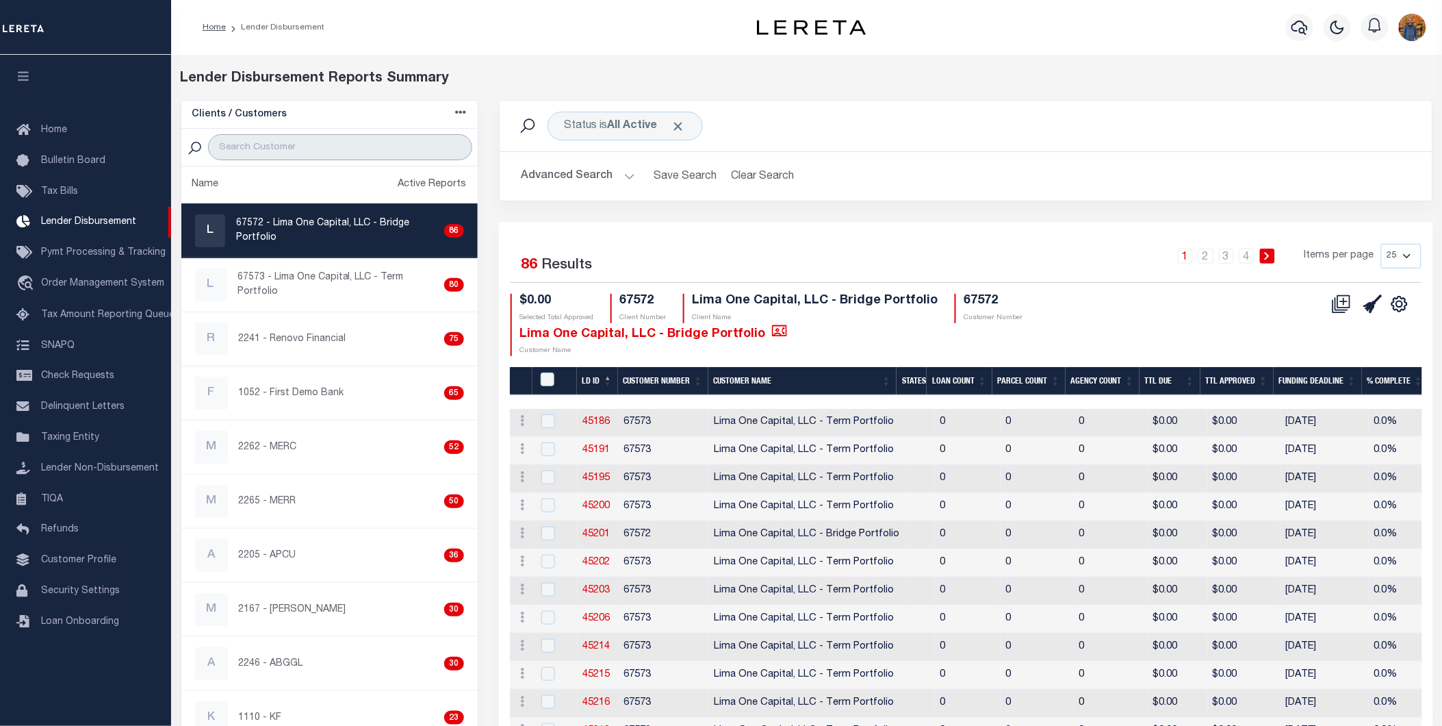
click at [304, 138] on input "search" at bounding box center [340, 147] width 264 height 26
click at [679, 125] on span "Click to Remove" at bounding box center [679, 126] width 14 height 14
click at [293, 146] on input "search" at bounding box center [340, 147] width 264 height 26
paste input "2241"
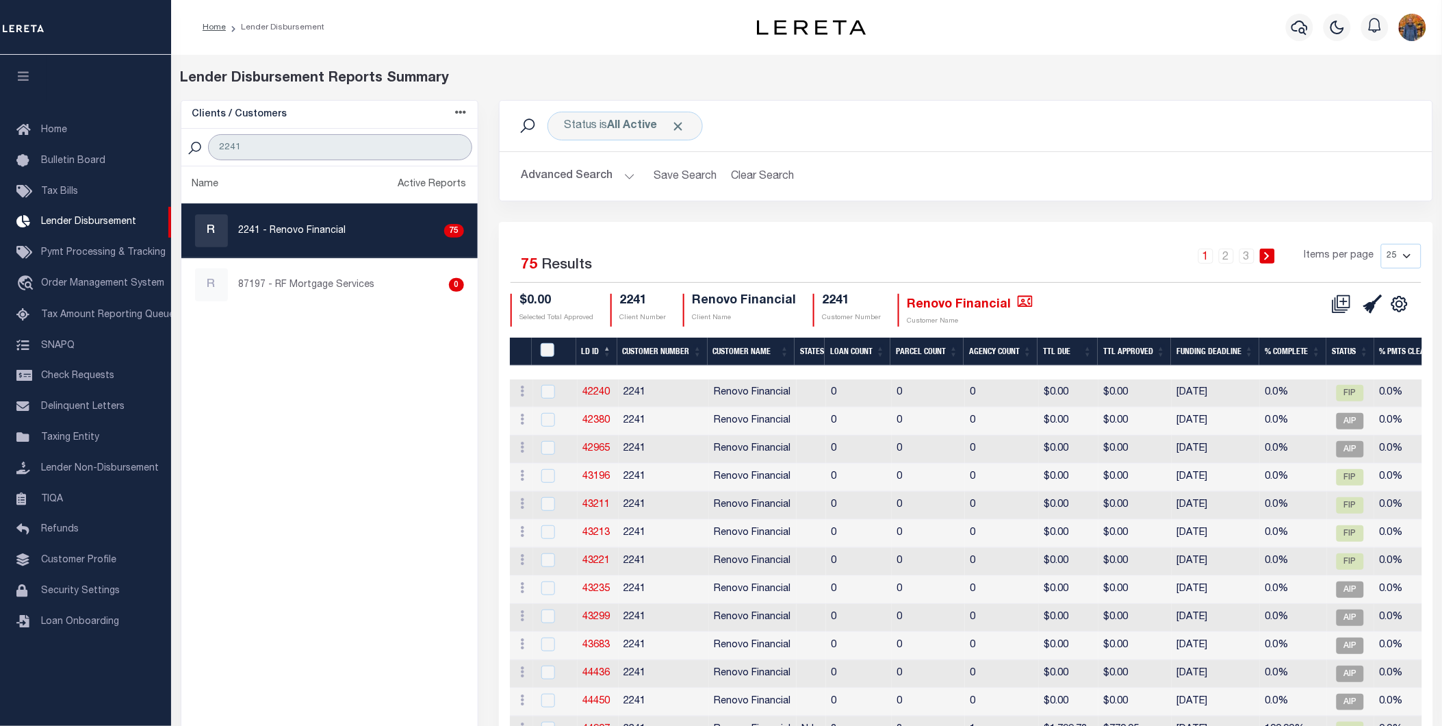
type input "2241"
click at [589, 350] on th "LD ID" at bounding box center [596, 351] width 41 height 28
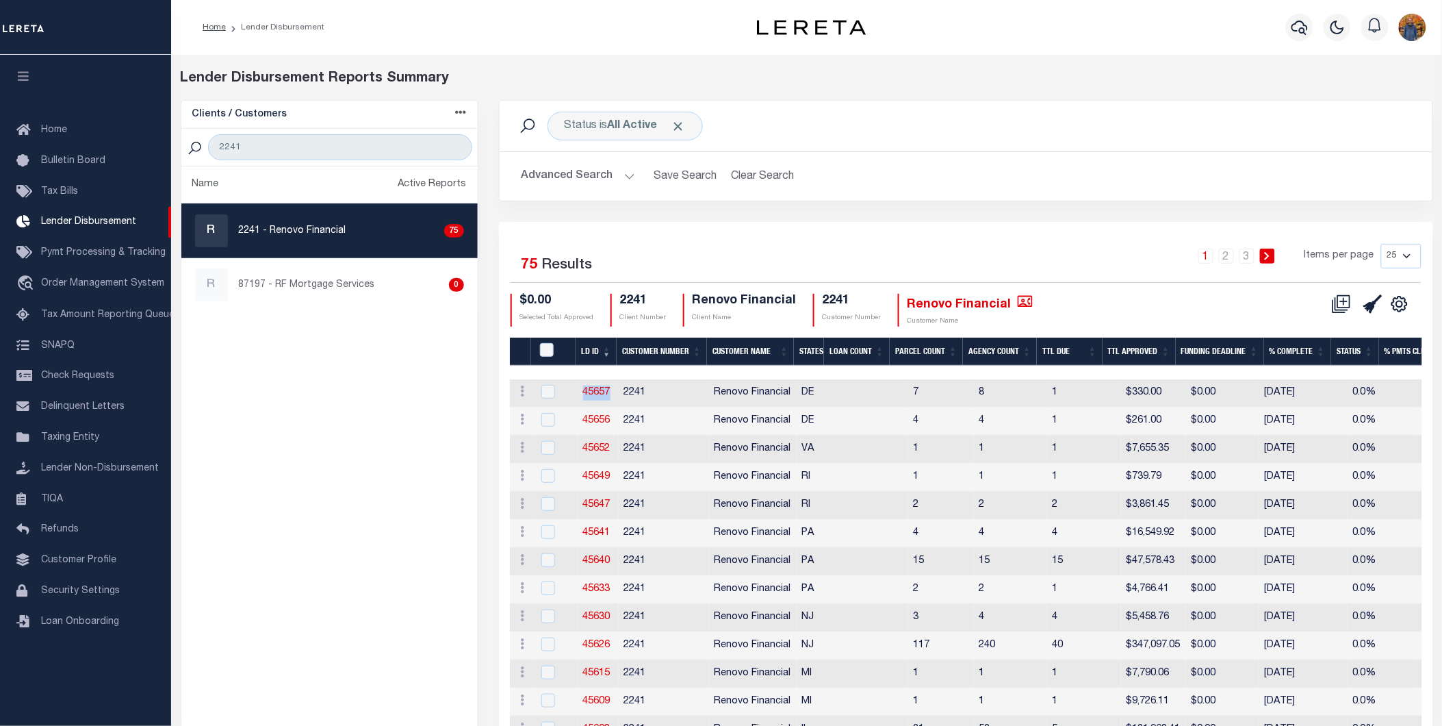
drag, startPoint x: 612, startPoint y: 387, endPoint x: 576, endPoint y: 388, distance: 35.6
click at [576, 388] on tr "ACTIONS Delete Batch 45657 2241 Renovo Financial DE 7 8 1 $330.00 $0.00 08/20/2…" at bounding box center [1274, 393] width 1529 height 28
copy link "45657"
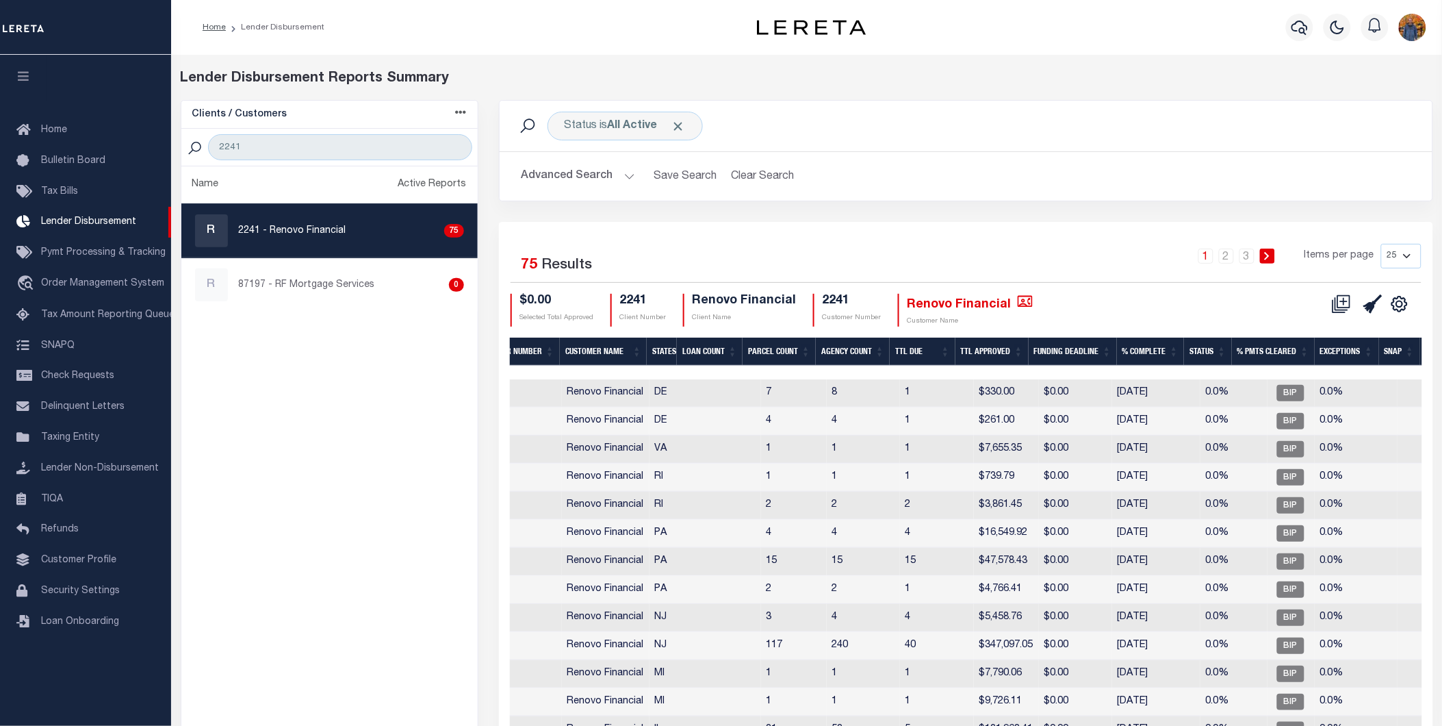
scroll to position [0, 262]
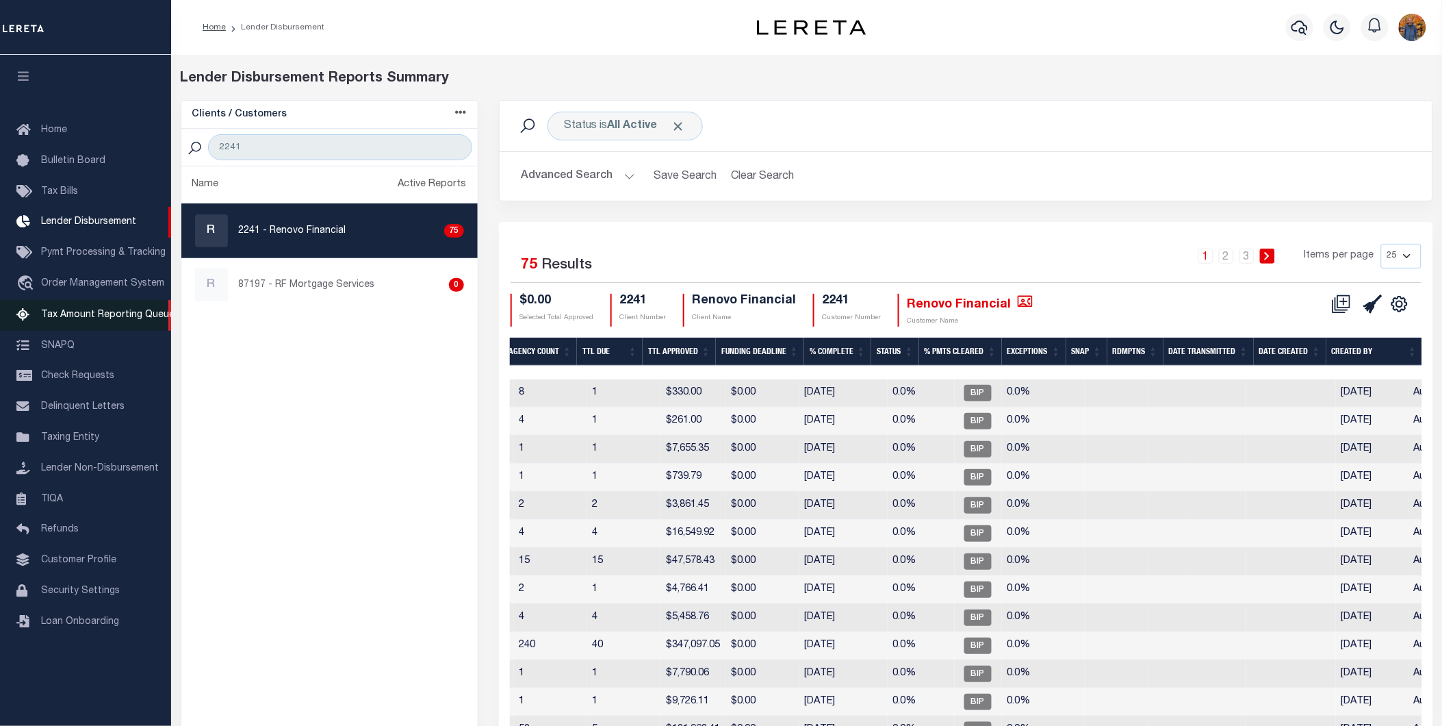
click at [97, 309] on link "Tax Amount Reporting Queue" at bounding box center [85, 315] width 171 height 31
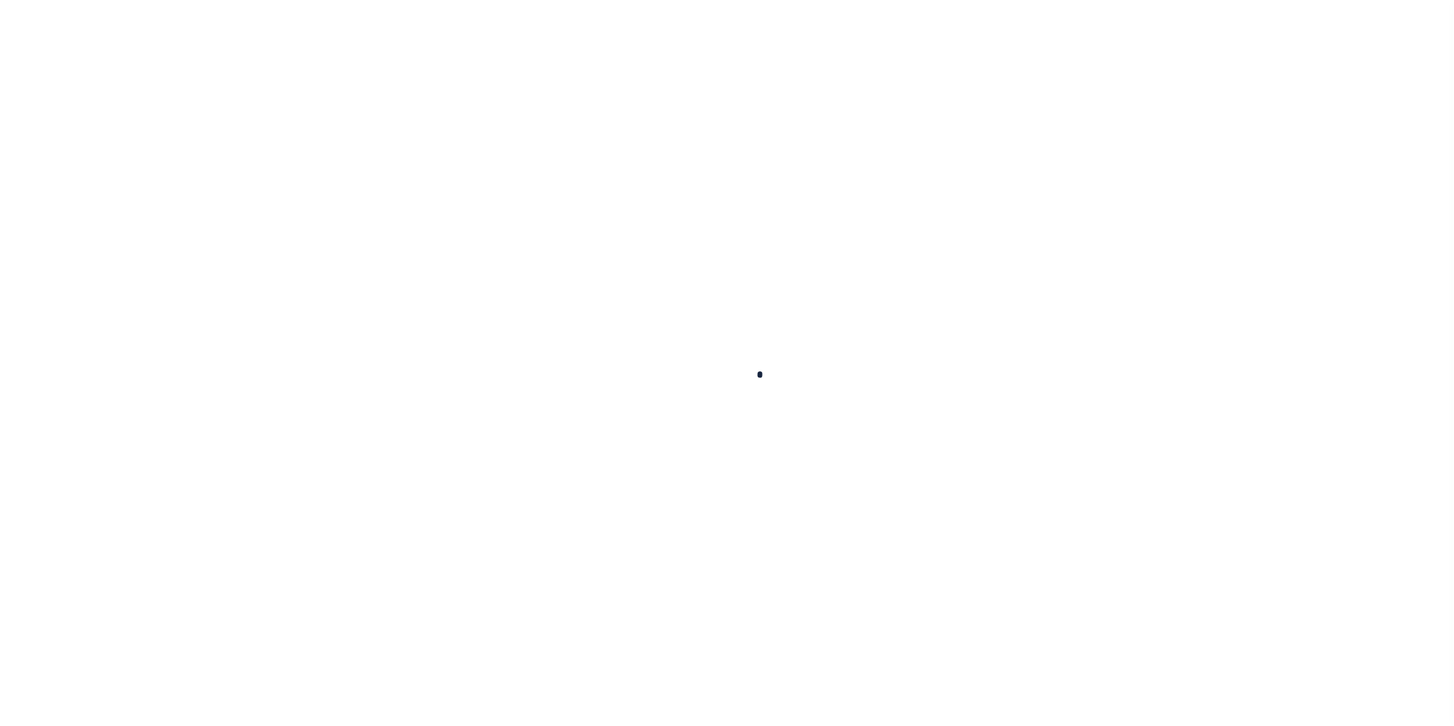
select select "100"
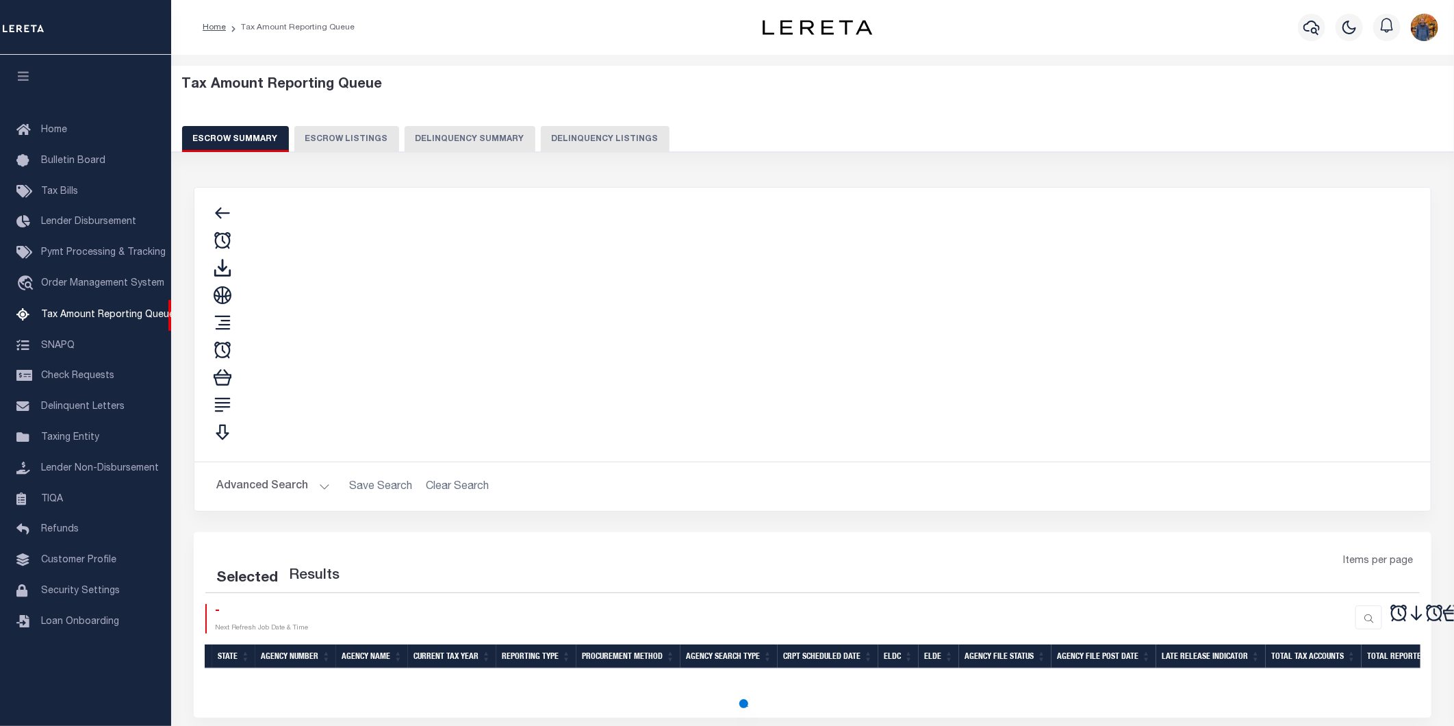
select select "100"
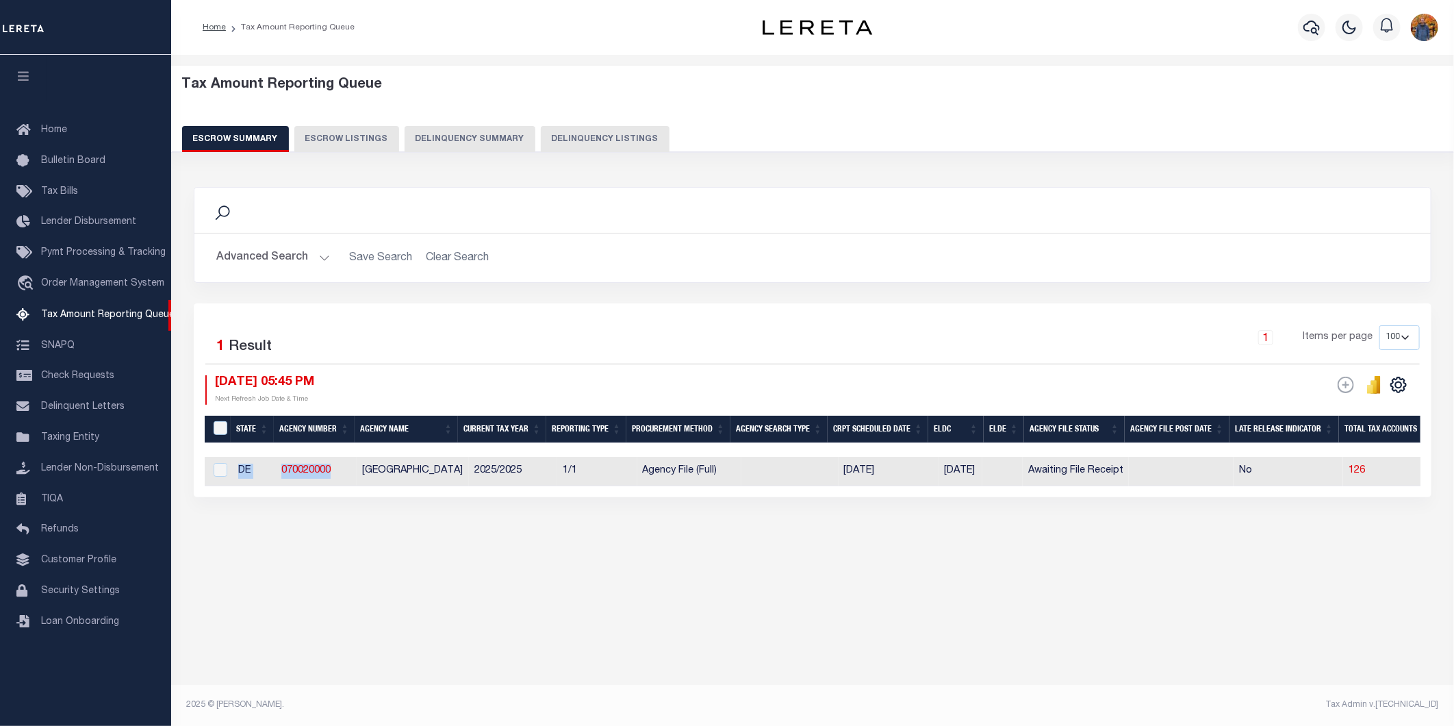
drag, startPoint x: 340, startPoint y: 464, endPoint x: 268, endPoint y: 489, distance: 76.0
click at [268, 486] on div "State Agency Number Agency Name Current Tax Year Reporting Type Procurement Met…" at bounding box center [813, 471] width 1216 height 29
click at [344, 497] on div "Selected 1 Result 1 Items per page 10 25 50 100 500 [DATE] 05:45 PM ESCROW Web …" at bounding box center [813, 400] width 1238 height 194
drag, startPoint x: 337, startPoint y: 473, endPoint x: 281, endPoint y: 469, distance: 57.0
click at [281, 469] on td "070020000" at bounding box center [316, 471] width 81 height 29
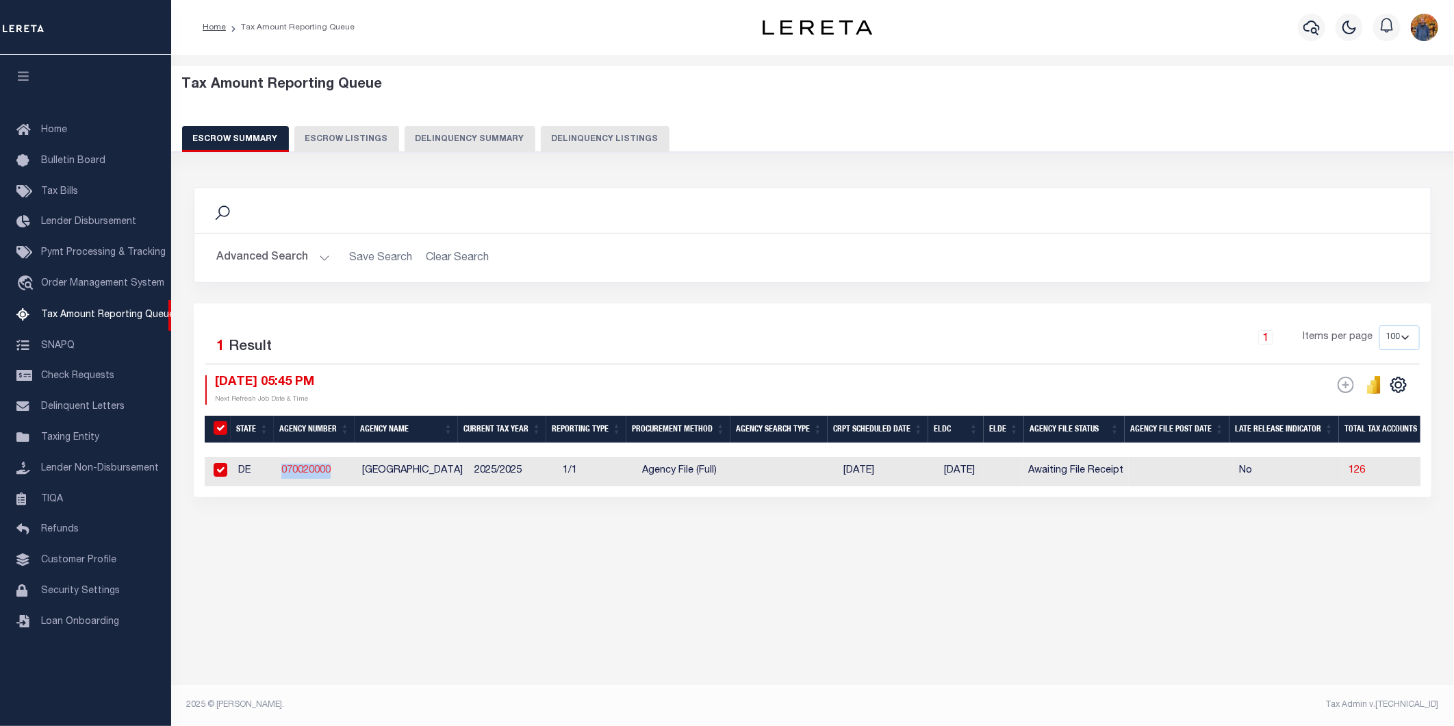
checkbox input "true"
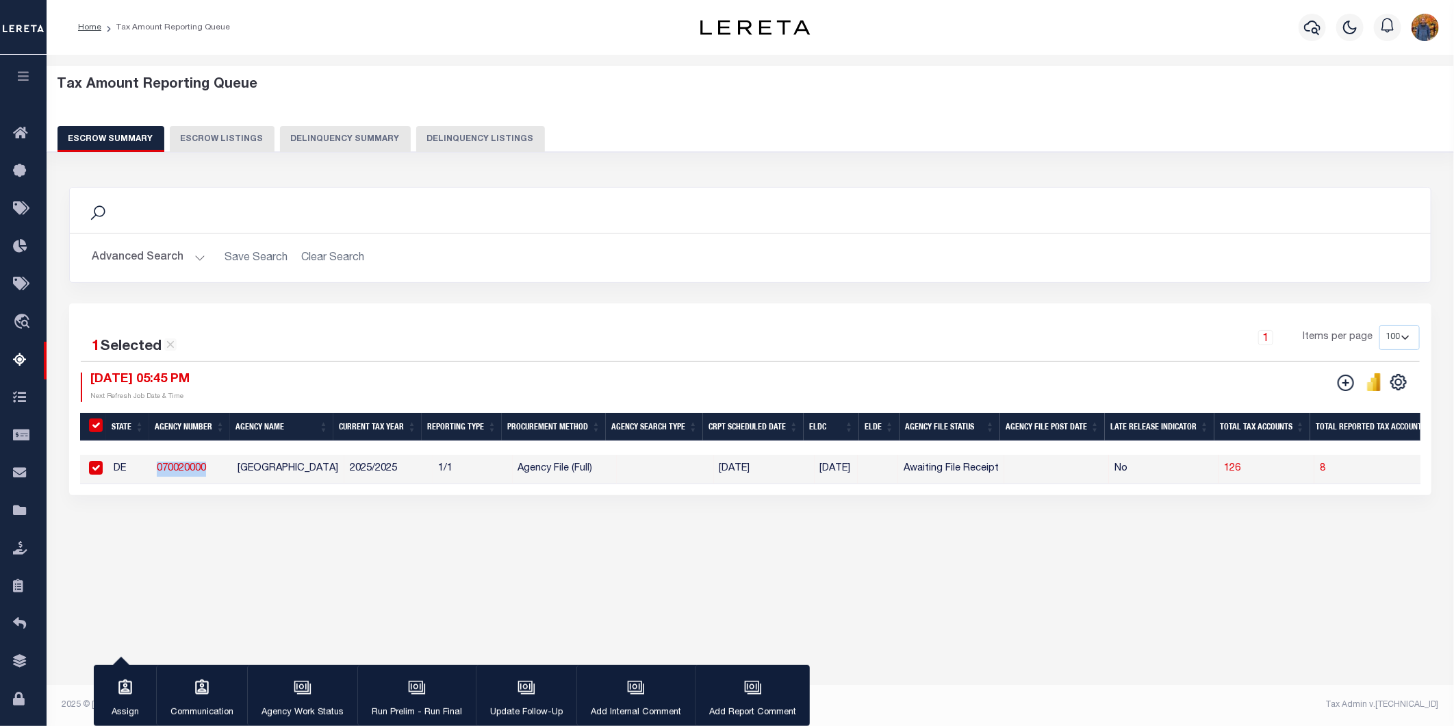
copy link "070020000"
click at [23, 71] on button "button" at bounding box center [23, 78] width 47 height 47
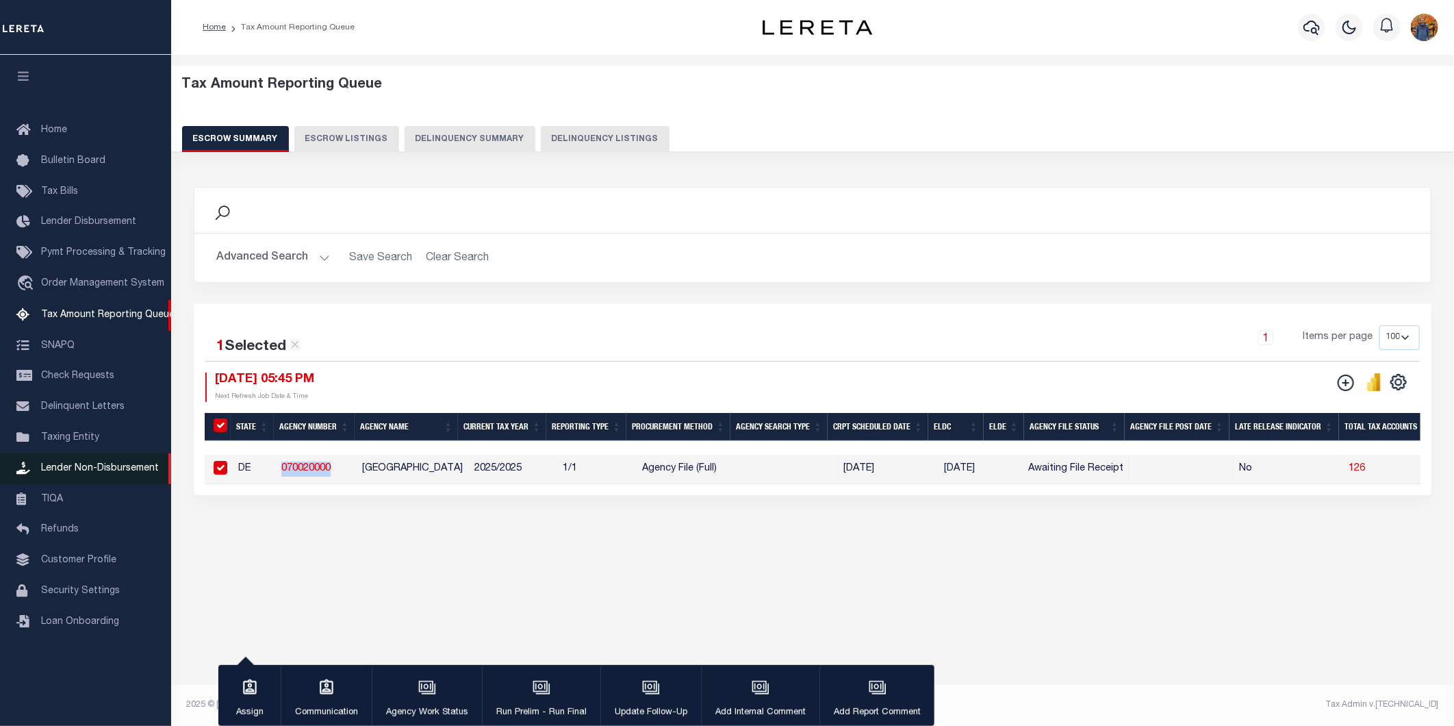
click at [77, 461] on link "Lender Non-Disbursement" at bounding box center [85, 468] width 171 height 31
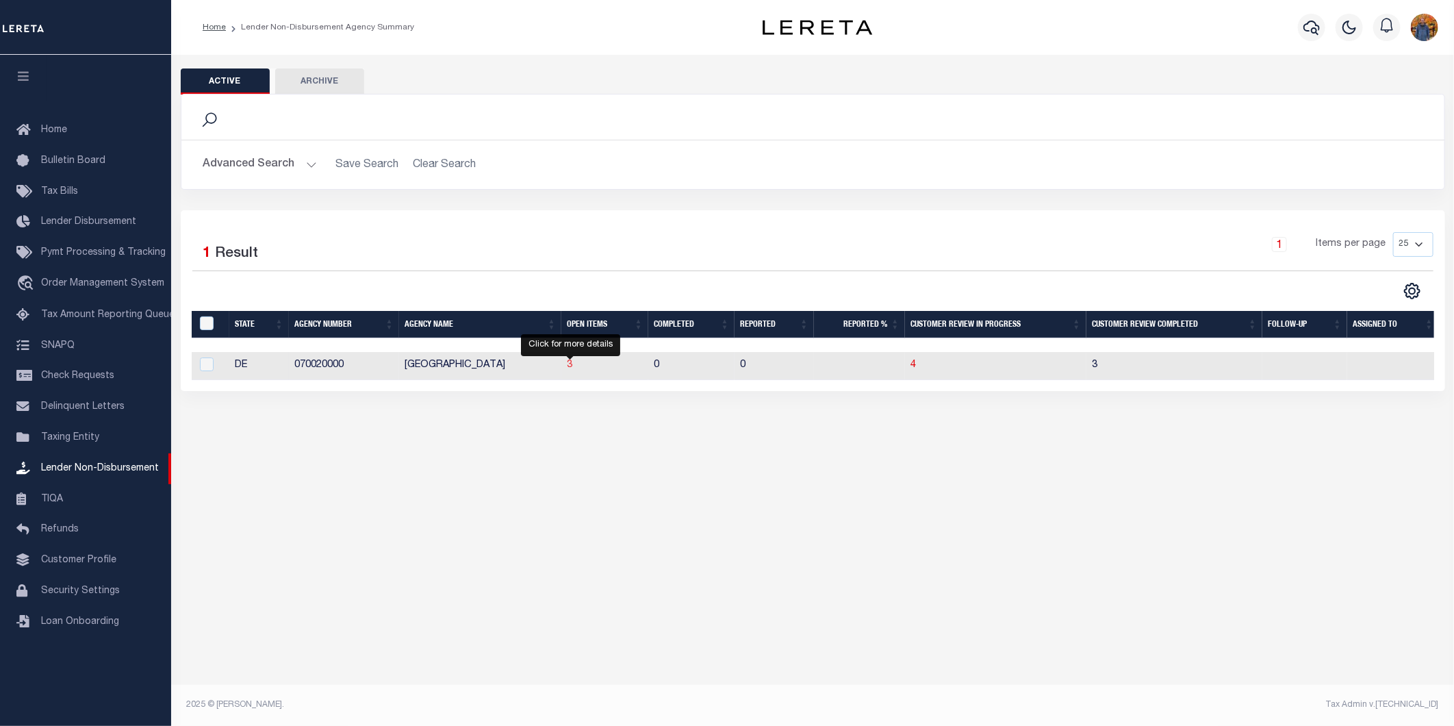
click at [567, 367] on span "3" at bounding box center [569, 365] width 5 height 10
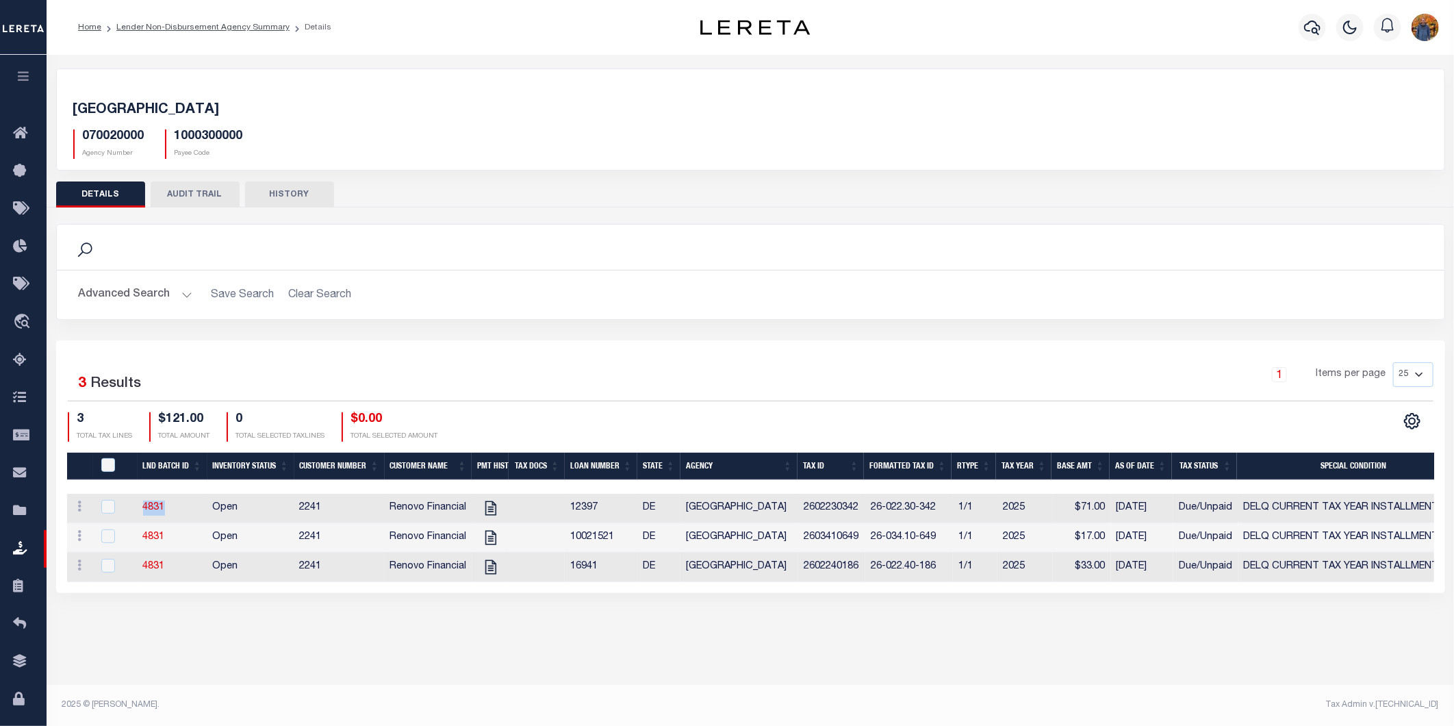
drag, startPoint x: 171, startPoint y: 509, endPoint x: 137, endPoint y: 503, distance: 34.8
click at [138, 503] on td "4831" at bounding box center [173, 508] width 70 height 29
checkbox input "true"
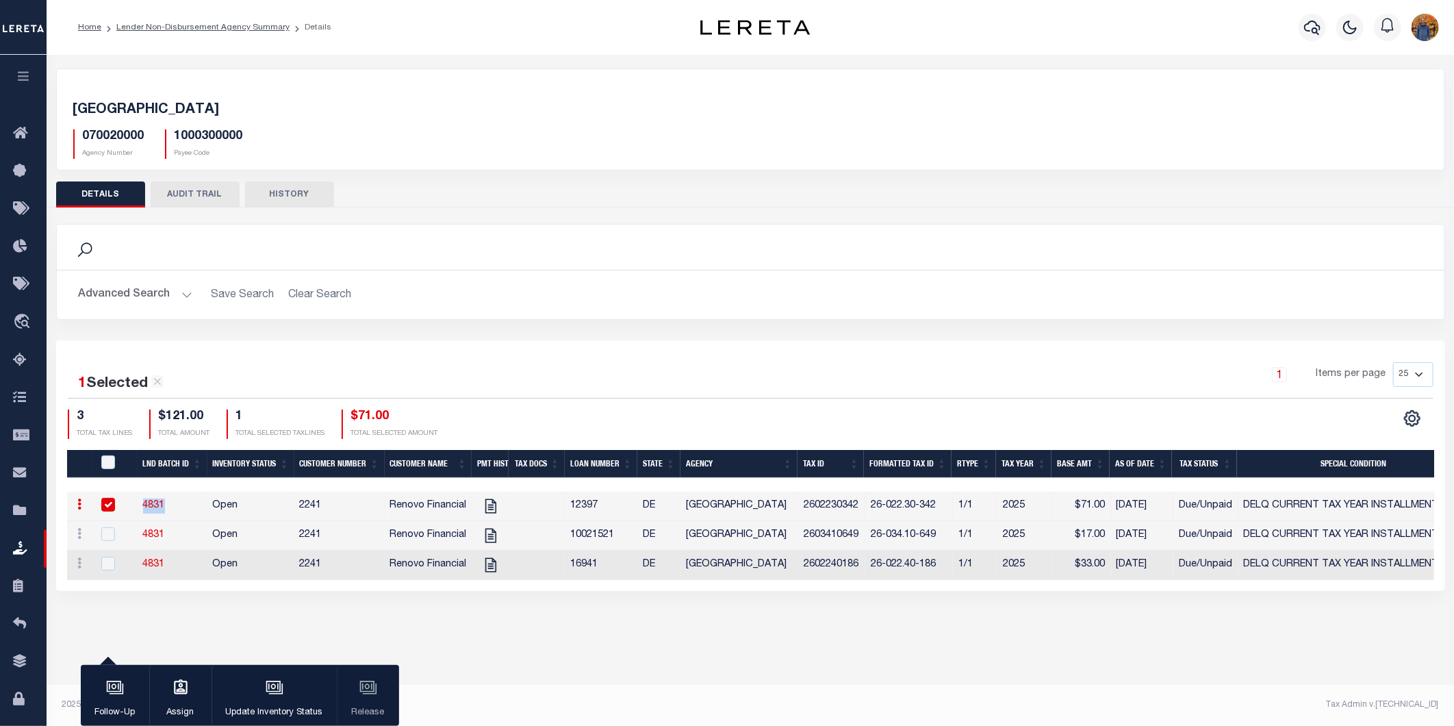
copy link "4831"
